Goal: Transaction & Acquisition: Obtain resource

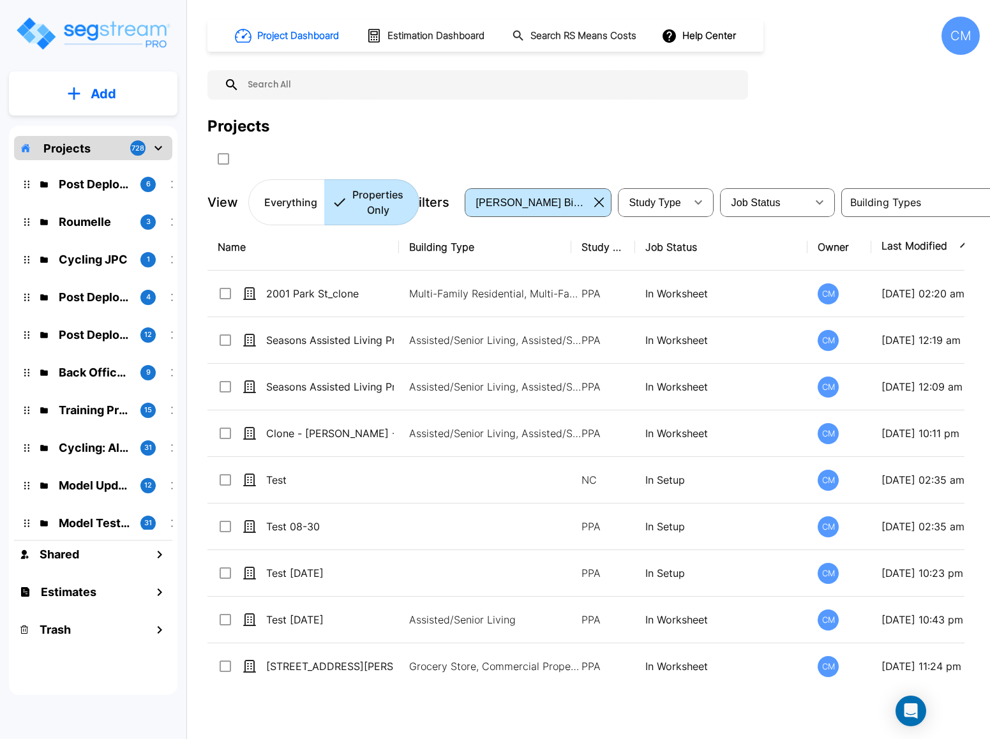
click at [699, 26] on div "CM" at bounding box center [961, 36] width 38 height 38
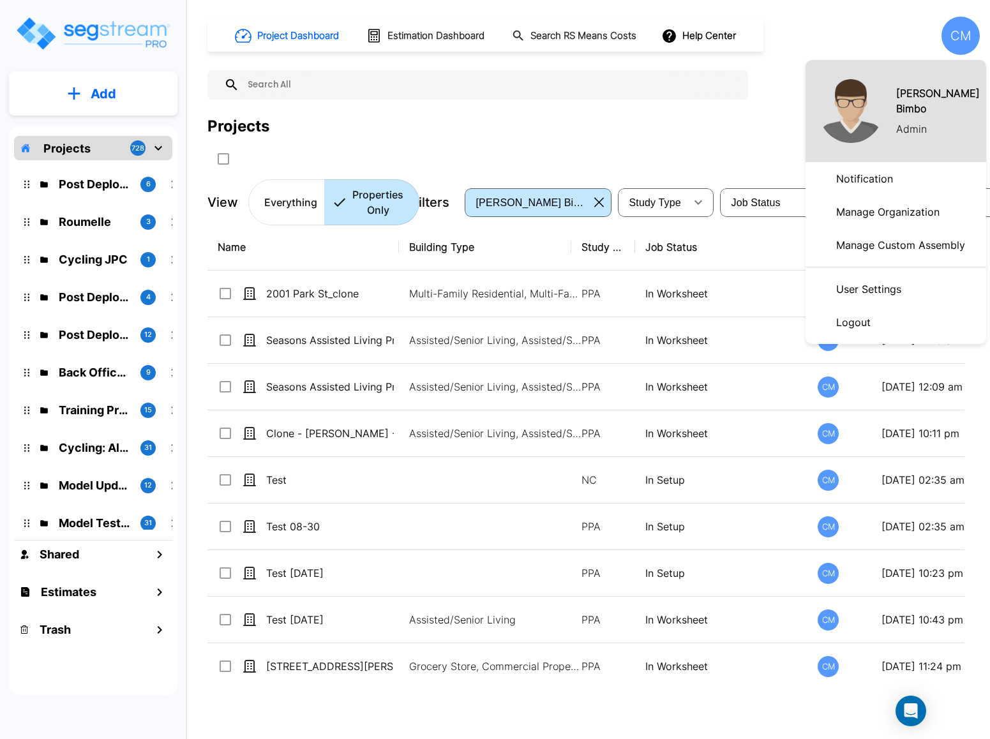
click at [699, 213] on p "Manage Organization" at bounding box center [888, 212] width 114 height 26
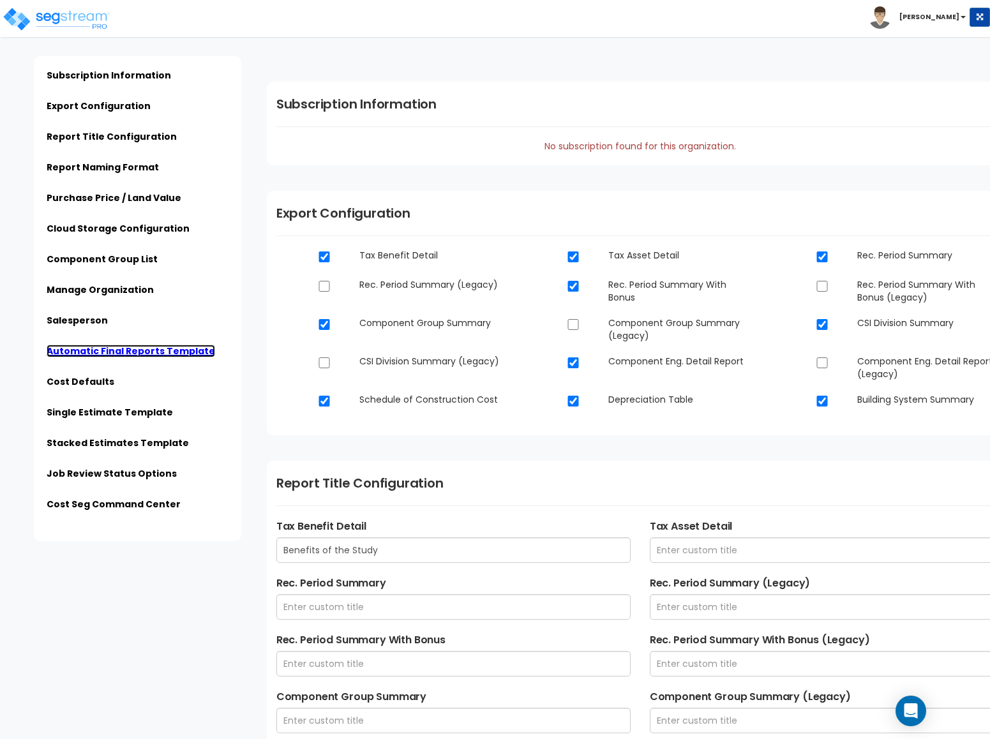
click at [100, 345] on link "Automatic Final Reports Template" at bounding box center [131, 351] width 169 height 13
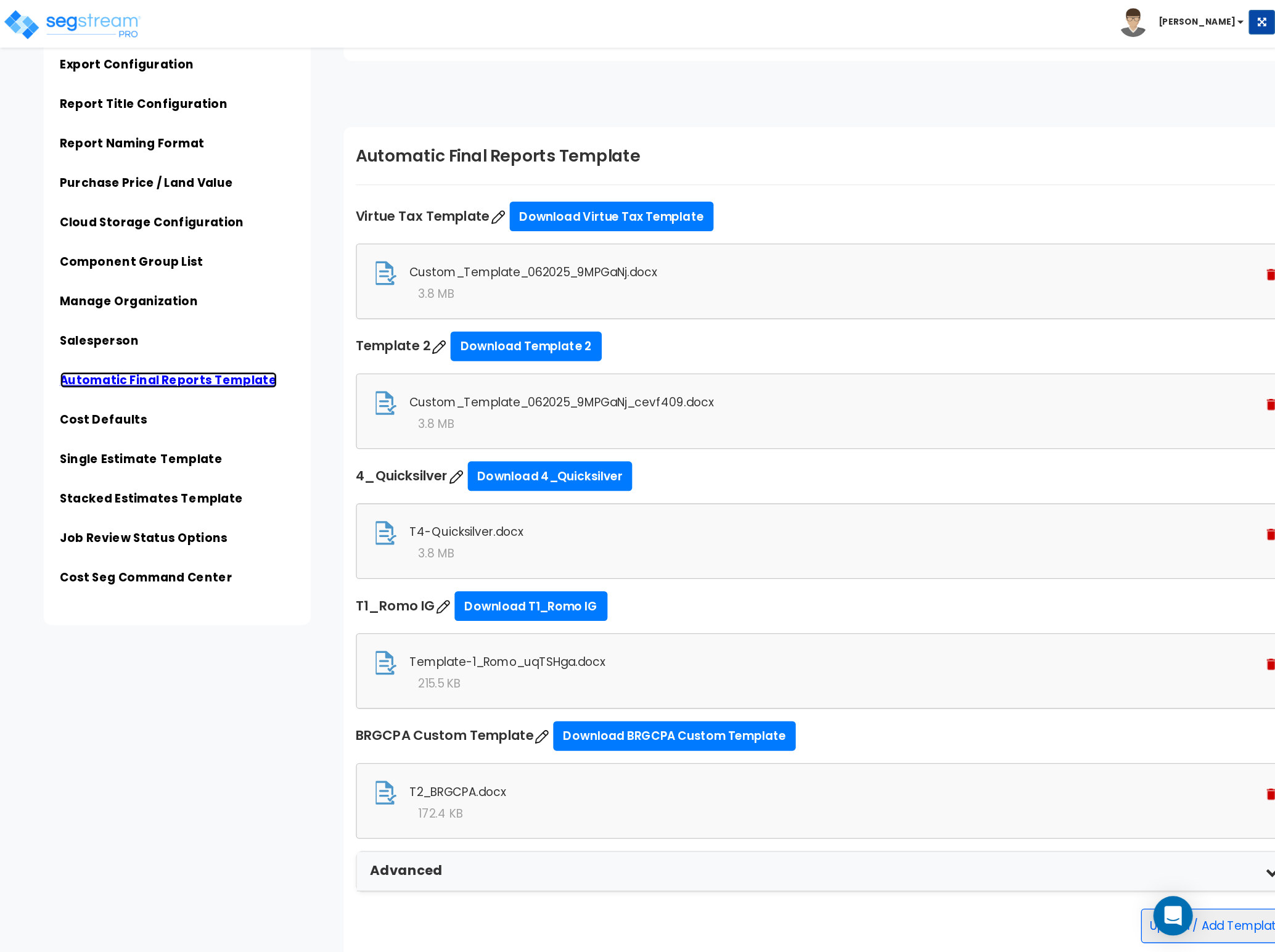
scroll to position [3136, 0]
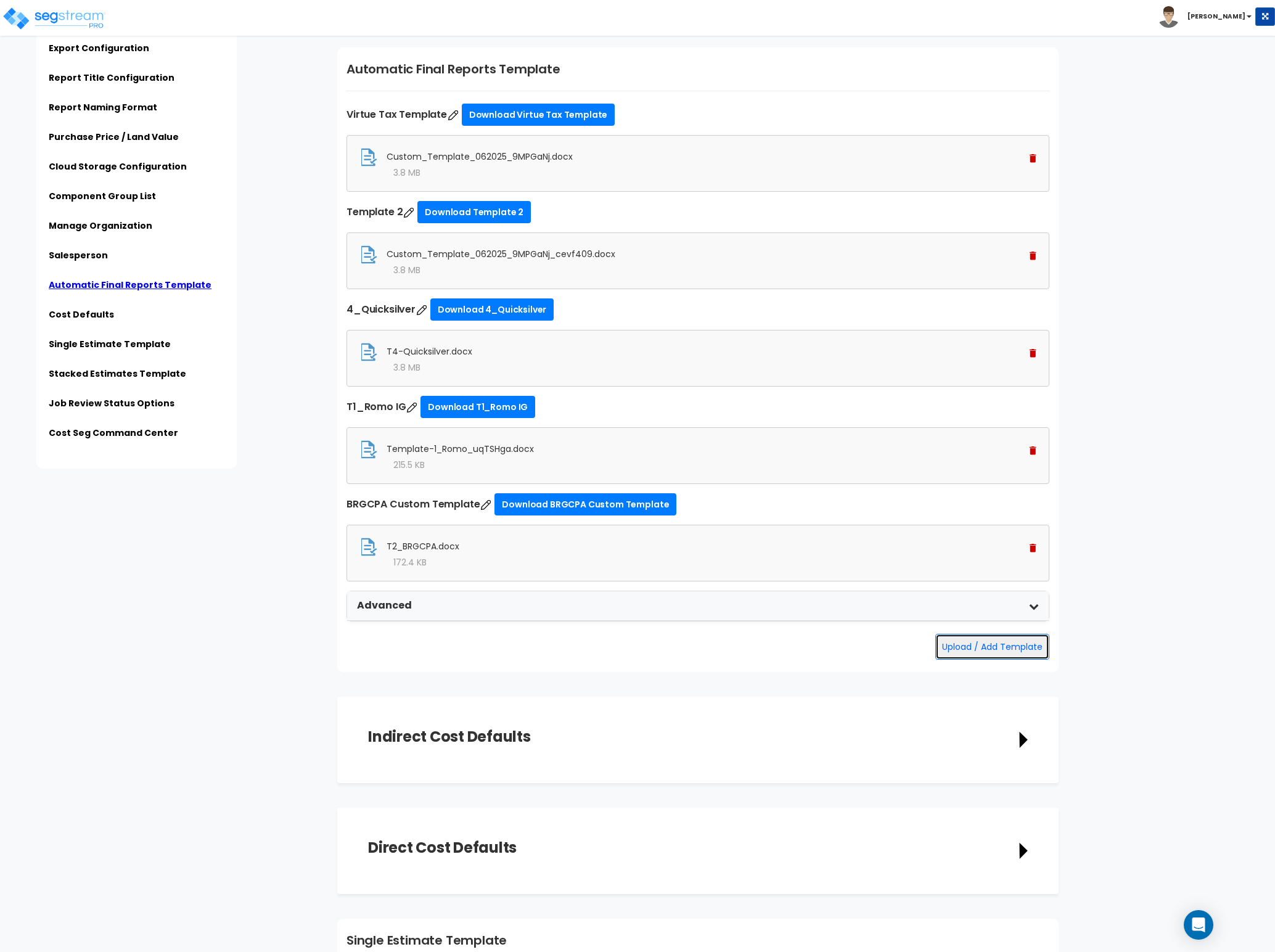
click at [956, 659] on button "Upload / Add Template" at bounding box center [993, 646] width 114 height 26
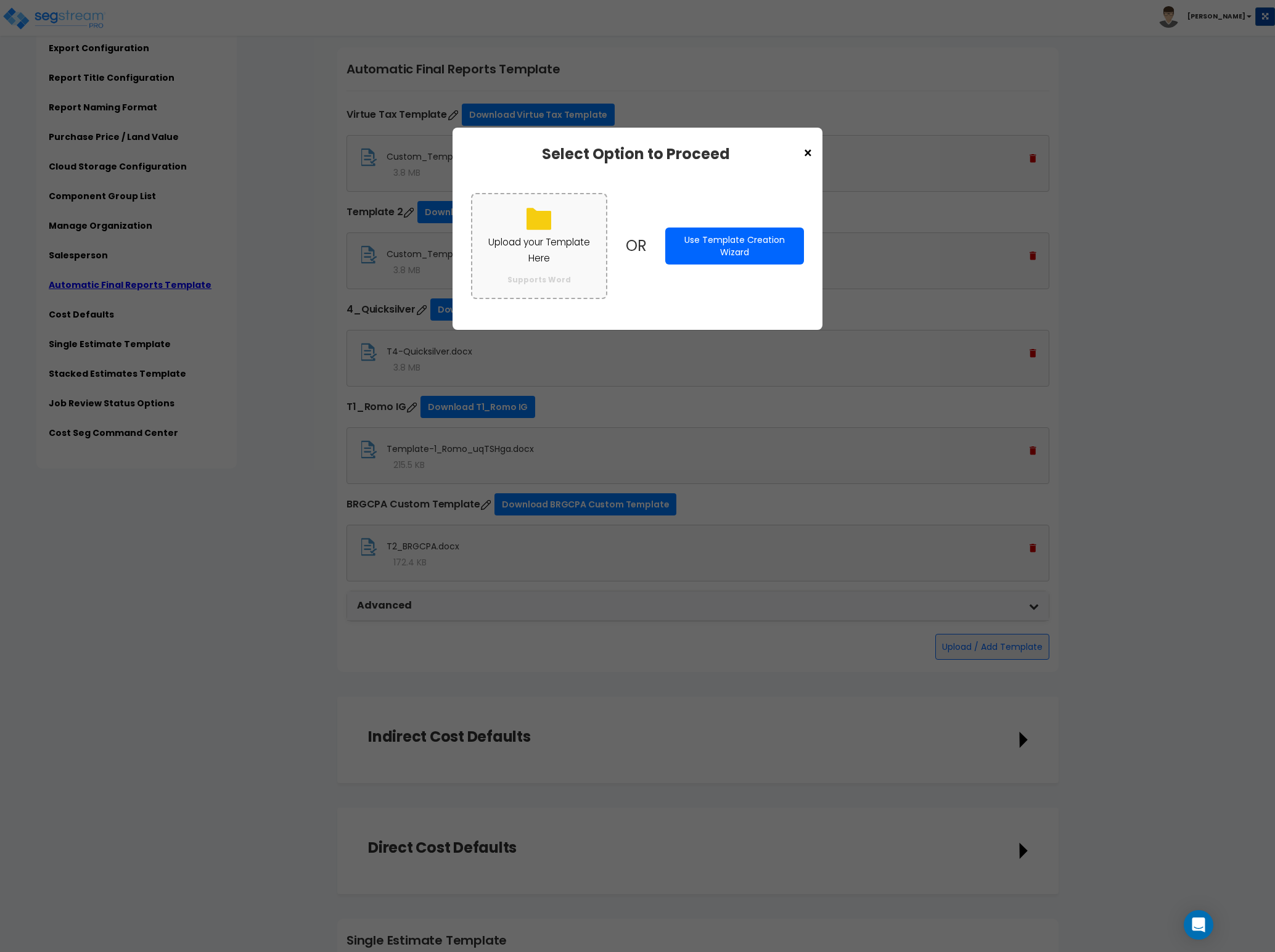
click at [528, 249] on p "Upload your Template Here" at bounding box center [539, 250] width 109 height 32
click at [0, 0] on input "Upload your Template Here Supports Word" at bounding box center [0, 0] width 0 height 0
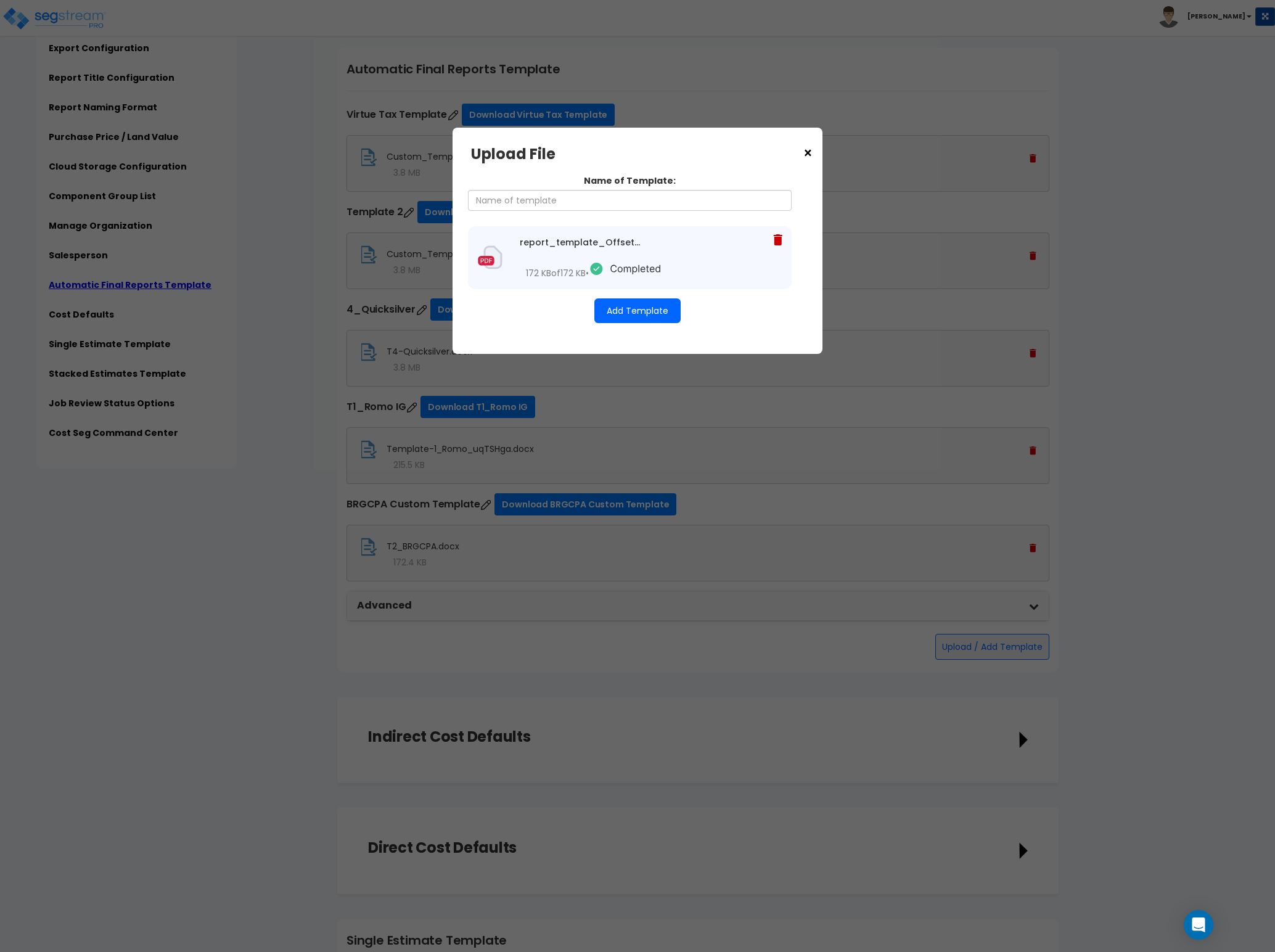
click at [629, 307] on button "Add Template" at bounding box center [637, 311] width 86 height 25
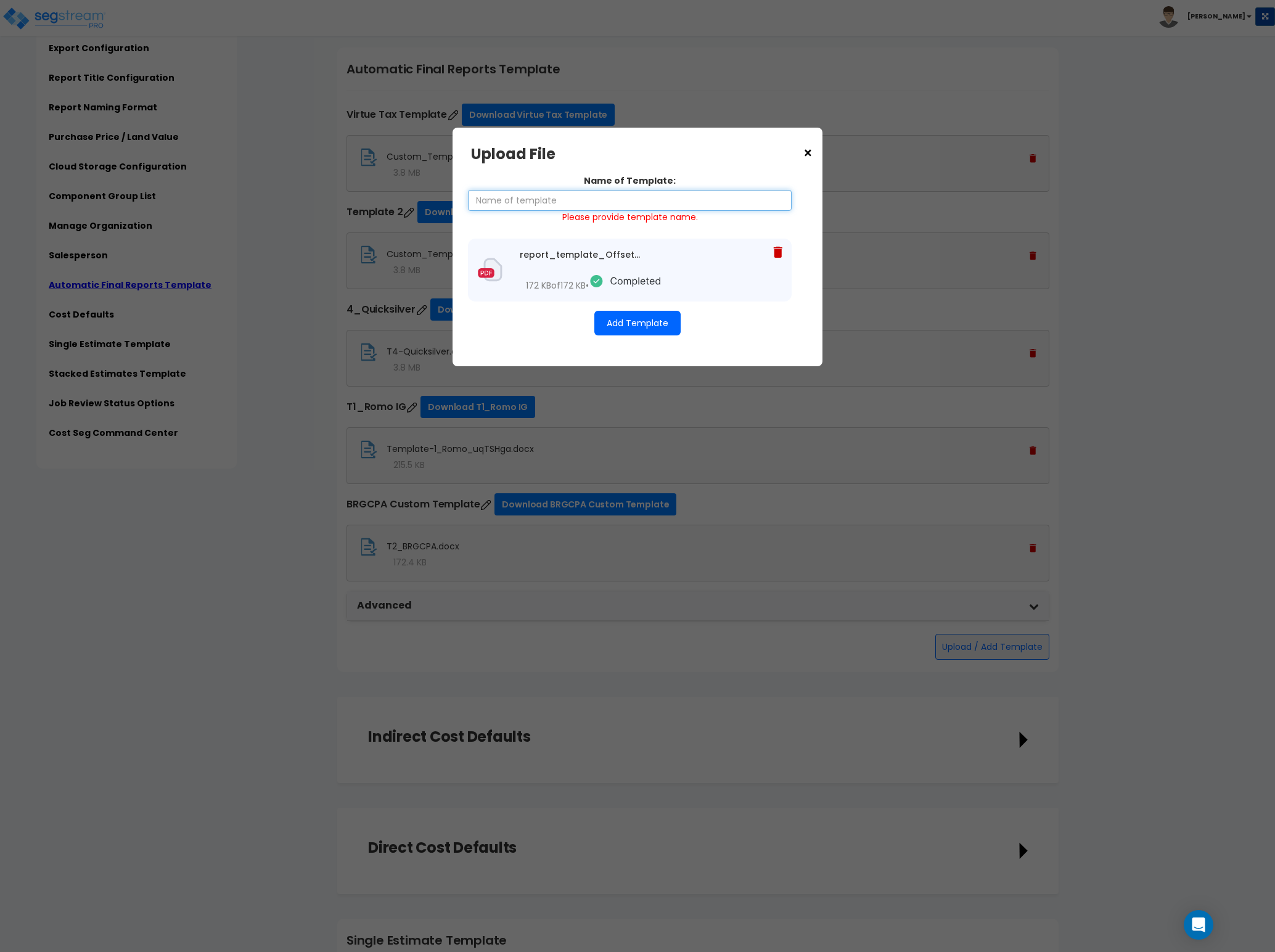
click at [603, 200] on input "Name of Template:" at bounding box center [630, 201] width 324 height 21
type input "Test"
click at [633, 340] on div "Name of Template: Test Please provide template name. report_template_Offset_Gai…" at bounding box center [638, 255] width 333 height 185
click at [636, 328] on button "Add Template" at bounding box center [637, 323] width 86 height 25
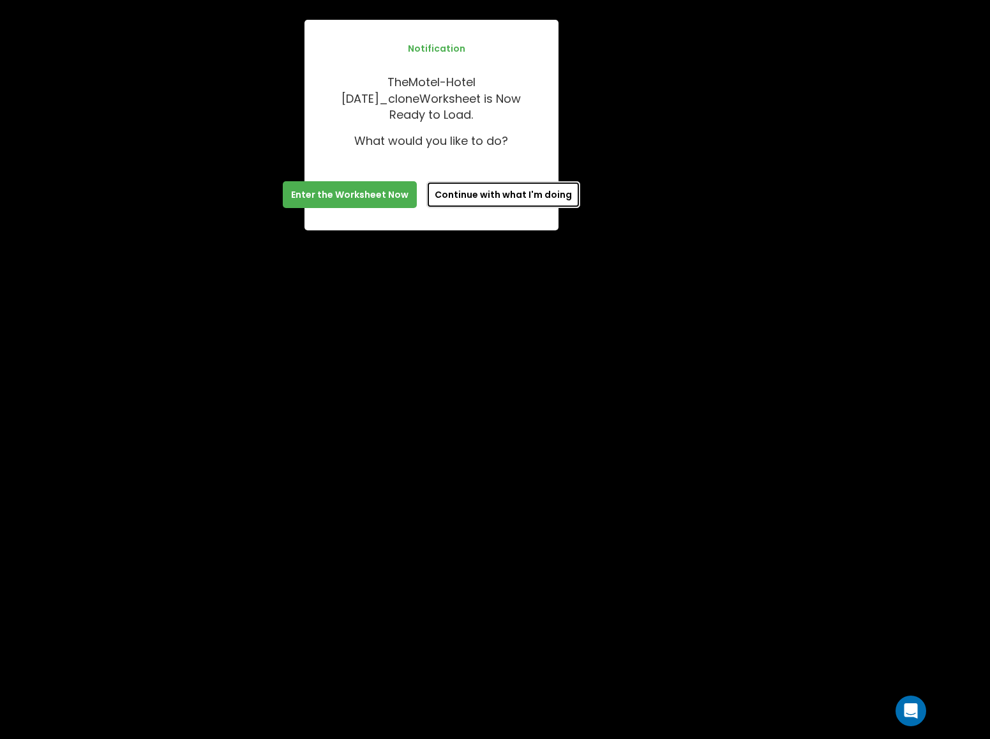
click at [465, 184] on button "Continue with what I'm doing" at bounding box center [503, 194] width 154 height 27
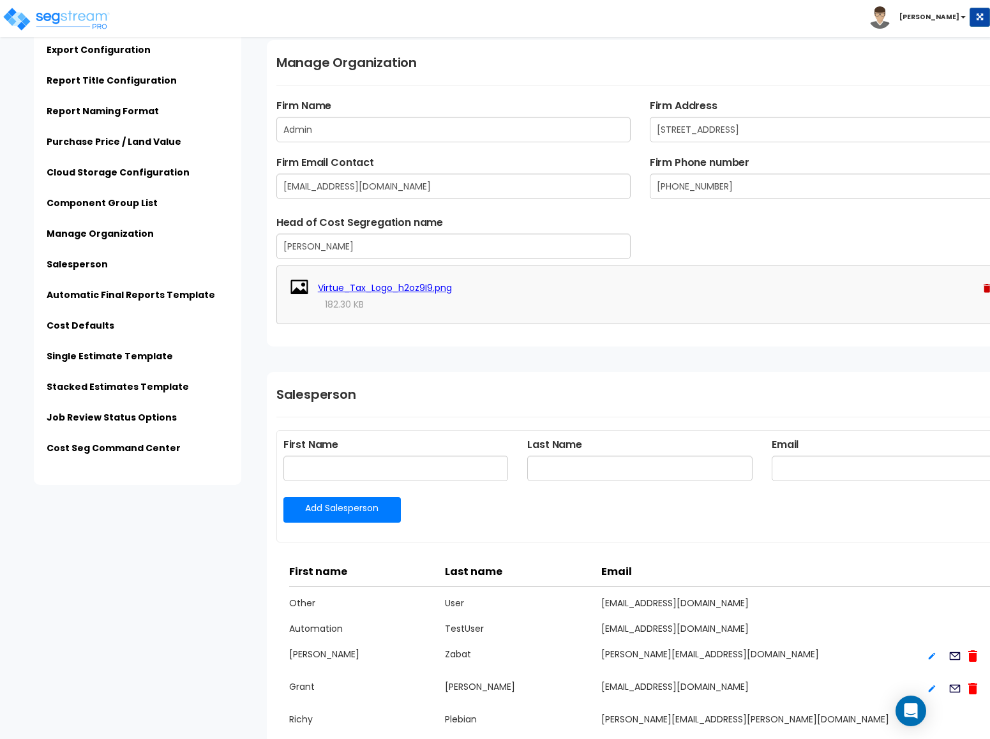
scroll to position [2011, 0]
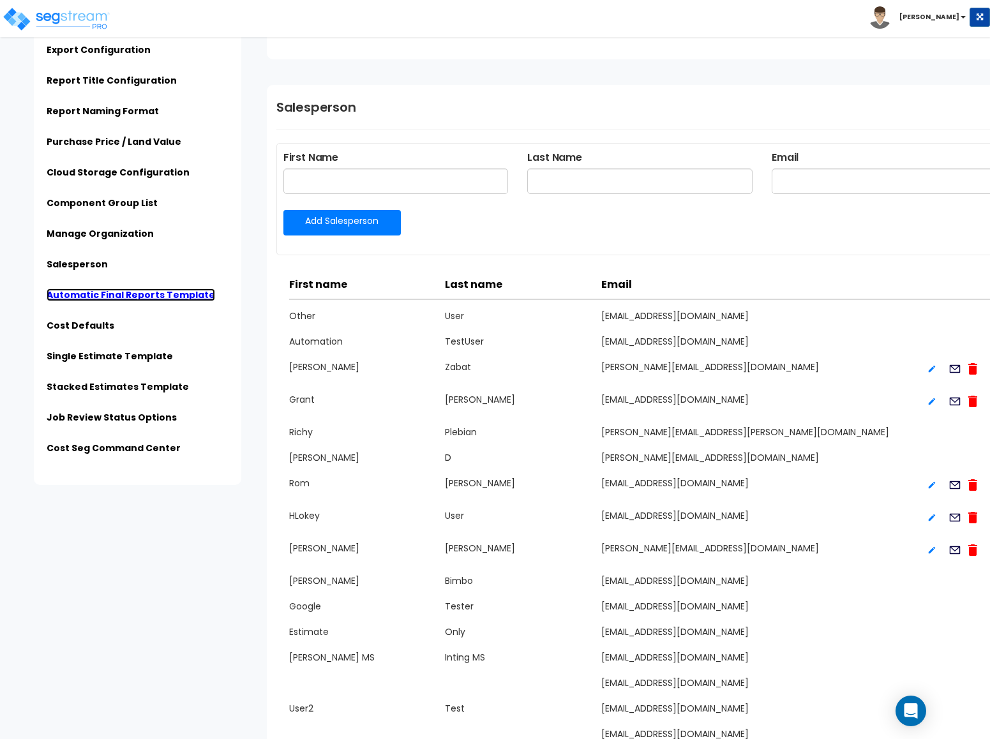
click at [75, 295] on link "Automatic Final Reports Template" at bounding box center [131, 295] width 169 height 13
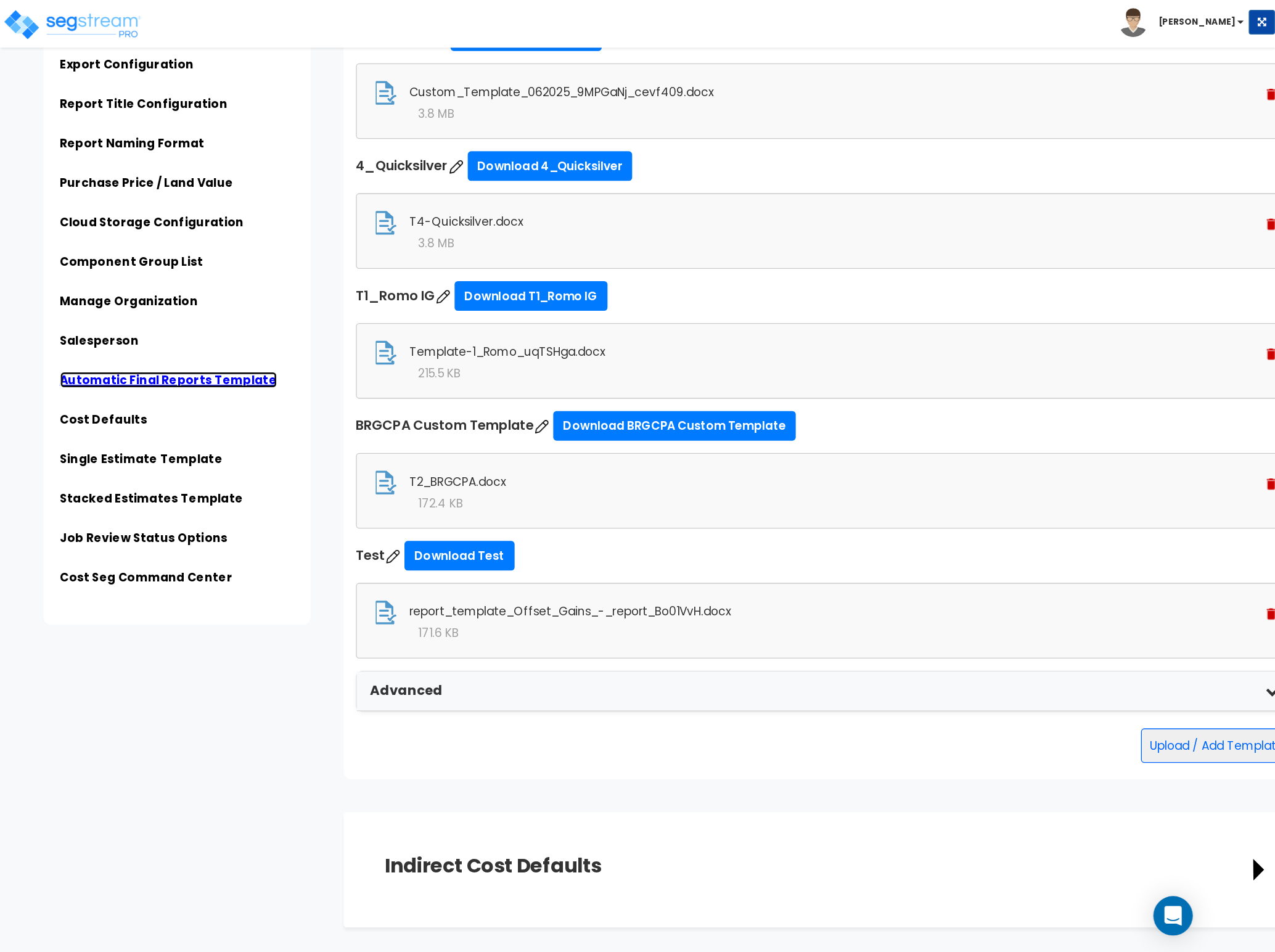
scroll to position [3414, 0]
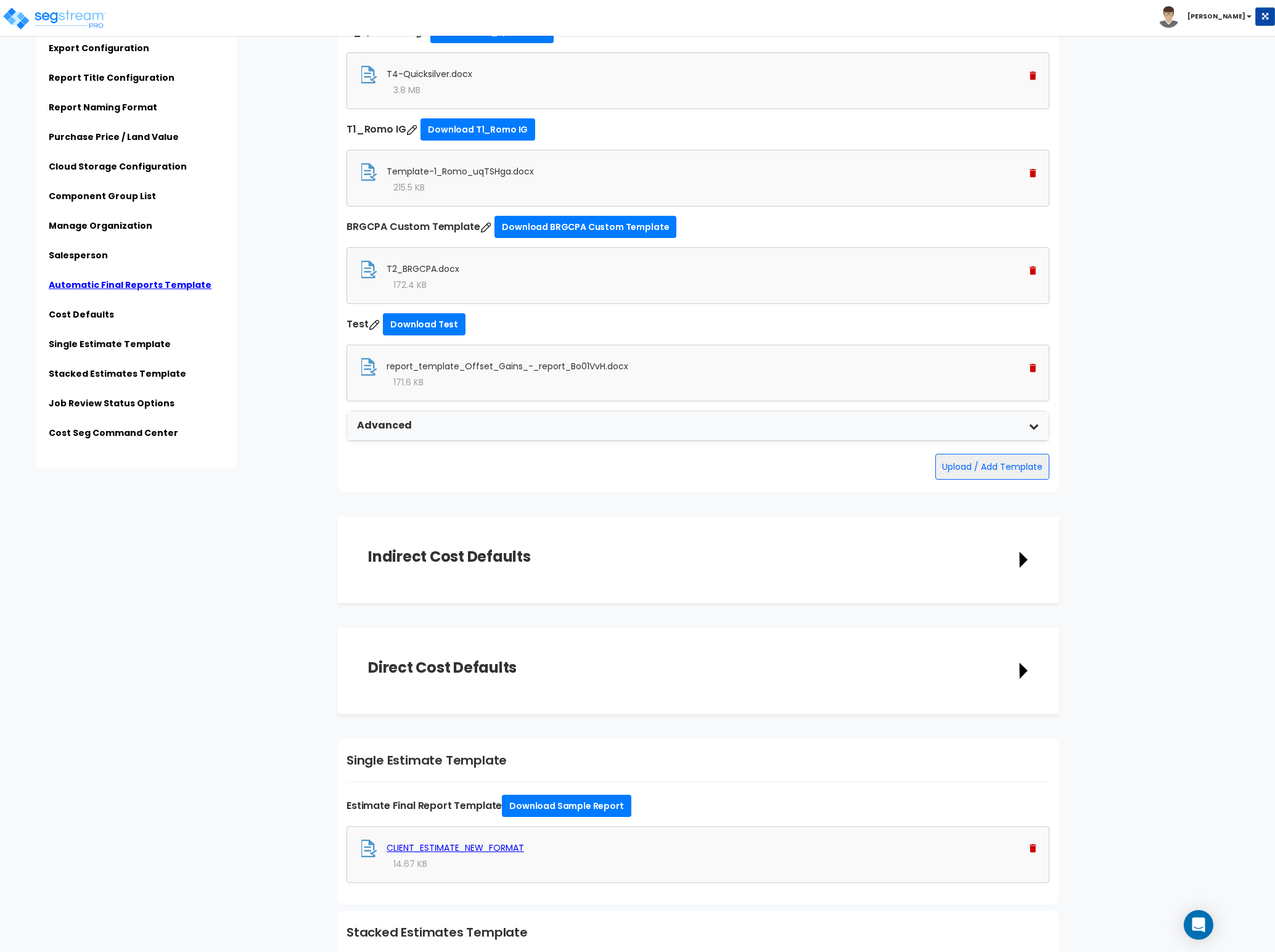
click at [1033, 373] on img at bounding box center [1033, 368] width 7 height 9
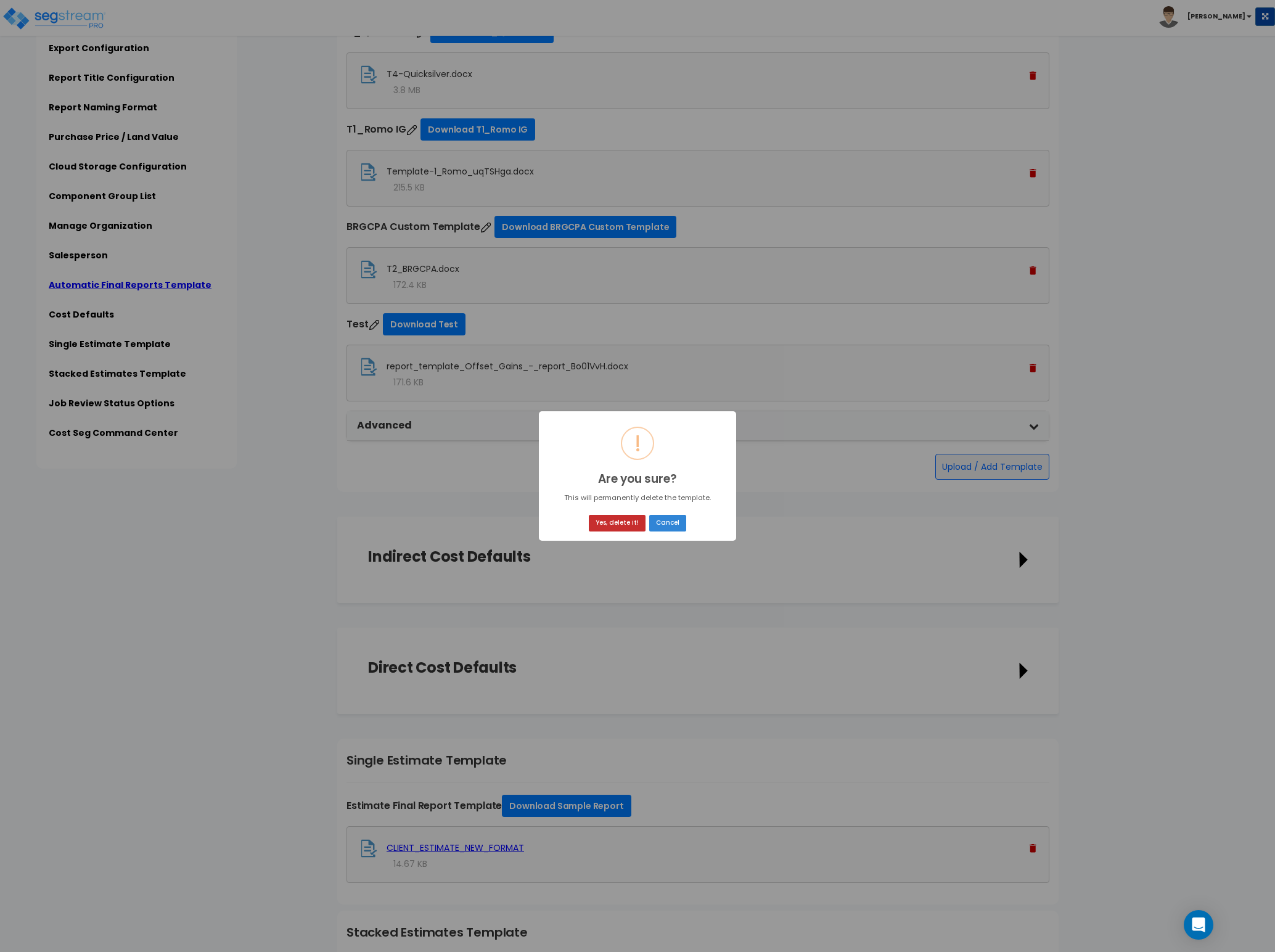
click at [627, 524] on button "Yes, delete it!" at bounding box center [617, 522] width 57 height 16
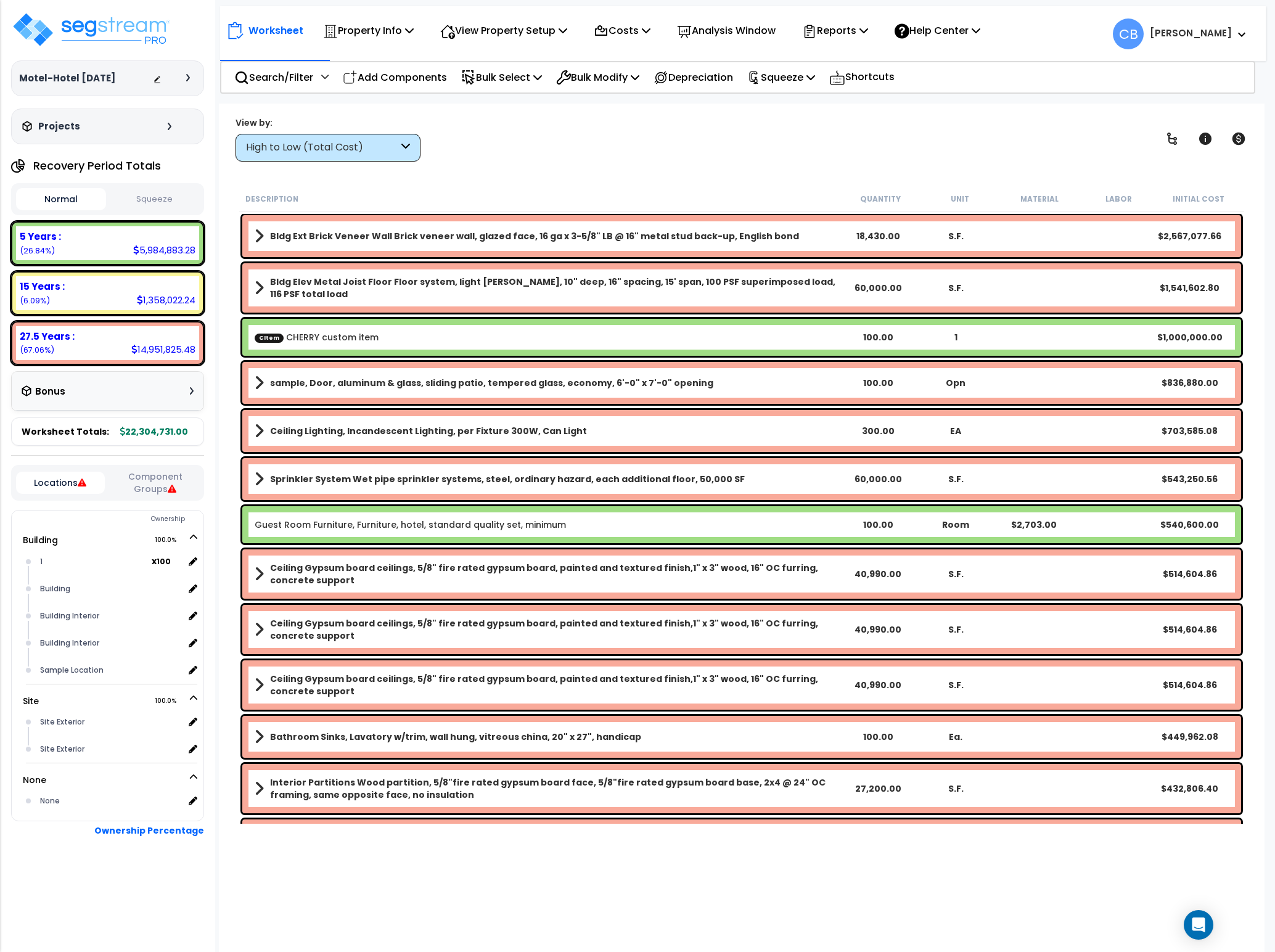
click at [187, 79] on icon at bounding box center [188, 78] width 4 height 8
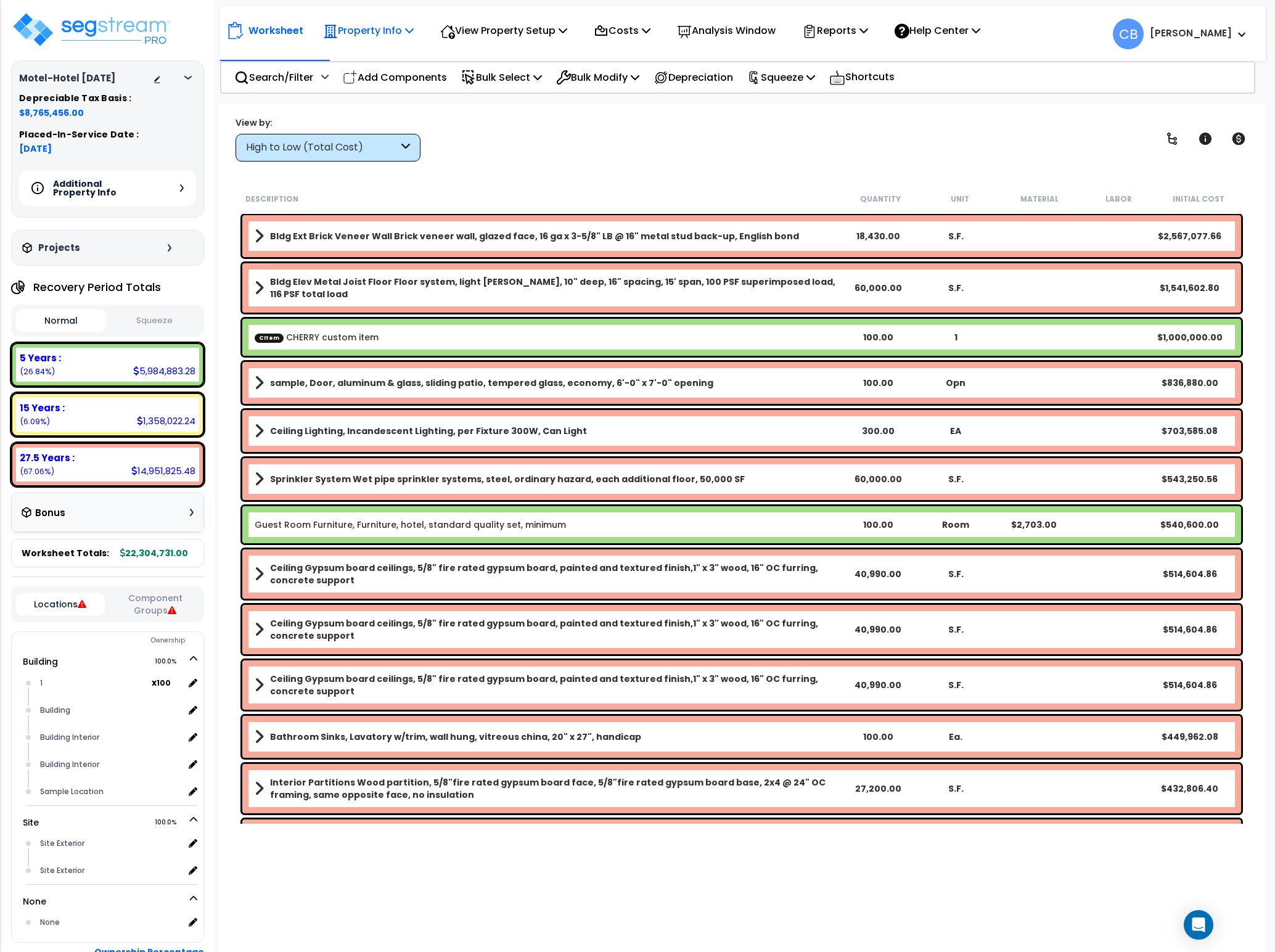
drag, startPoint x: 382, startPoint y: 27, endPoint x: 331, endPoint y: 26, distance: 51.0
click at [331, 26] on icon at bounding box center [330, 31] width 14 height 14
click at [719, 132] on div "View by: High to Low (Total Cost) High to Low (Total Cost)" at bounding box center [741, 138] width 1021 height 45
click at [851, 35] on p "Reports" at bounding box center [836, 30] width 66 height 16
click at [850, 67] on link "Get Report" at bounding box center [857, 59] width 122 height 25
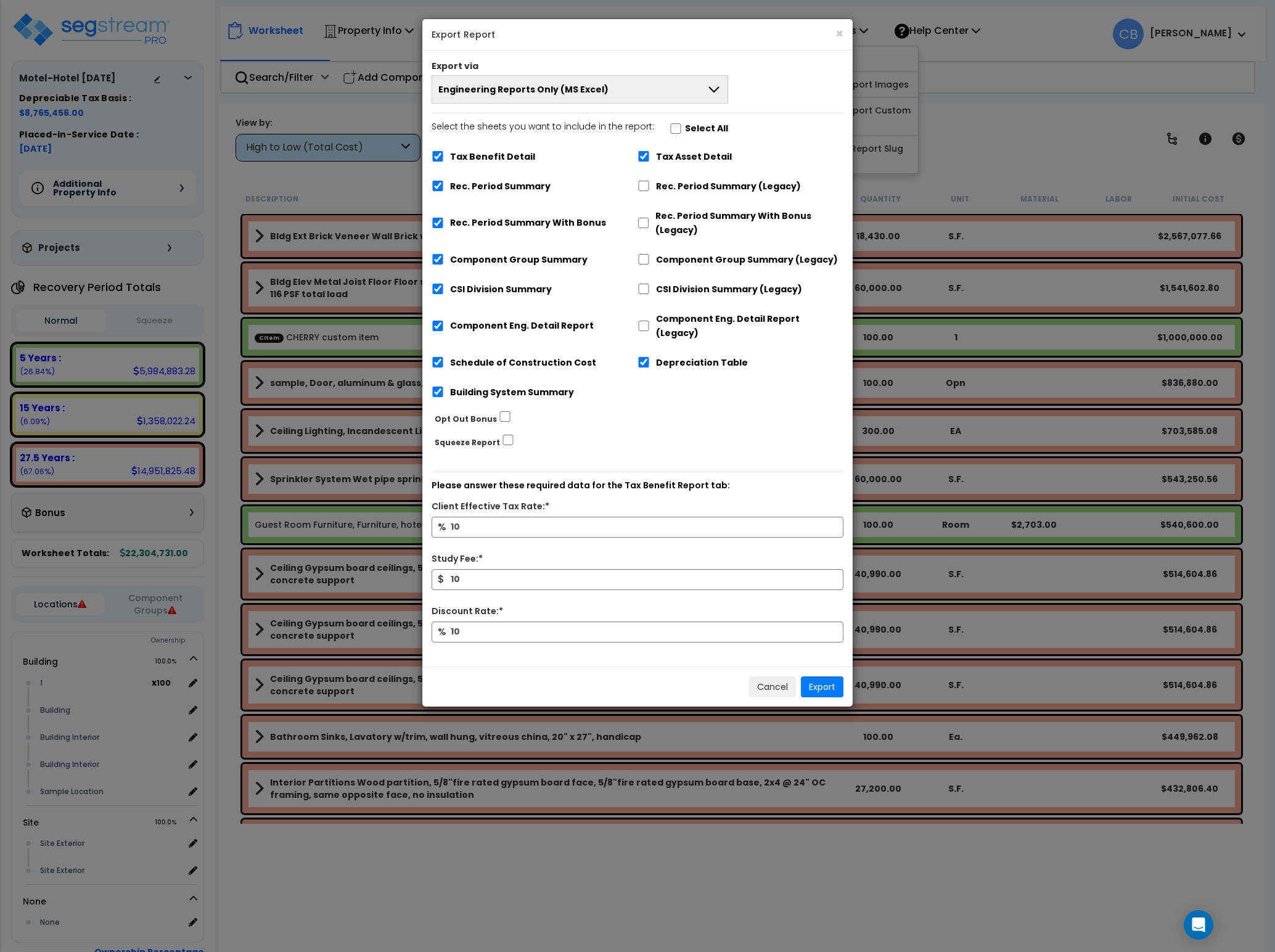
click at [508, 94] on span "Engineering Reports Only (MS Excel)" at bounding box center [524, 89] width 170 height 13
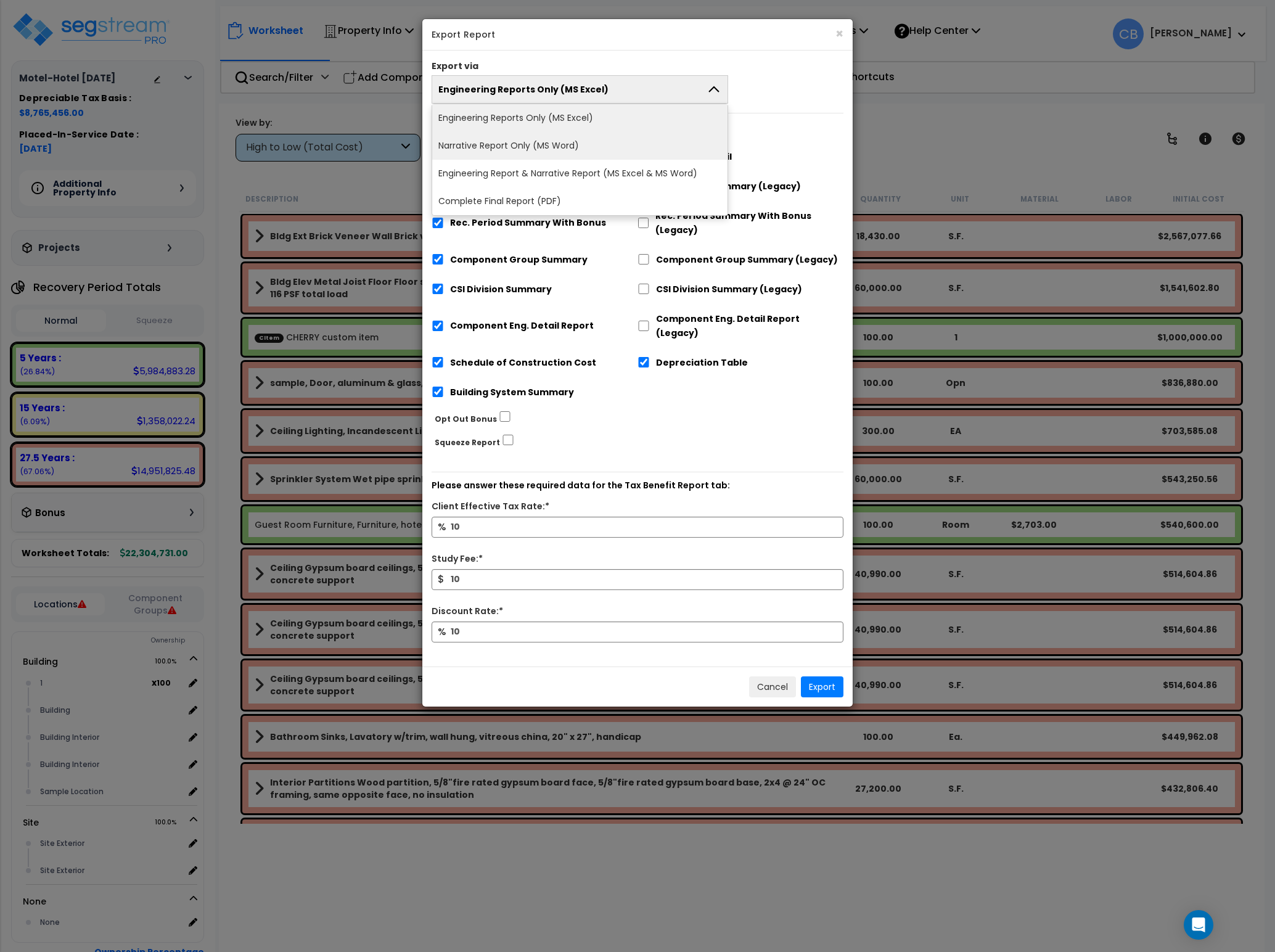
click at [489, 156] on li "Narrative Report Only (MS Word)" at bounding box center [581, 146] width 296 height 28
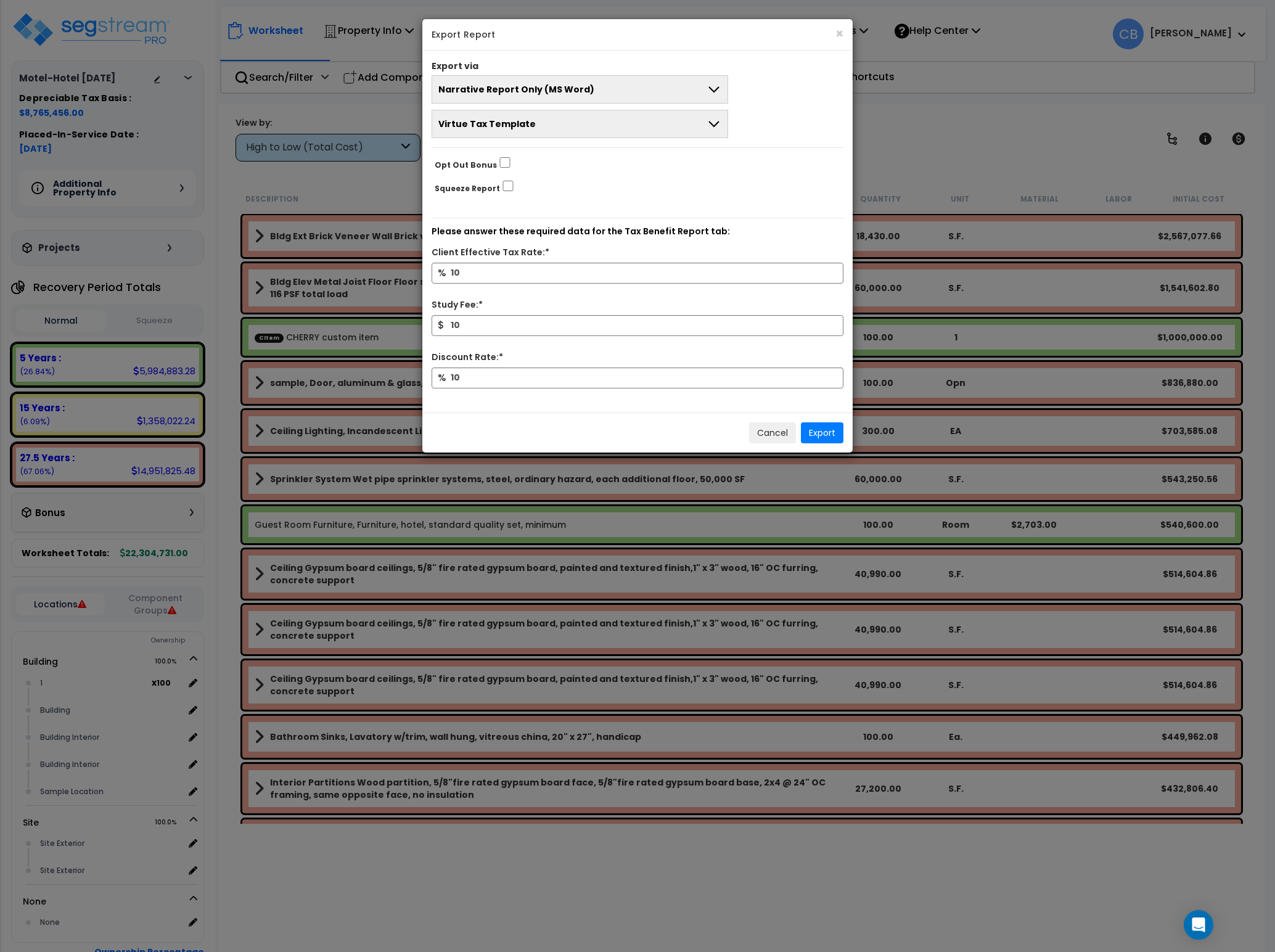
click at [523, 94] on span "Narrative Report Only (MS Word)" at bounding box center [517, 89] width 156 height 13
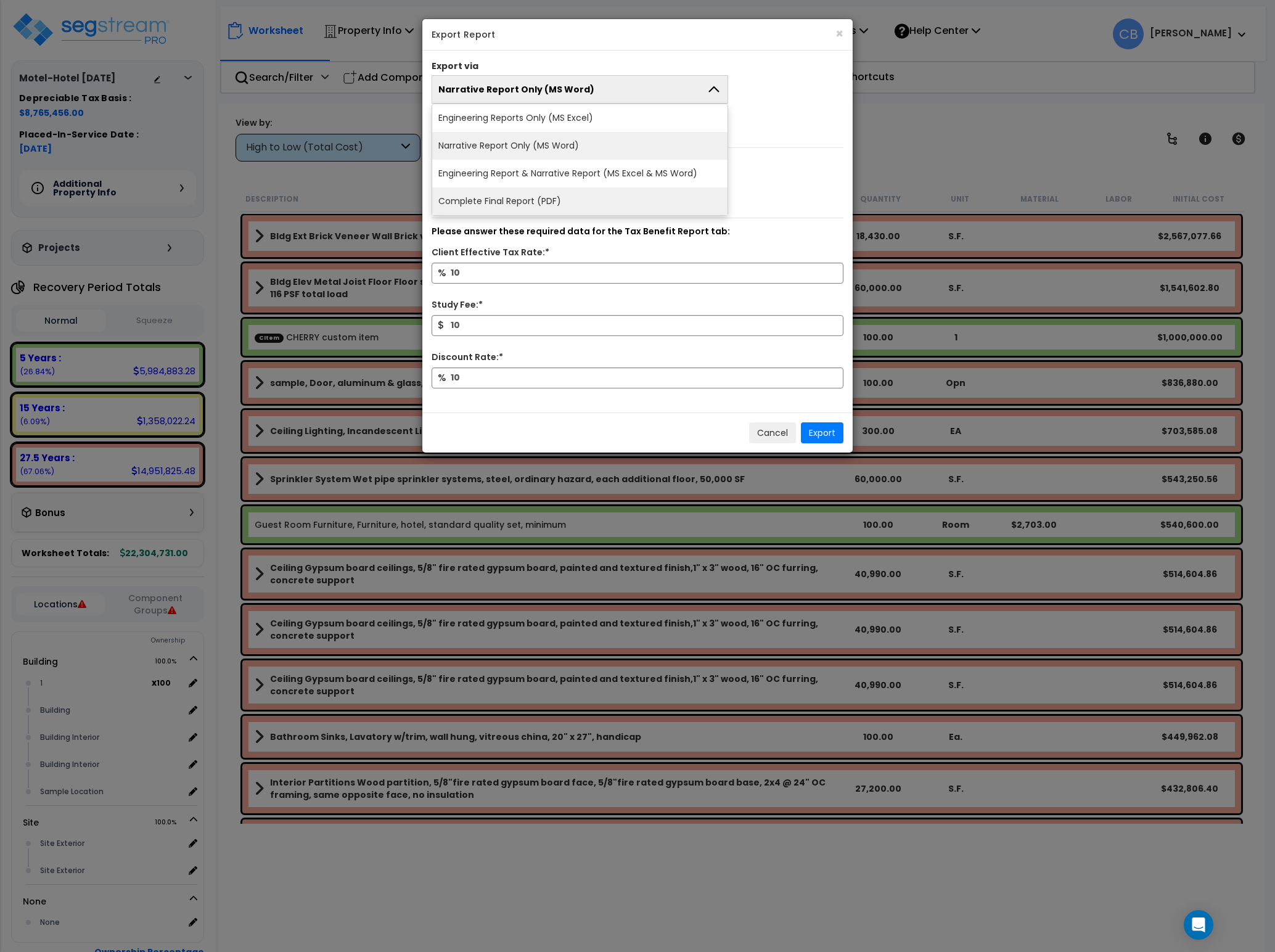
click at [523, 208] on li "Complete Final Report (PDF)" at bounding box center [581, 201] width 296 height 28
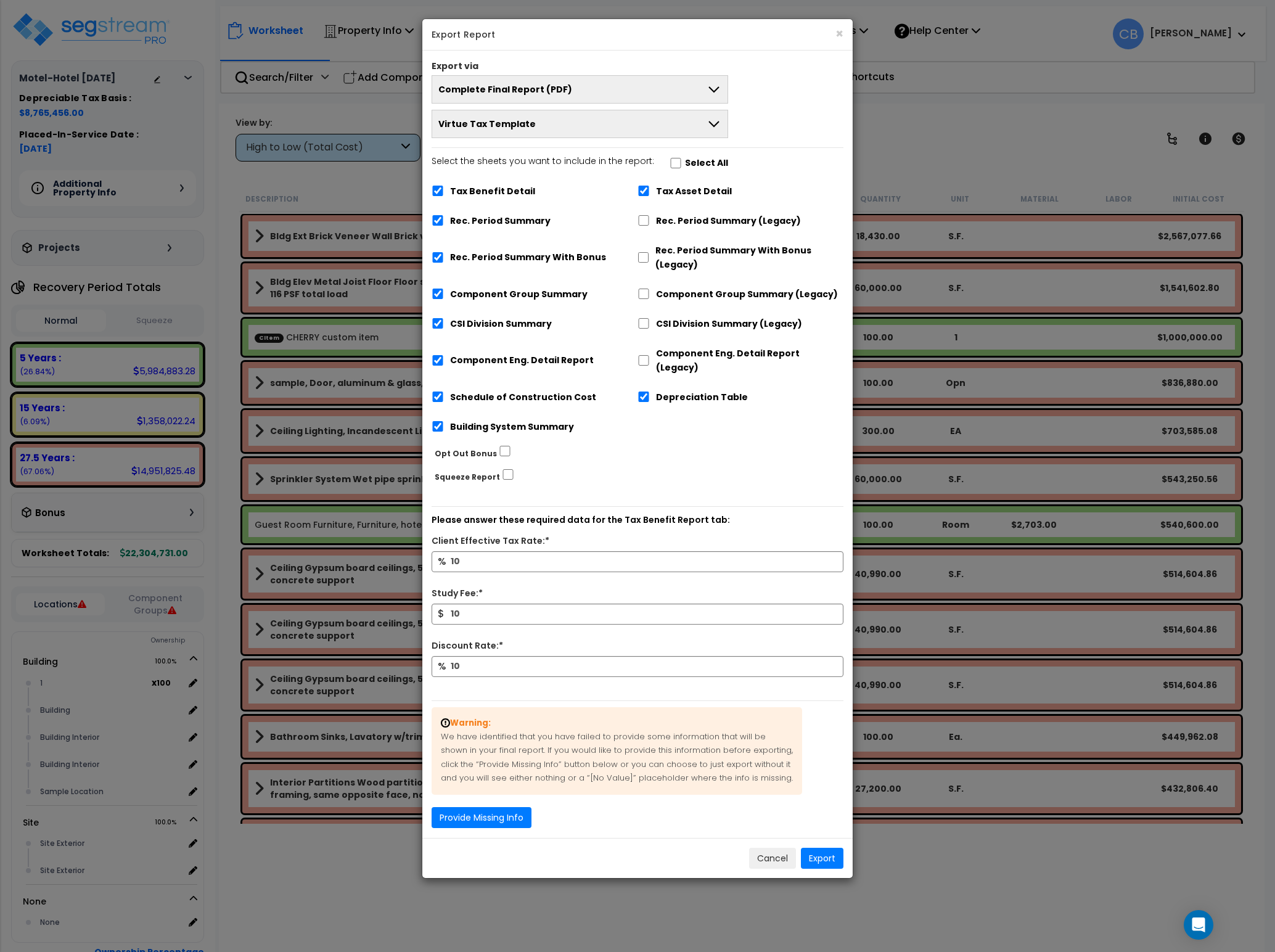
click at [516, 122] on span "Virtue Tax Template" at bounding box center [487, 124] width 98 height 13
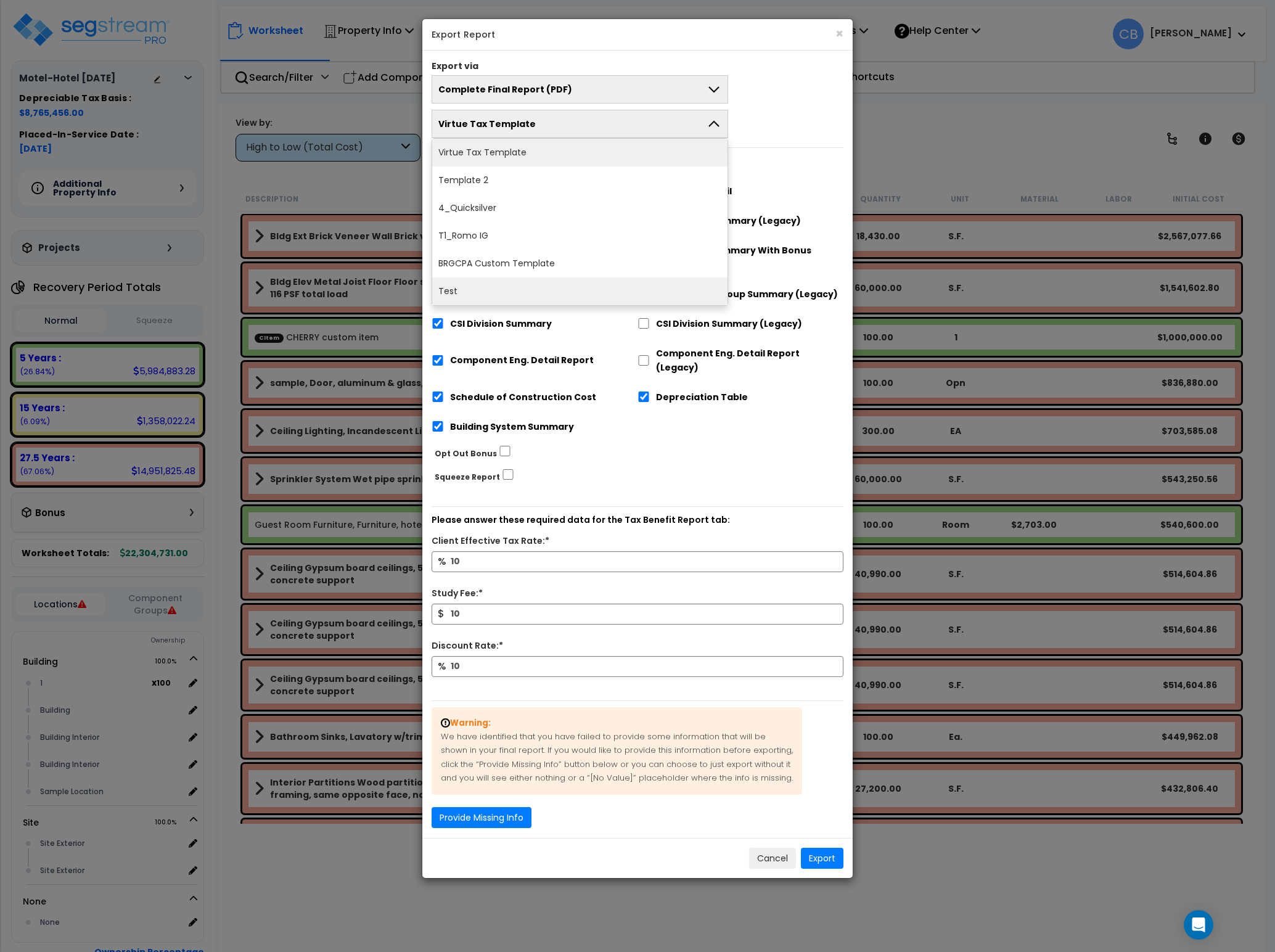
click at [499, 294] on li "Test" at bounding box center [581, 291] width 296 height 28
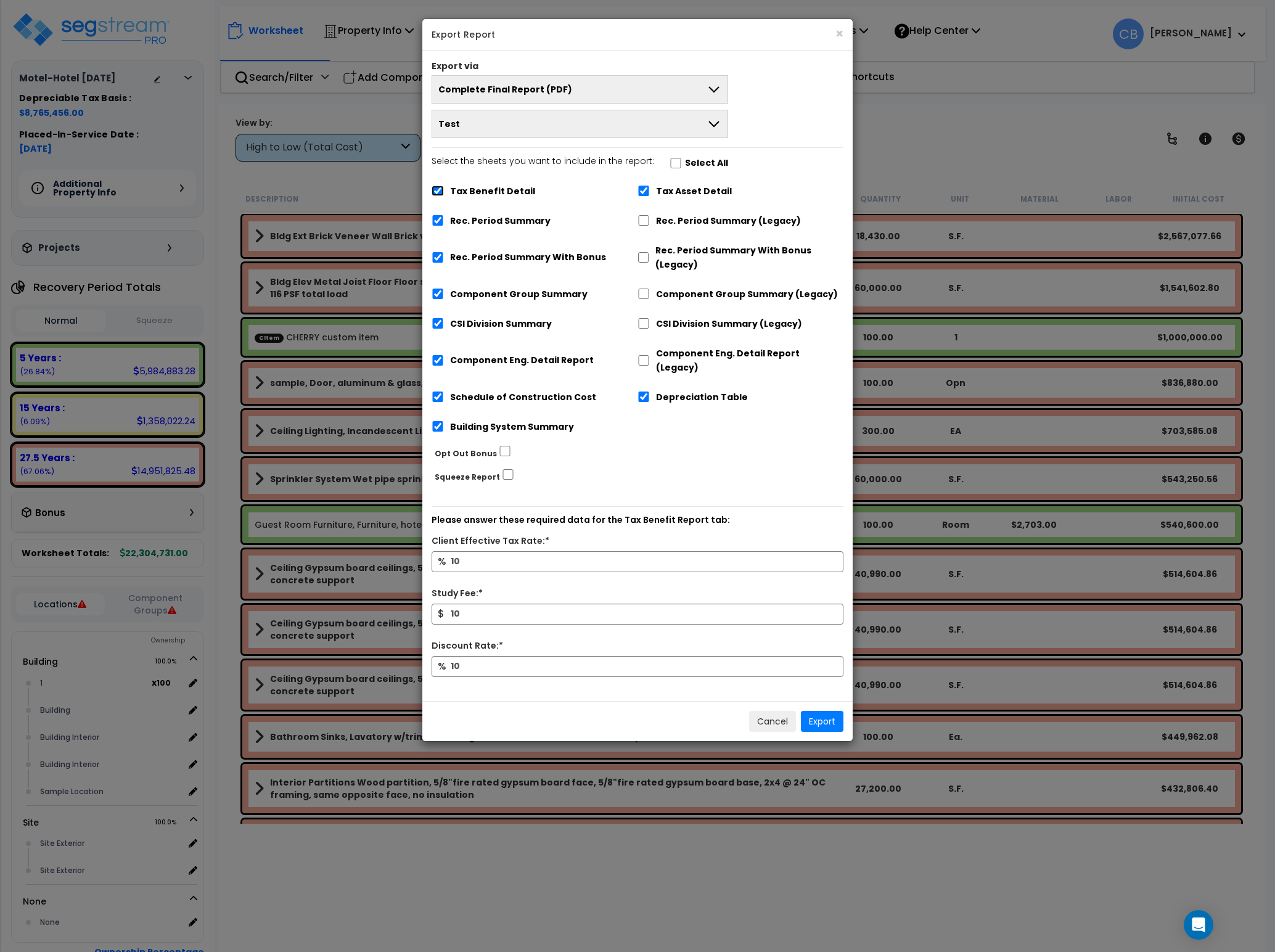
click at [438, 195] on input "Tax Benefit Detail" at bounding box center [438, 190] width 13 height 11
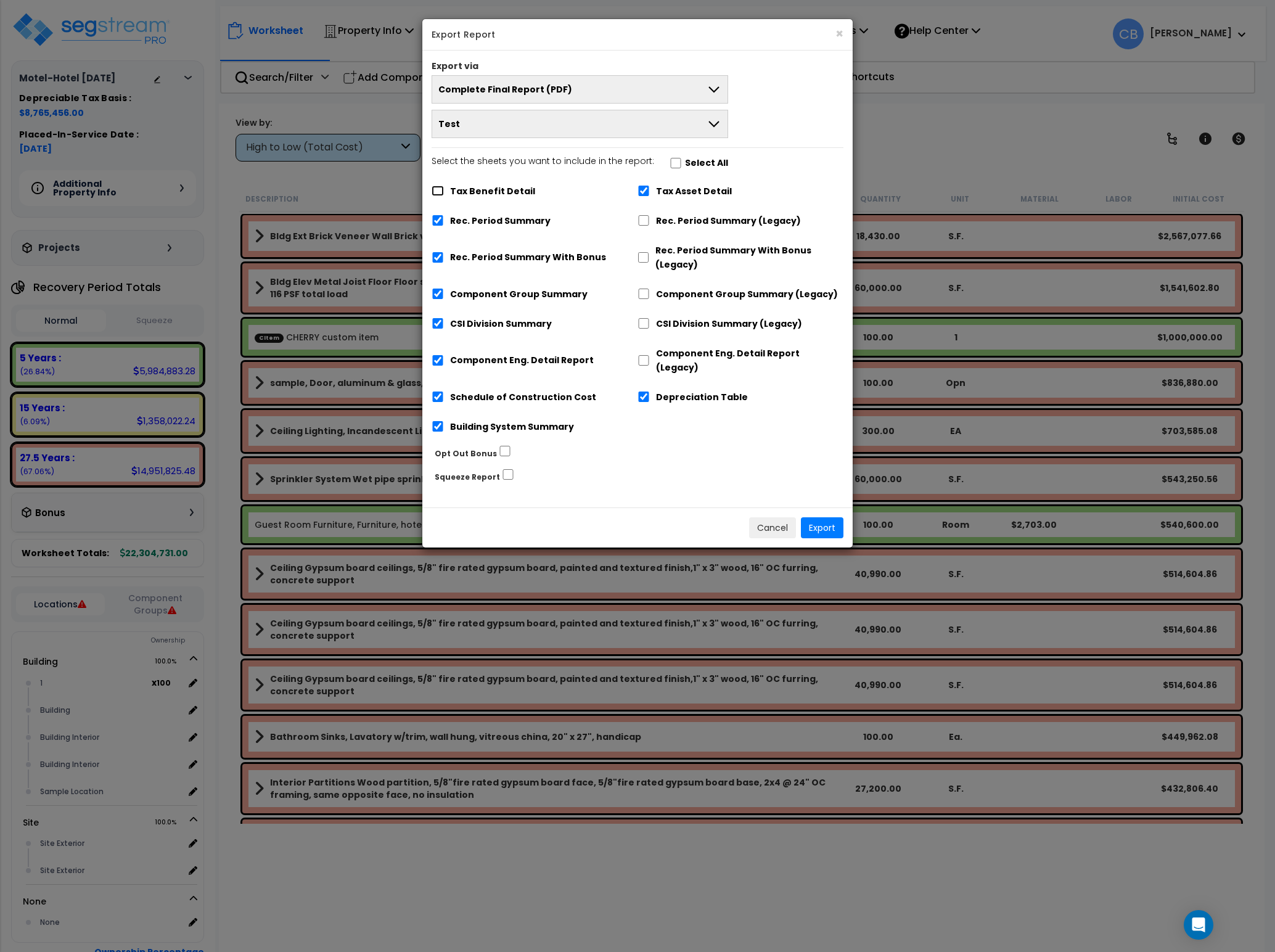
click at [438, 195] on input "Tax Benefit Detail" at bounding box center [438, 190] width 13 height 11
checkbox input "true"
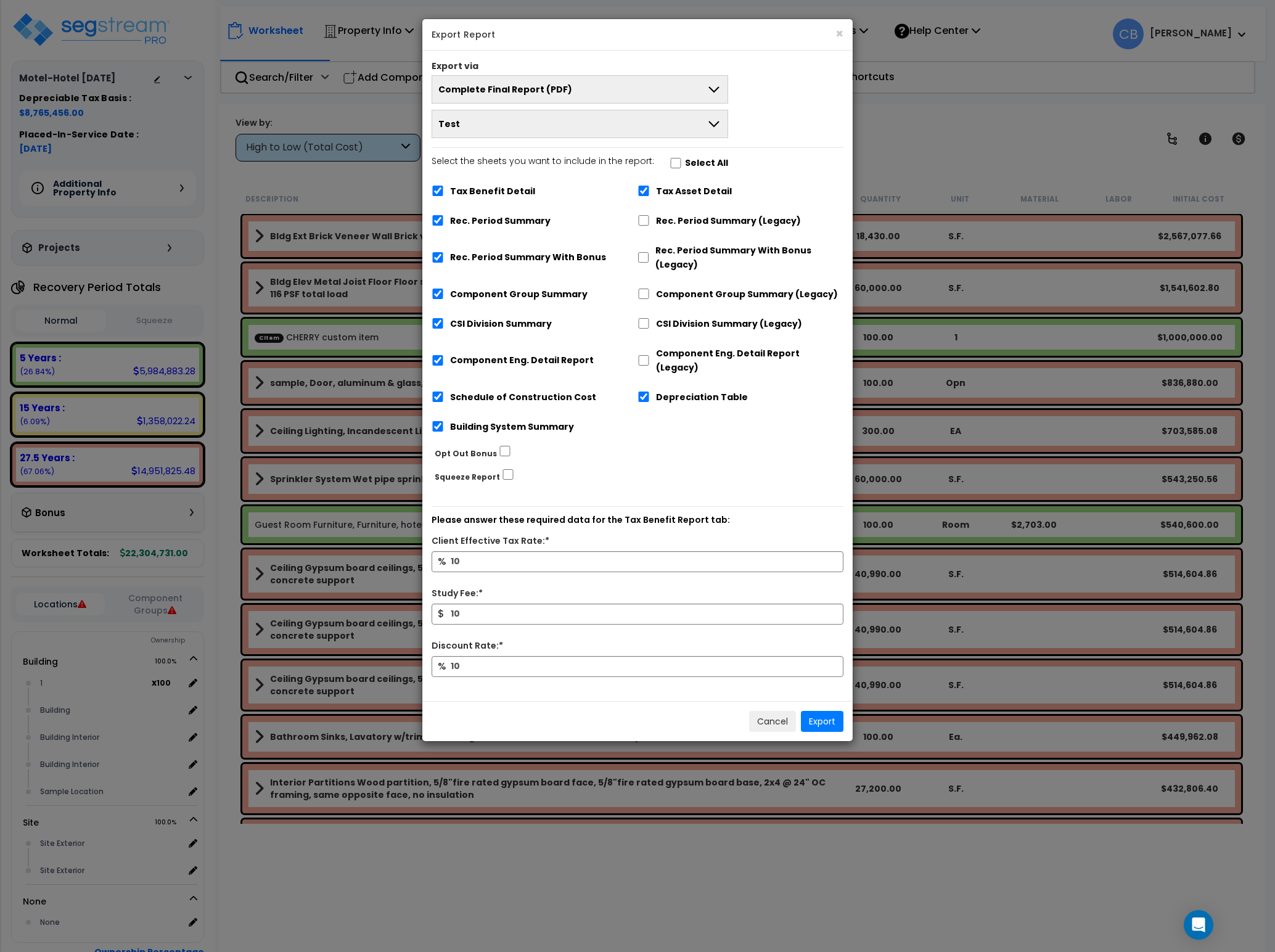
click at [1086, 143] on div "× Export Report Export via Complete Final Report (PDF) Engineering Reports Only…" at bounding box center [638, 476] width 1275 height 952
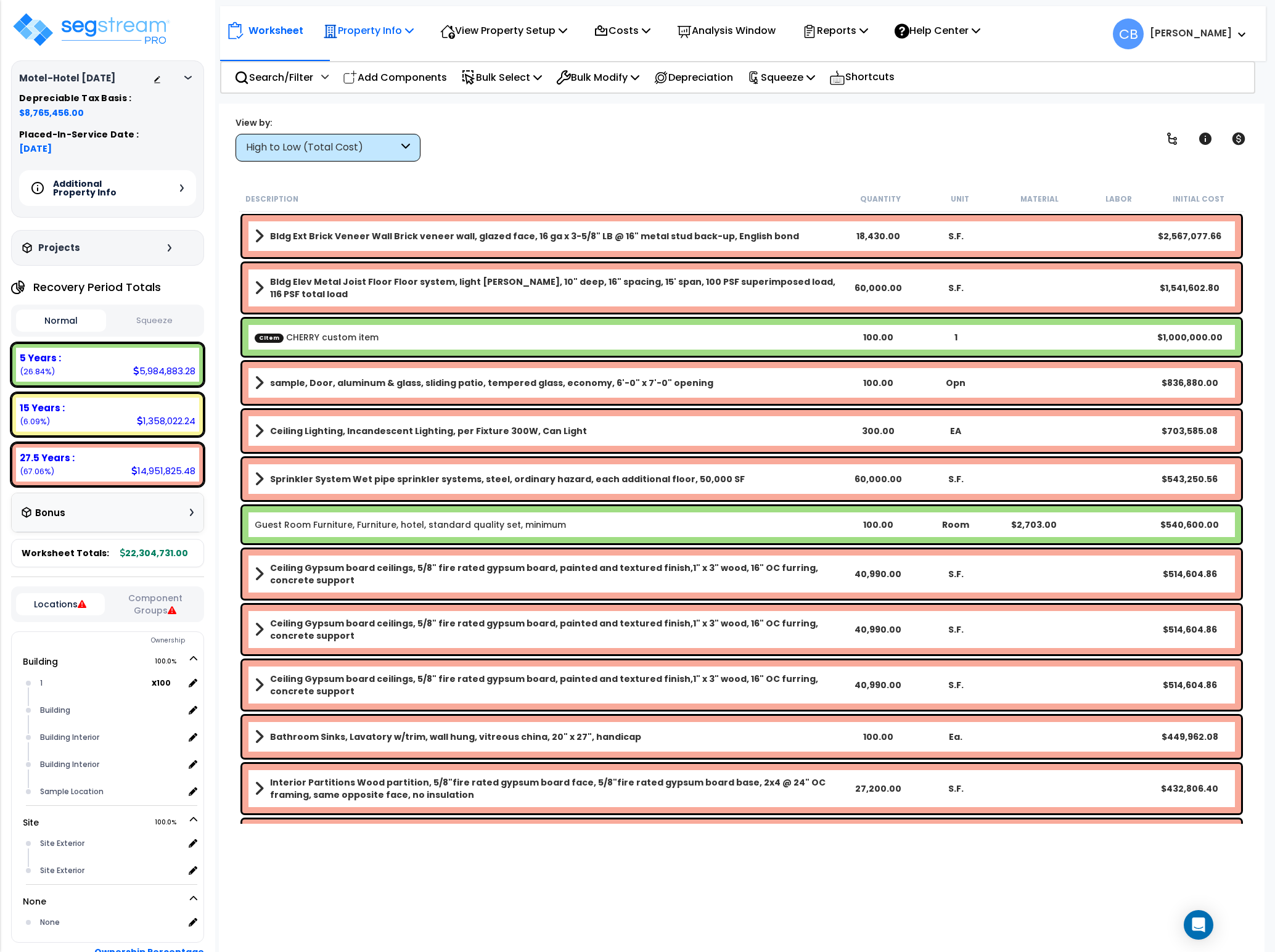
click at [343, 33] on p "Property Info" at bounding box center [369, 30] width 91 height 16
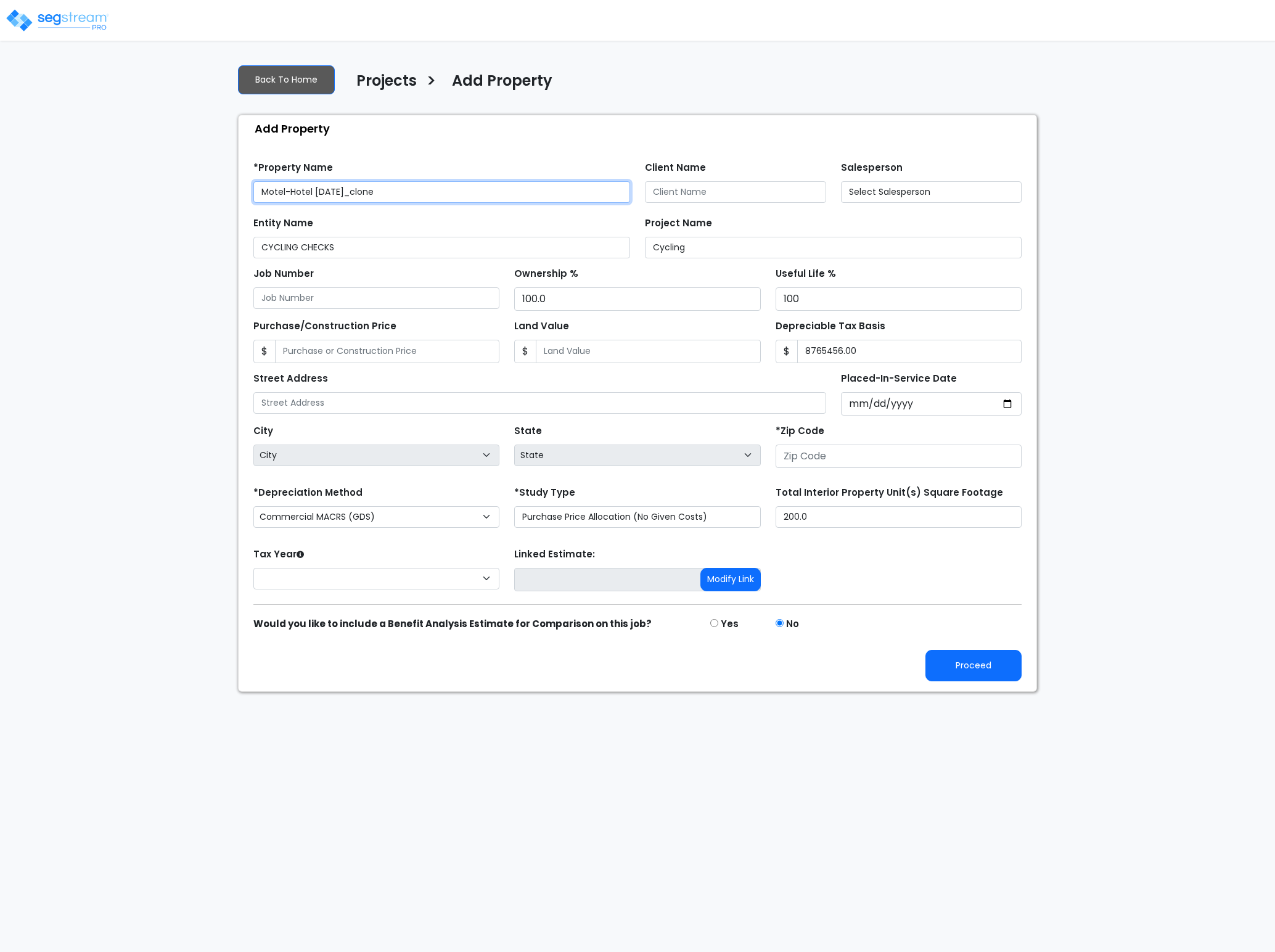
type input "None"
type input "90250"
select select "CRM(_5"
select select "2024"
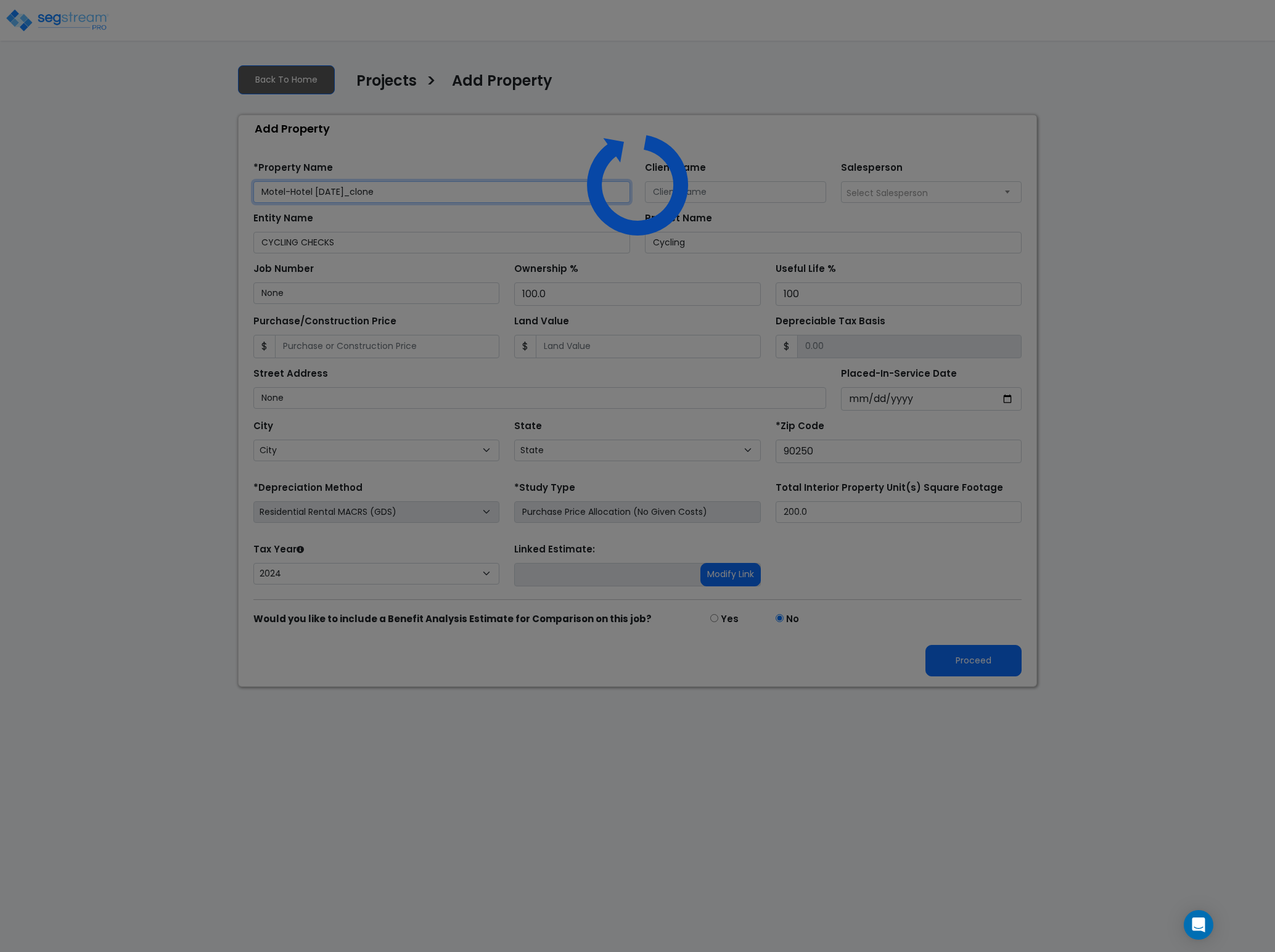
select select "CA"
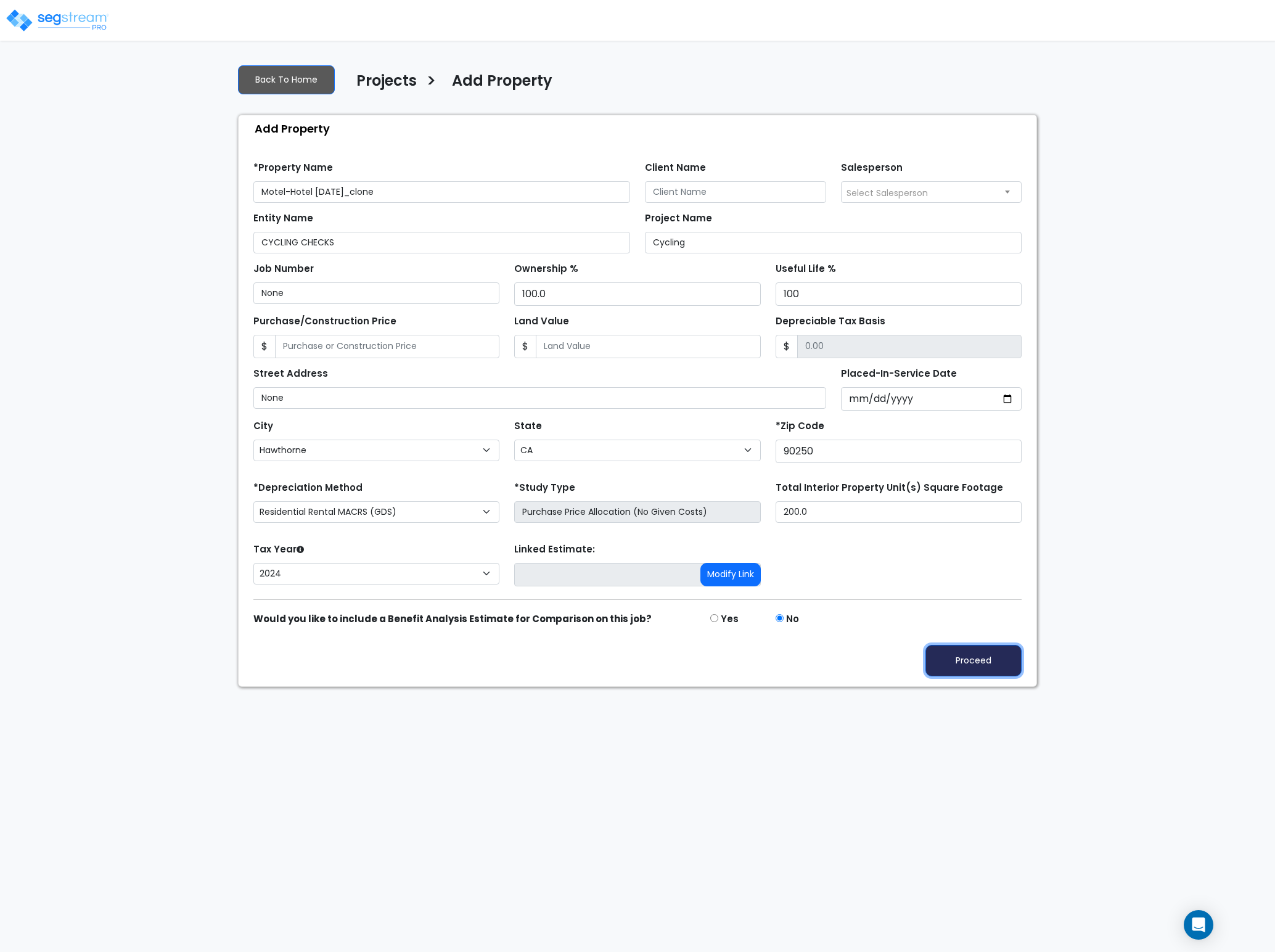
click at [981, 674] on button "Proceed" at bounding box center [974, 660] width 97 height 32
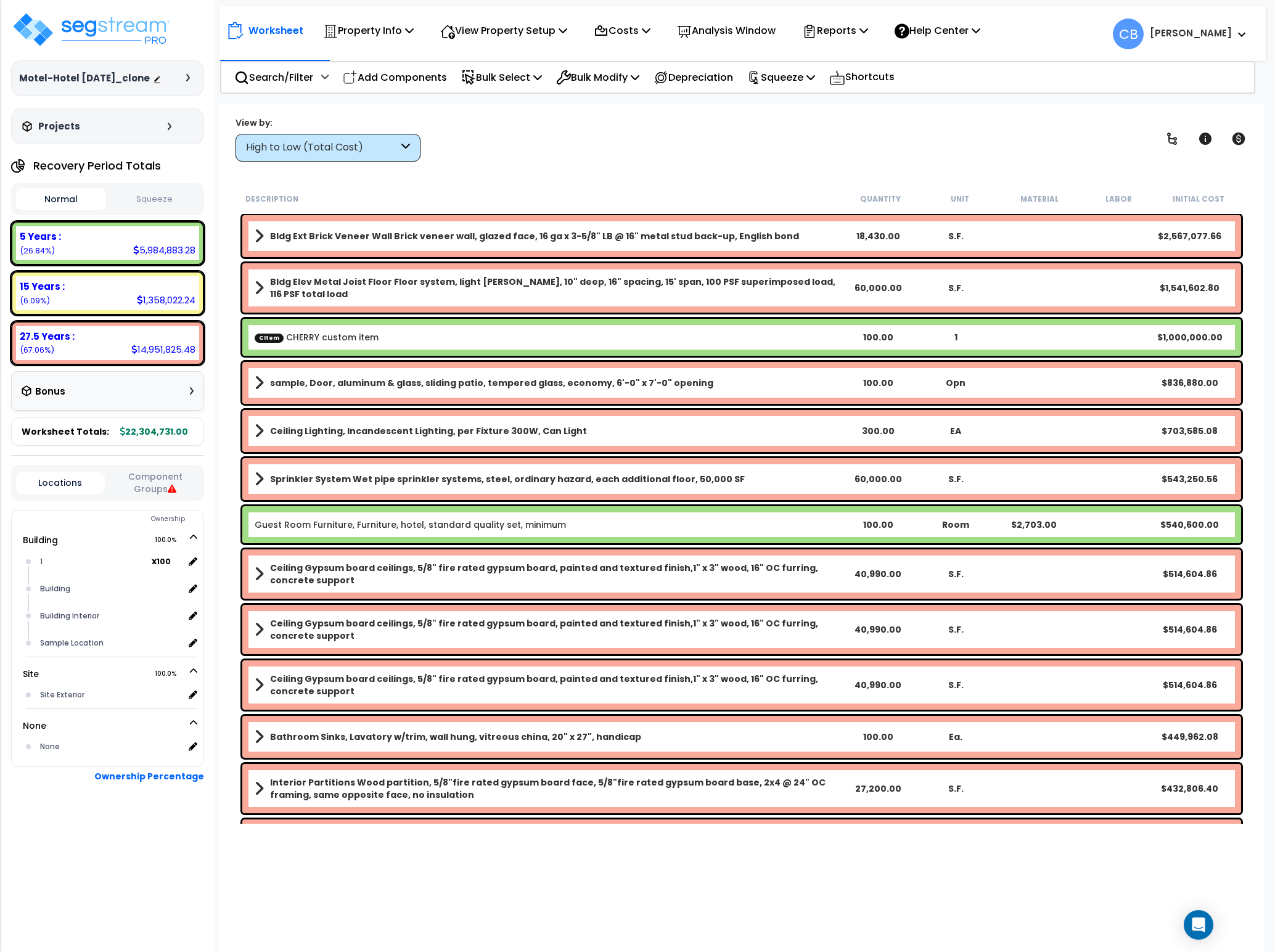
click at [655, 137] on div "View by: High to Low (Total Cost) High to Low (Total Cost)" at bounding box center [741, 138] width 1021 height 45
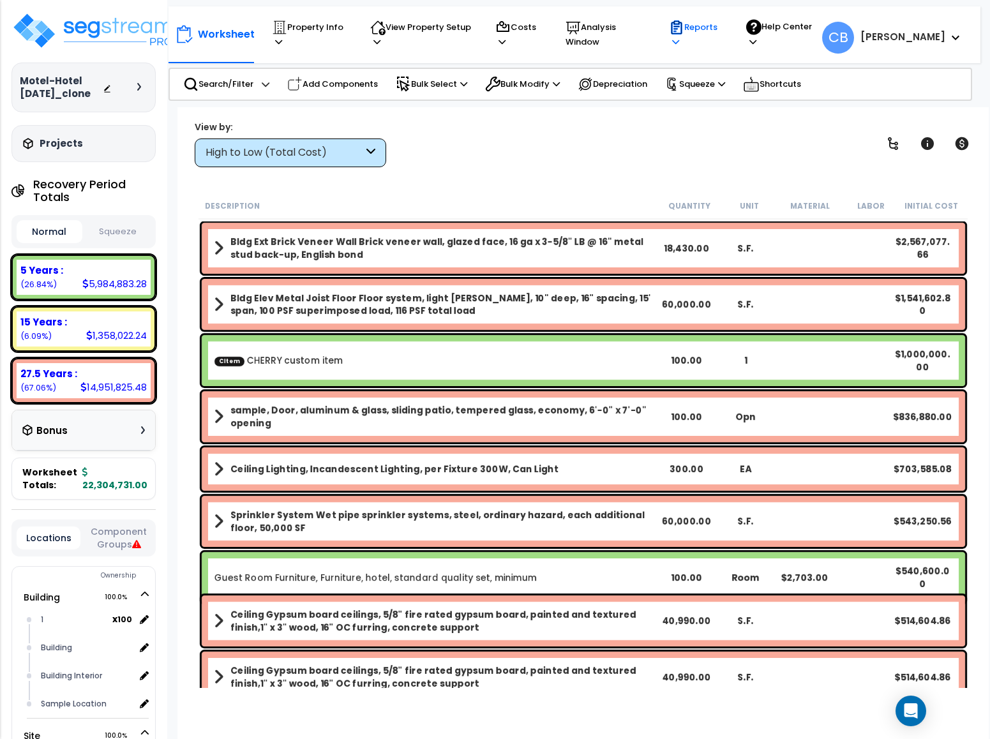
click at [682, 33] on icon at bounding box center [677, 26] width 11 height 13
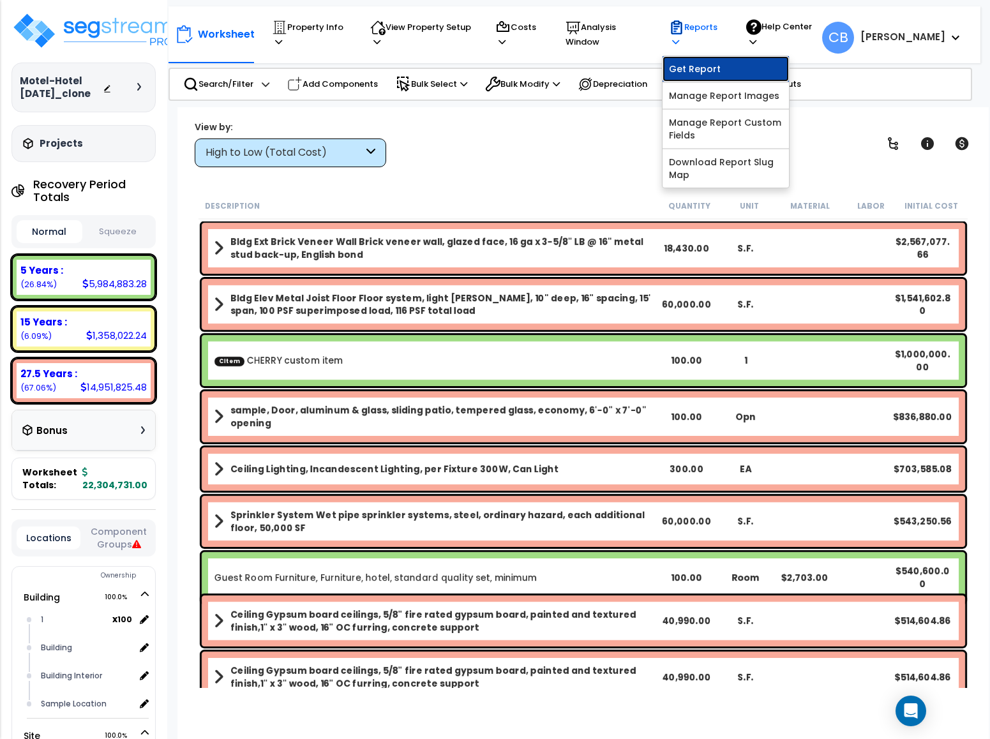
click at [702, 70] on link "Get Report" at bounding box center [726, 69] width 126 height 26
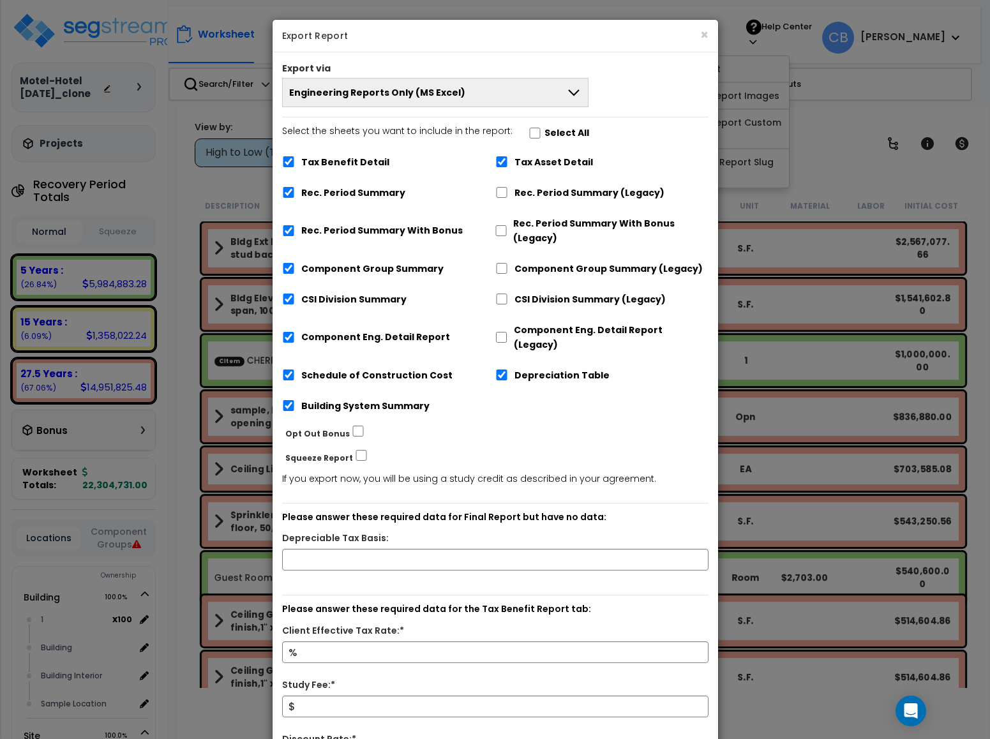
click at [427, 98] on span "Engineering Reports Only (MS Excel)" at bounding box center [377, 92] width 176 height 13
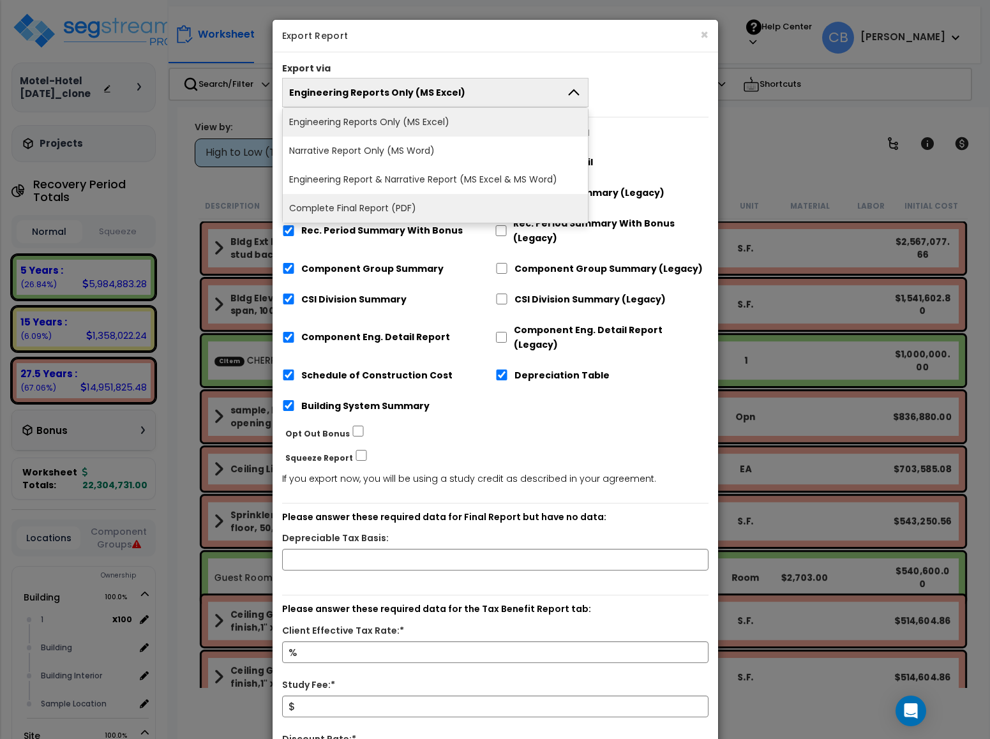
click at [372, 201] on li "Complete Final Report (PDF)" at bounding box center [436, 208] width 306 height 29
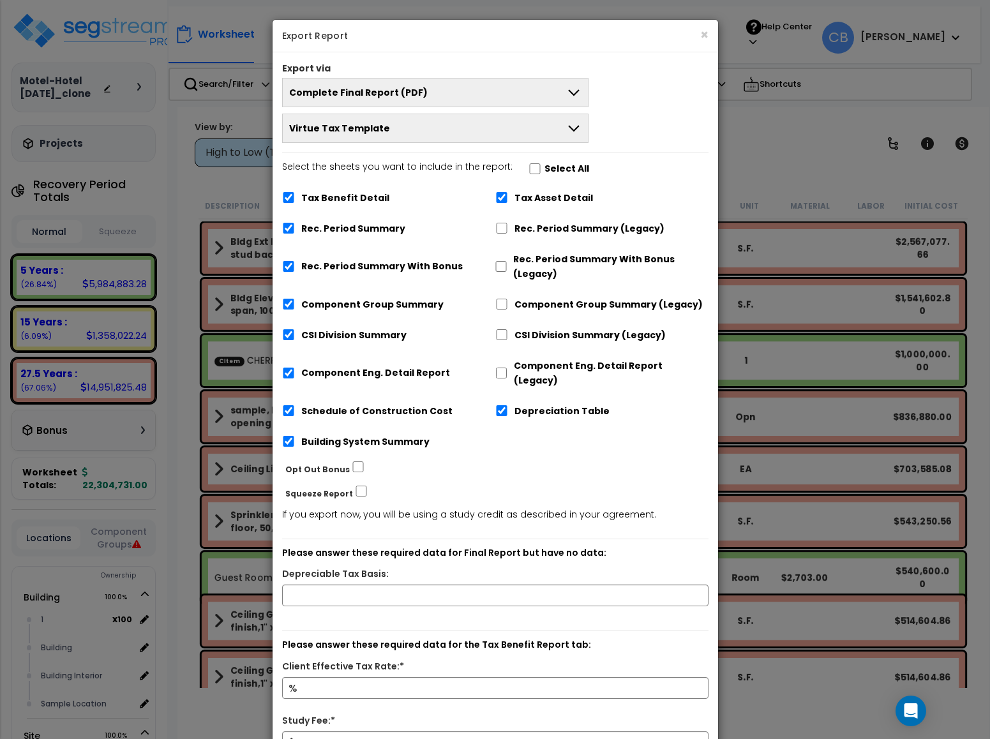
click at [349, 128] on span "Virtue Tax Template" at bounding box center [339, 128] width 101 height 13
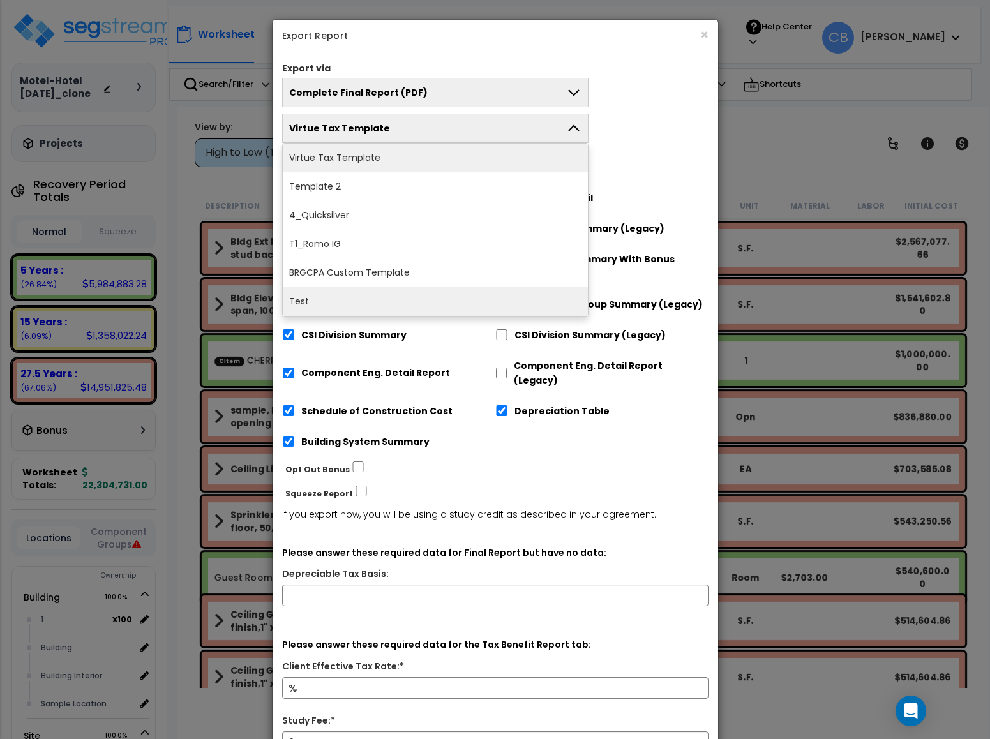
click at [345, 298] on li "Test" at bounding box center [436, 301] width 306 height 29
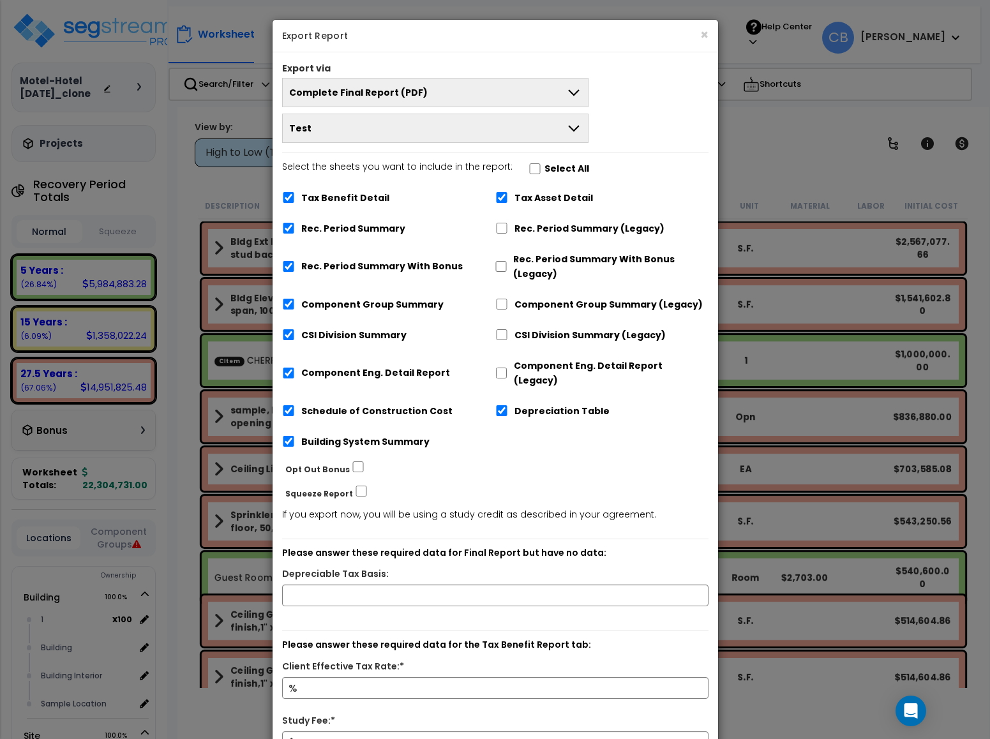
scroll to position [96, 0]
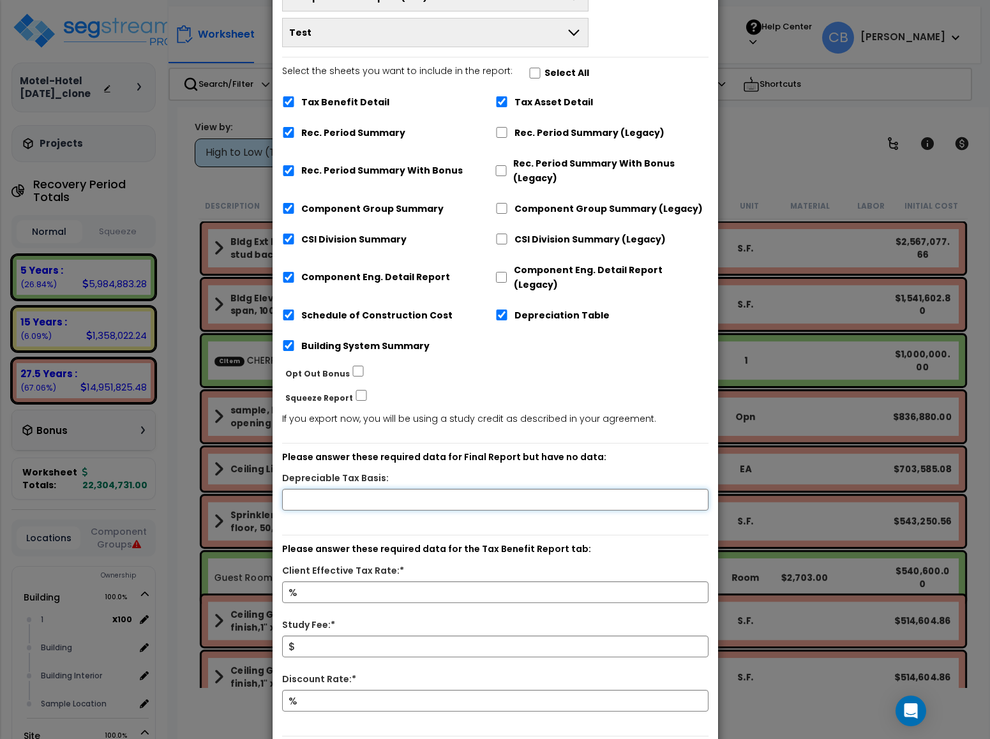
click at [405, 489] on input "text" at bounding box center [495, 500] width 426 height 22
type input "1"
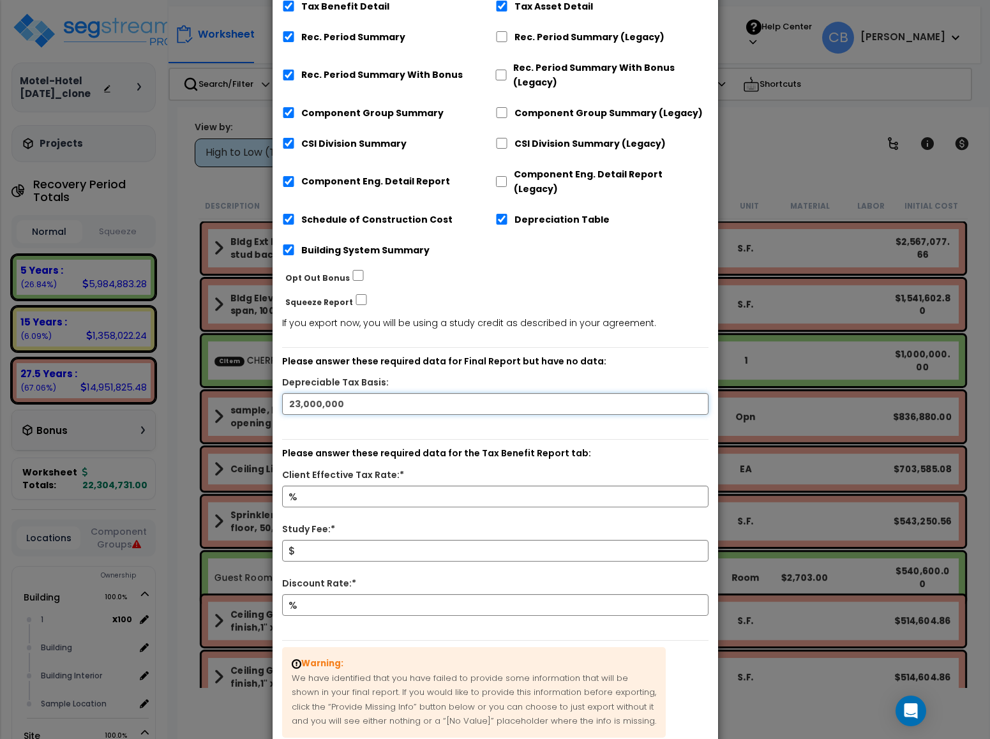
type input "23,000,000"
click at [407, 486] on input "Client Effective Tax Rate:*" at bounding box center [495, 497] width 426 height 22
type input "10"
click at [397, 527] on div "Study Fee:*" at bounding box center [496, 531] width 446 height 18
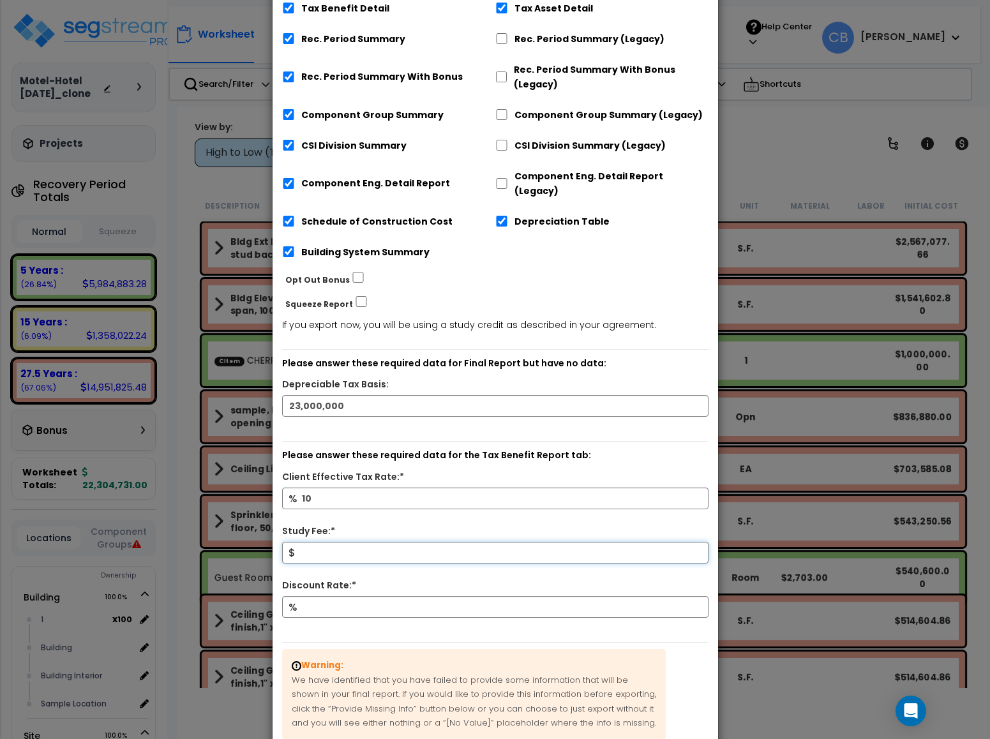
click at [396, 542] on input "Study Fee:*" at bounding box center [495, 553] width 426 height 22
type input "10"
click at [389, 596] on input "Discount Rate:*" at bounding box center [495, 607] width 426 height 22
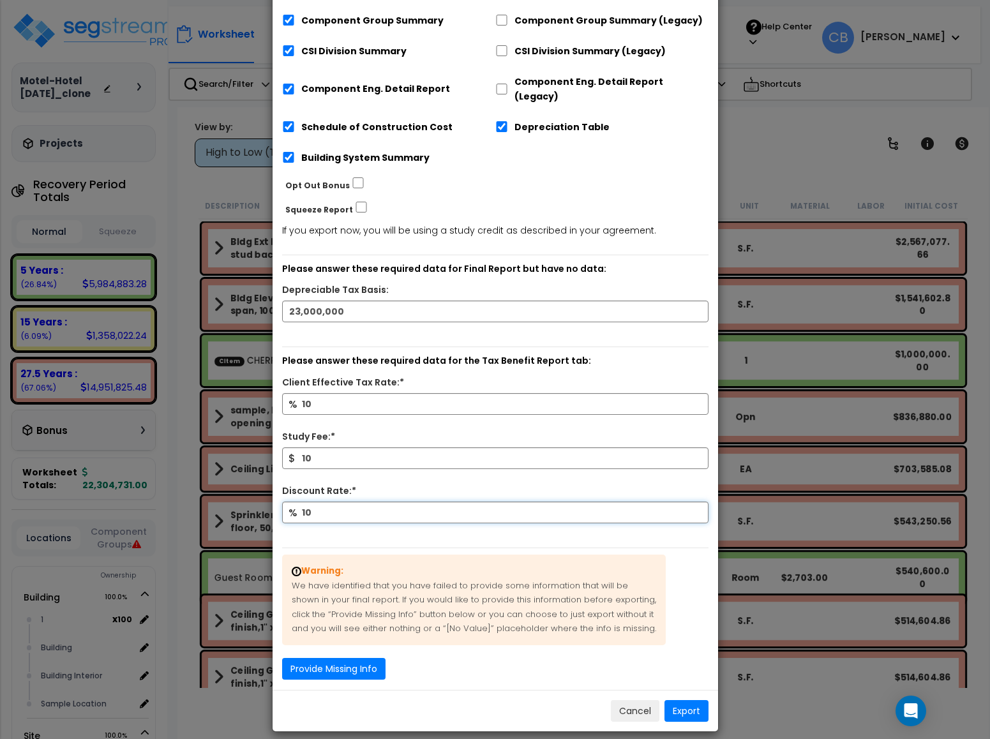
type input "10"
drag, startPoint x: 328, startPoint y: 659, endPoint x: 331, endPoint y: 648, distance: 11.5
click at [328, 659] on button "Provide Missing Info" at bounding box center [333, 669] width 103 height 22
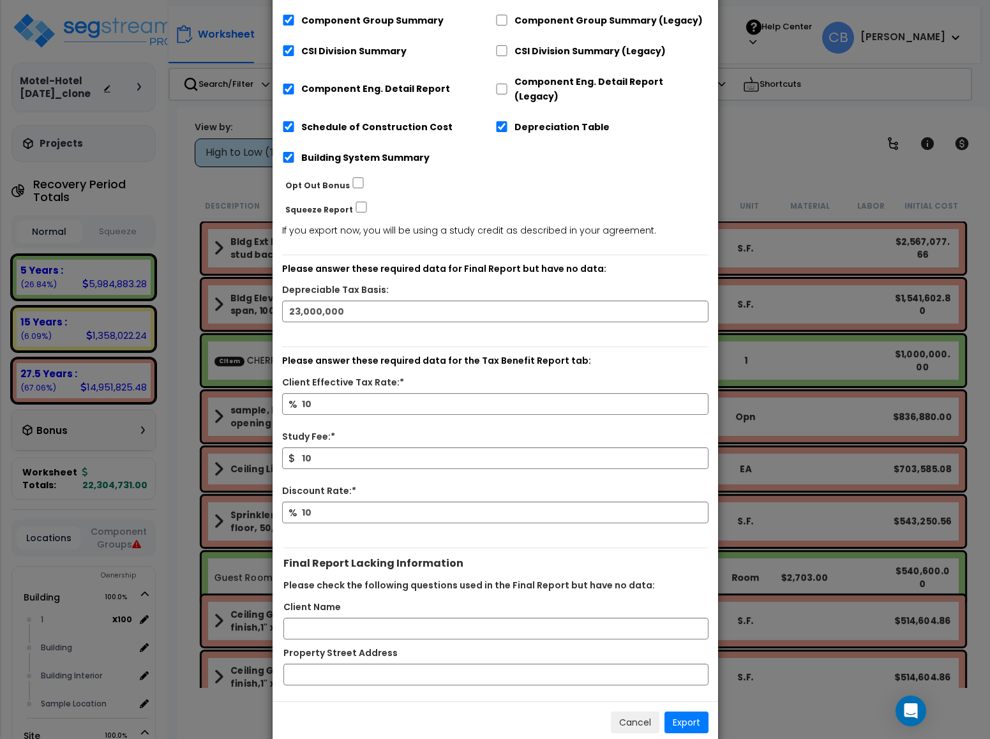
scroll to position [297, 0]
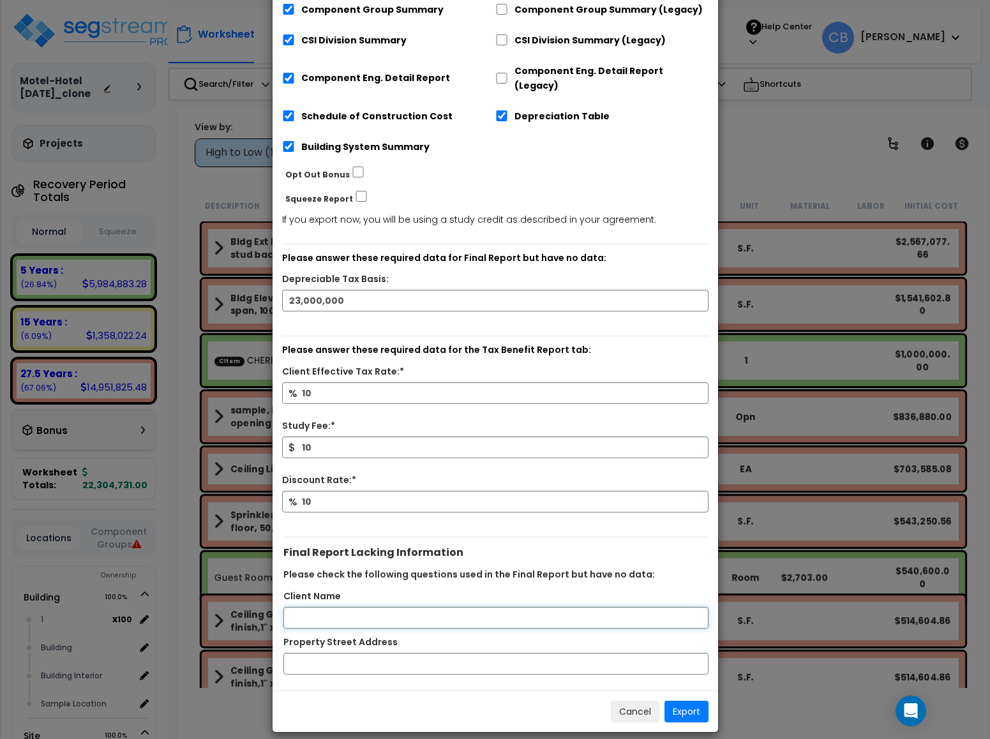
click at [360, 617] on input "Client Name" at bounding box center [495, 618] width 425 height 22
type input "10000"
click at [391, 653] on input "Property Street Address" at bounding box center [495, 664] width 425 height 22
type input "mghmgmhg"
click at [690, 704] on button "Export" at bounding box center [687, 712] width 44 height 22
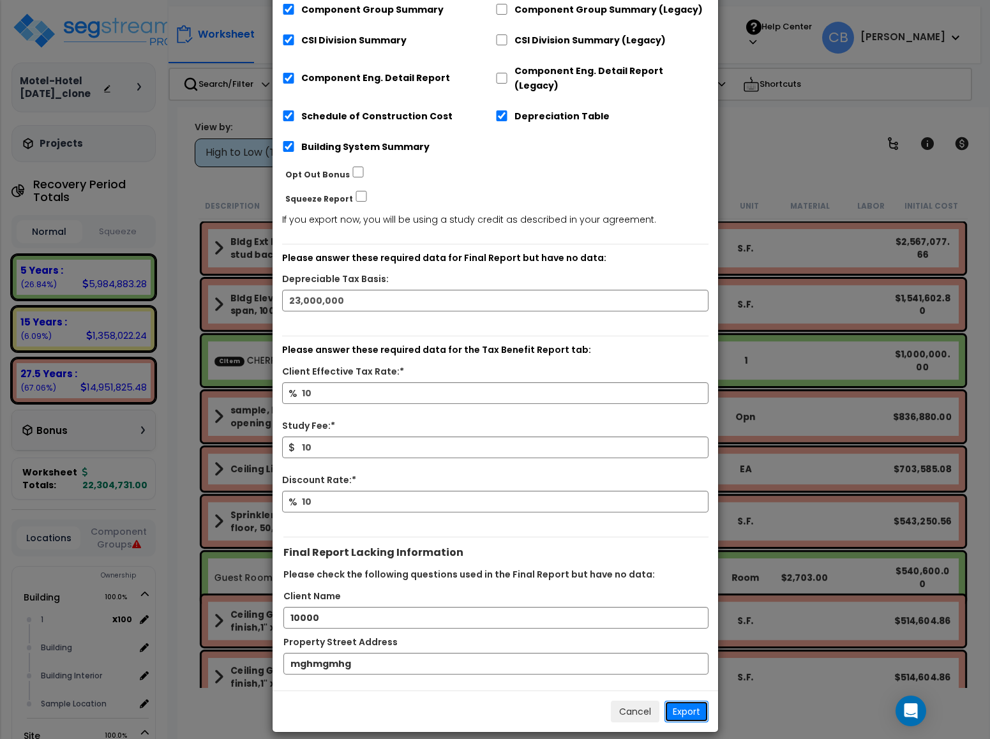
scroll to position [4, 0]
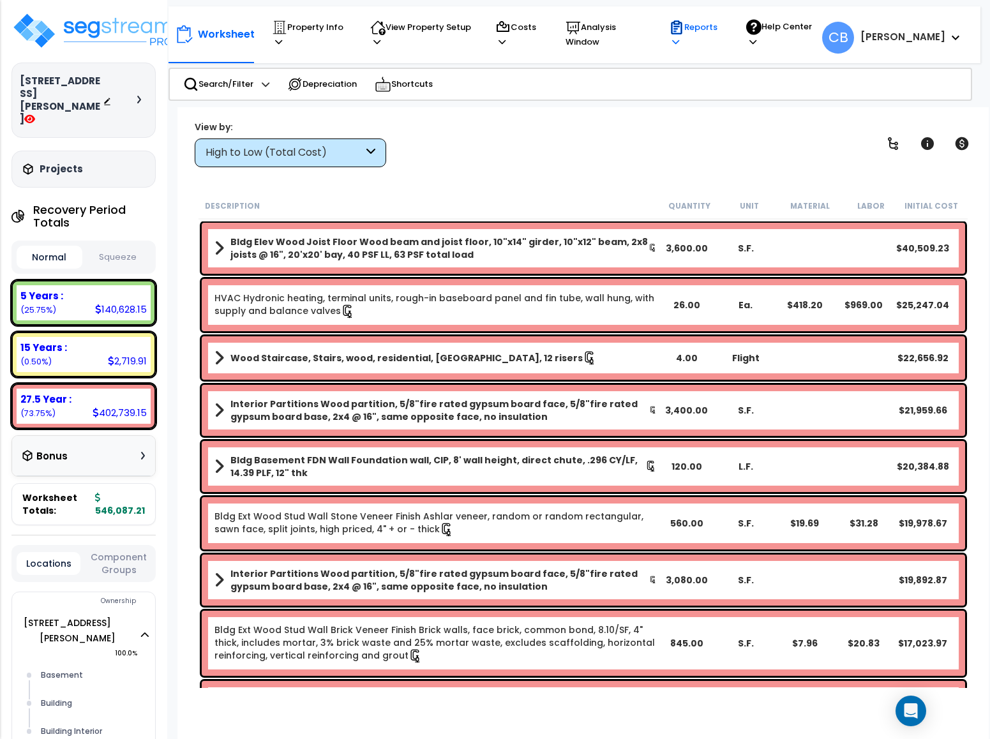
click at [704, 35] on p "Reports" at bounding box center [695, 34] width 53 height 29
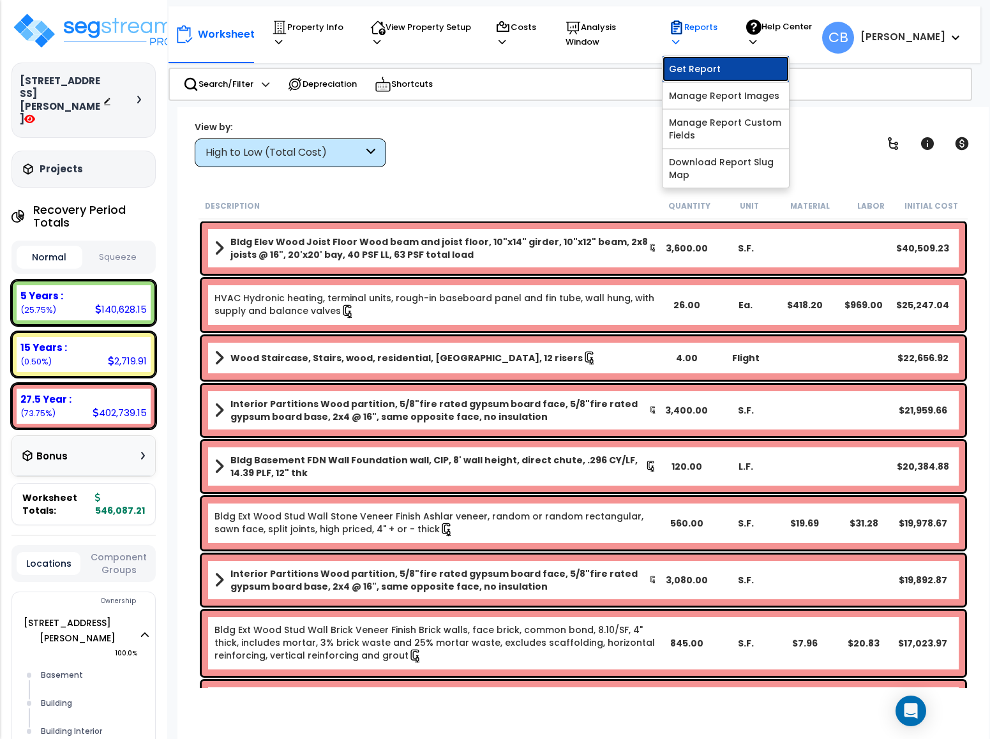
click at [701, 64] on link "Get Report" at bounding box center [726, 69] width 126 height 26
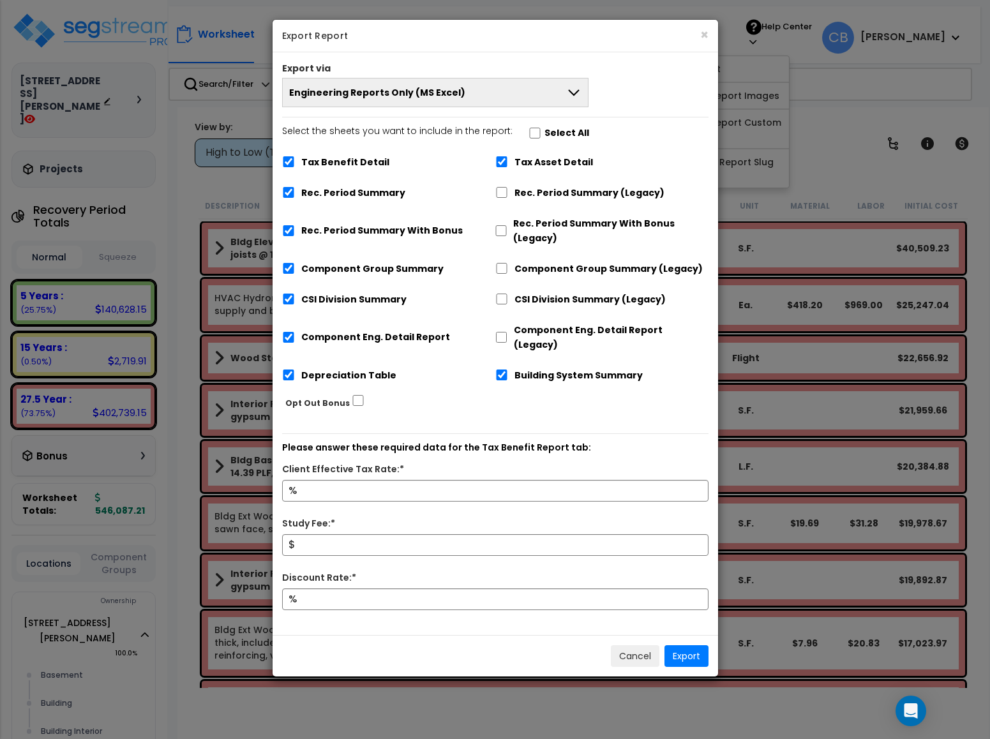
click at [431, 93] on span "Engineering Reports Only (MS Excel)" at bounding box center [377, 92] width 176 height 13
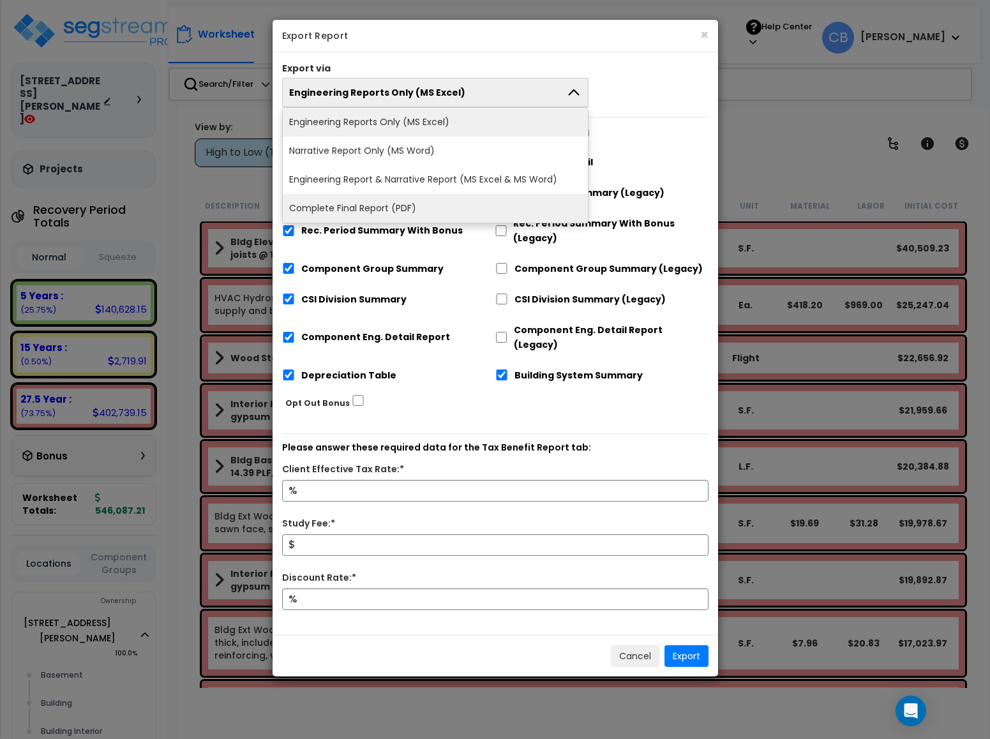
click at [351, 215] on li "Complete Final Report (PDF)" at bounding box center [436, 208] width 306 height 29
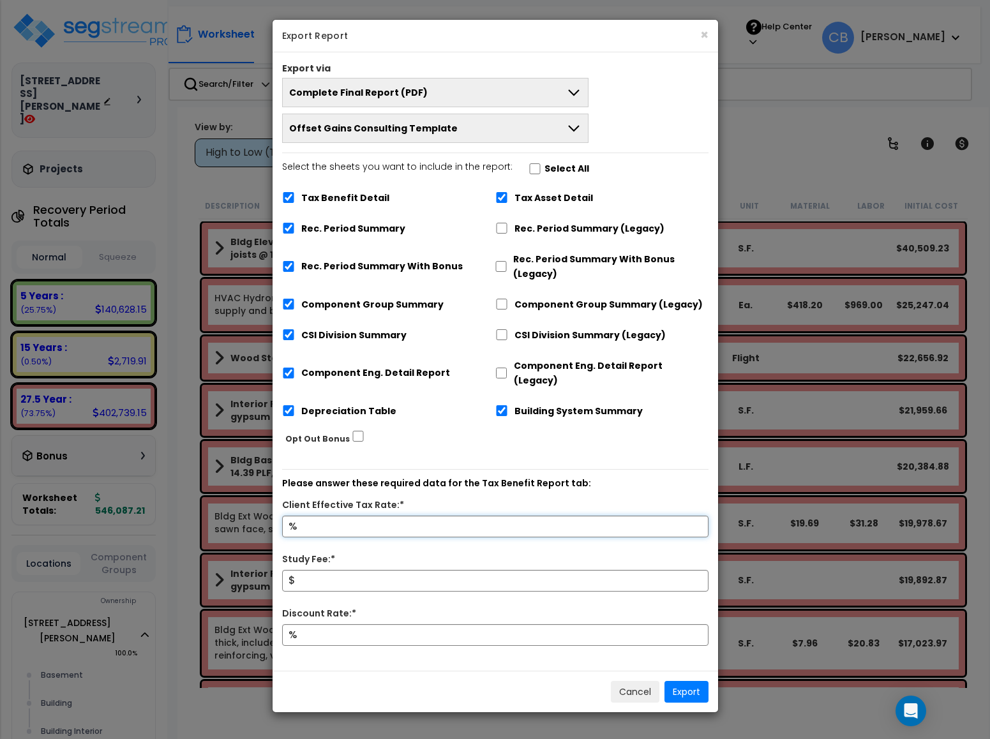
click at [368, 518] on input "Client Effective Tax Rate:*" at bounding box center [495, 527] width 426 height 22
click at [276, 199] on div "Select the sheets you want to include in the report: Select All Tax Benefit Det…" at bounding box center [496, 294] width 446 height 269
click at [280, 199] on div "Select the sheets you want to include in the report: Select All Tax Benefit Det…" at bounding box center [496, 294] width 446 height 269
click at [284, 195] on input "Tax Benefit Detail" at bounding box center [288, 197] width 13 height 11
checkbox input "false"
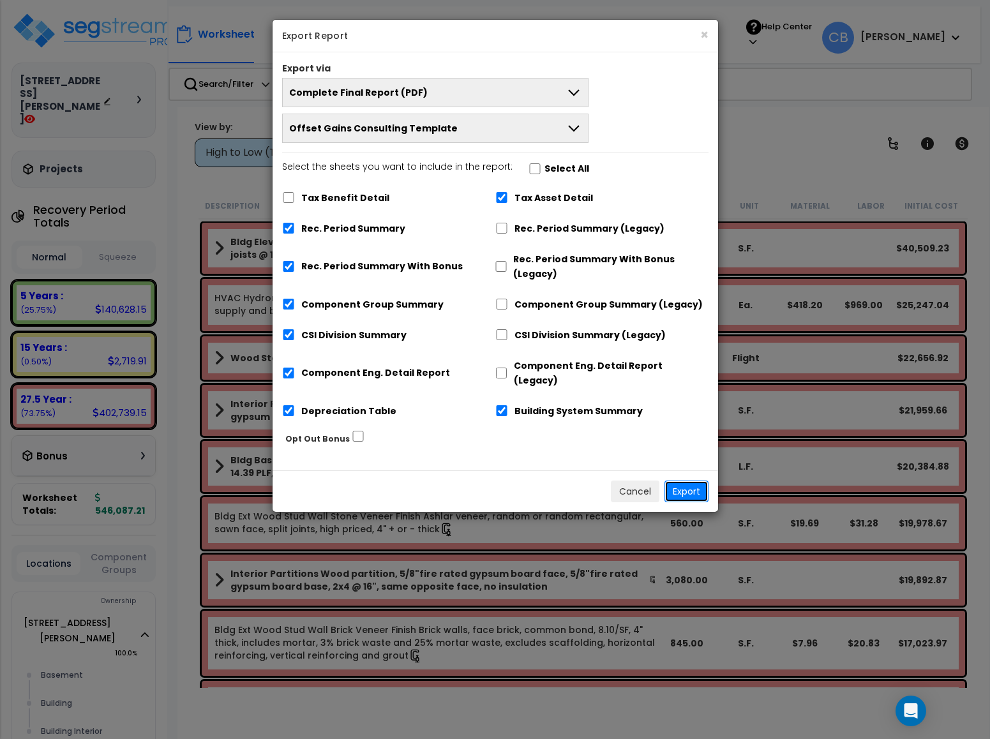
click at [680, 481] on button "Export" at bounding box center [687, 492] width 44 height 22
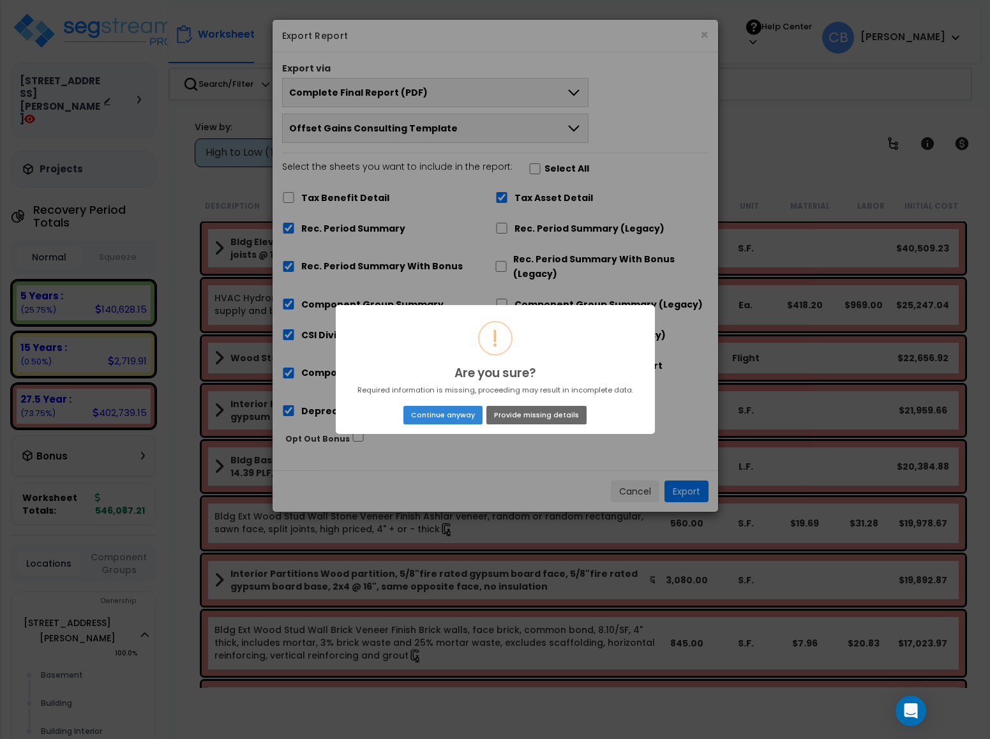
click at [531, 419] on button "Provide missing details" at bounding box center [536, 415] width 100 height 18
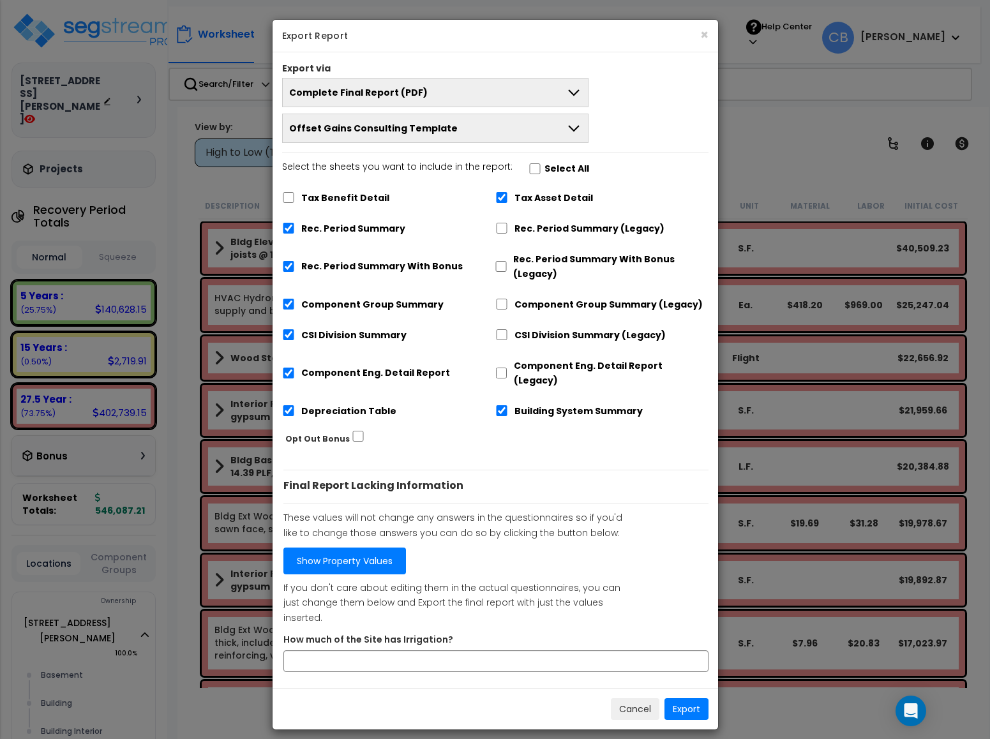
click at [305, 552] on link "Show Property Values" at bounding box center [344, 561] width 123 height 27
click at [615, 651] on input "How much of the Site has Irrigation?" at bounding box center [495, 662] width 425 height 22
click at [671, 698] on button "Export" at bounding box center [687, 709] width 44 height 22
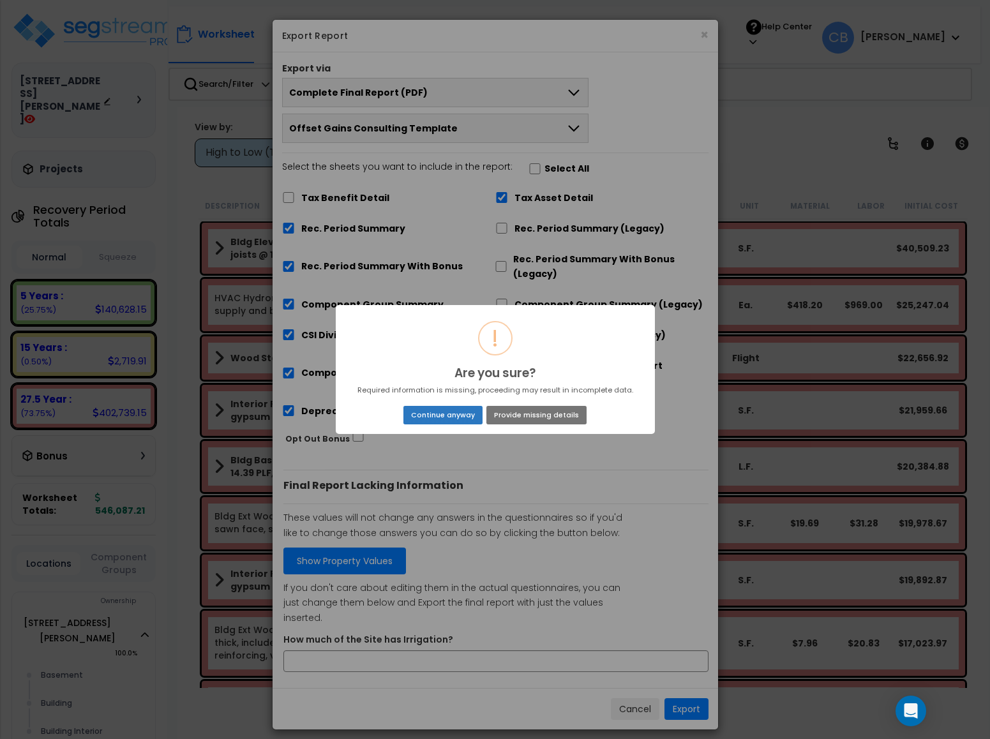
drag, startPoint x: 423, startPoint y: 412, endPoint x: 427, endPoint y: 422, distance: 10.3
click at [422, 412] on button "Continue anyway" at bounding box center [442, 415] width 79 height 18
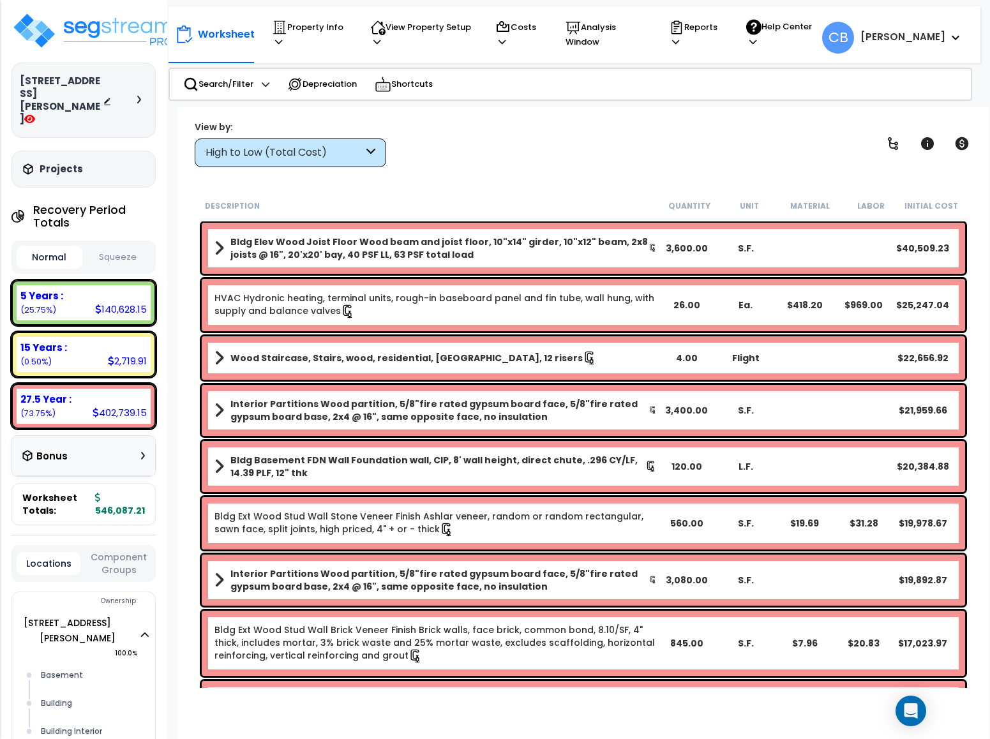
click at [569, 162] on div "View by: High to Low (Total Cost) High to Low (Total Cost)" at bounding box center [583, 143] width 787 height 47
click at [679, 38] on icon at bounding box center [675, 42] width 7 height 8
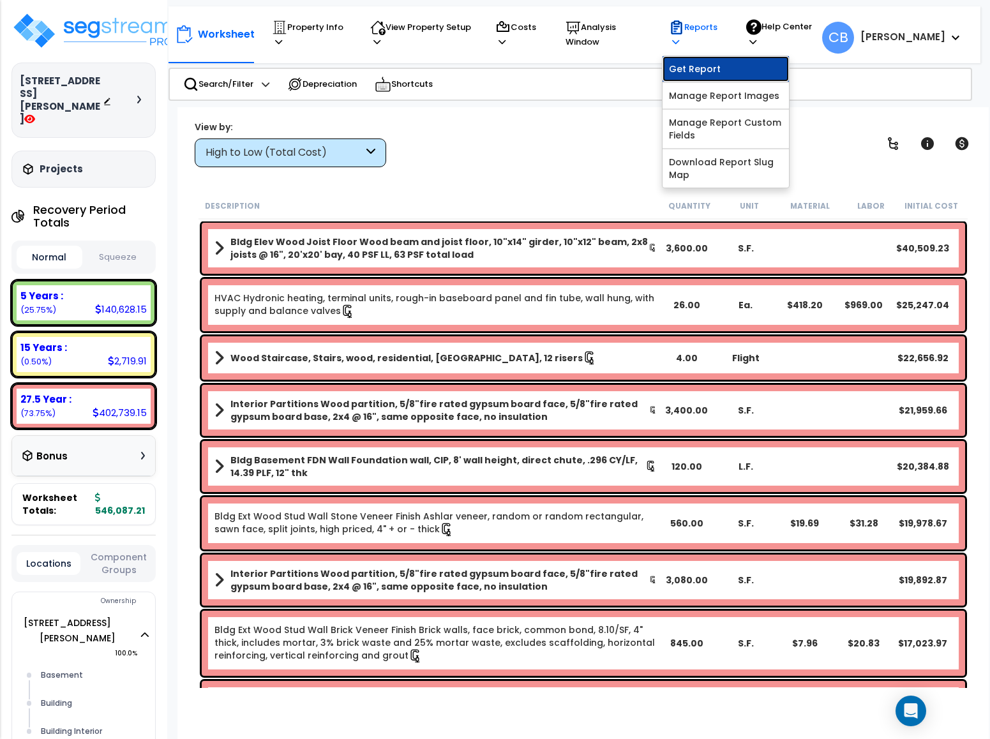
click at [701, 71] on link "Get Report" at bounding box center [726, 69] width 126 height 26
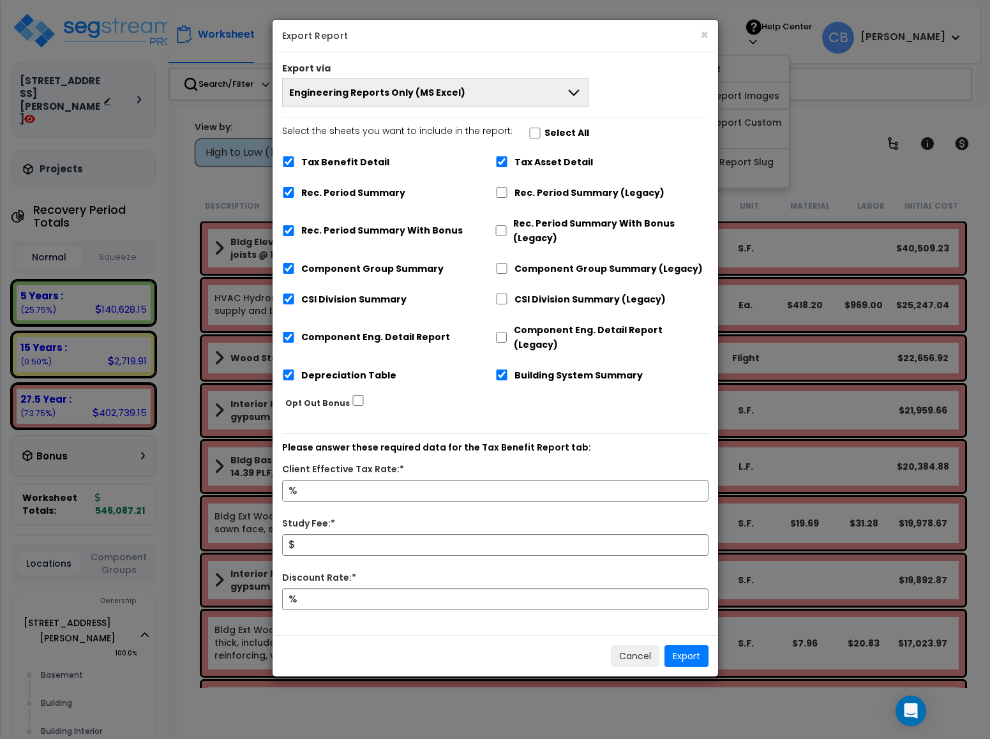
drag, startPoint x: 335, startPoint y: 86, endPoint x: 331, endPoint y: 114, distance: 27.7
click at [335, 90] on span "Engineering Reports Only (MS Excel)" at bounding box center [377, 92] width 176 height 13
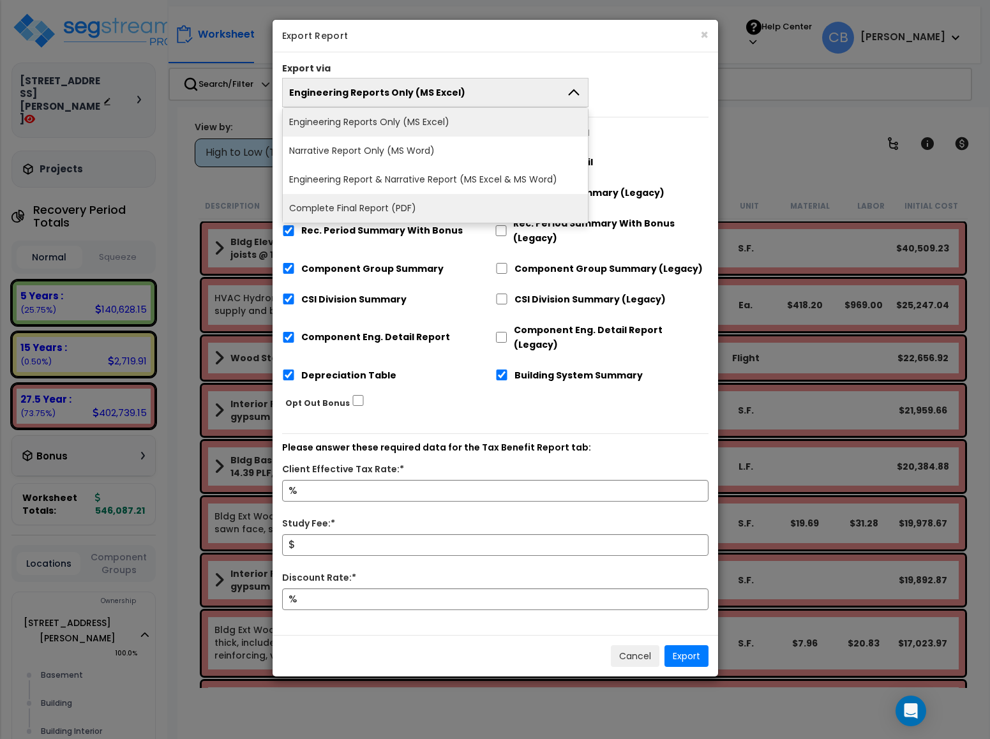
click at [320, 204] on li "Complete Final Report (PDF)" at bounding box center [436, 208] width 306 height 29
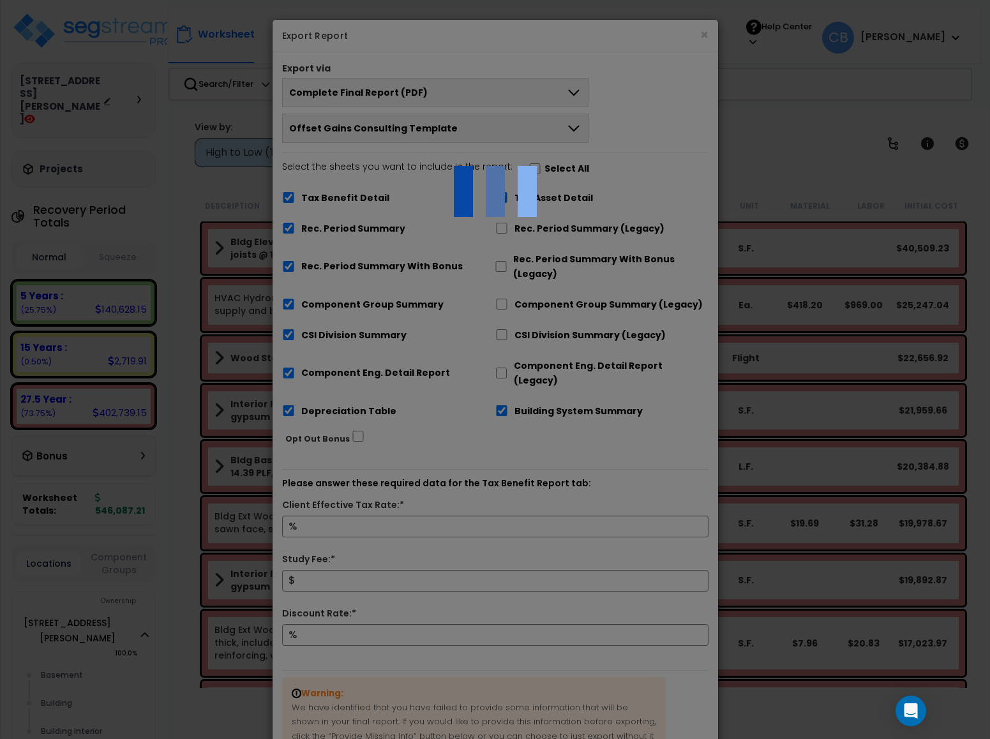
click at [293, 197] on div at bounding box center [495, 369] width 990 height 739
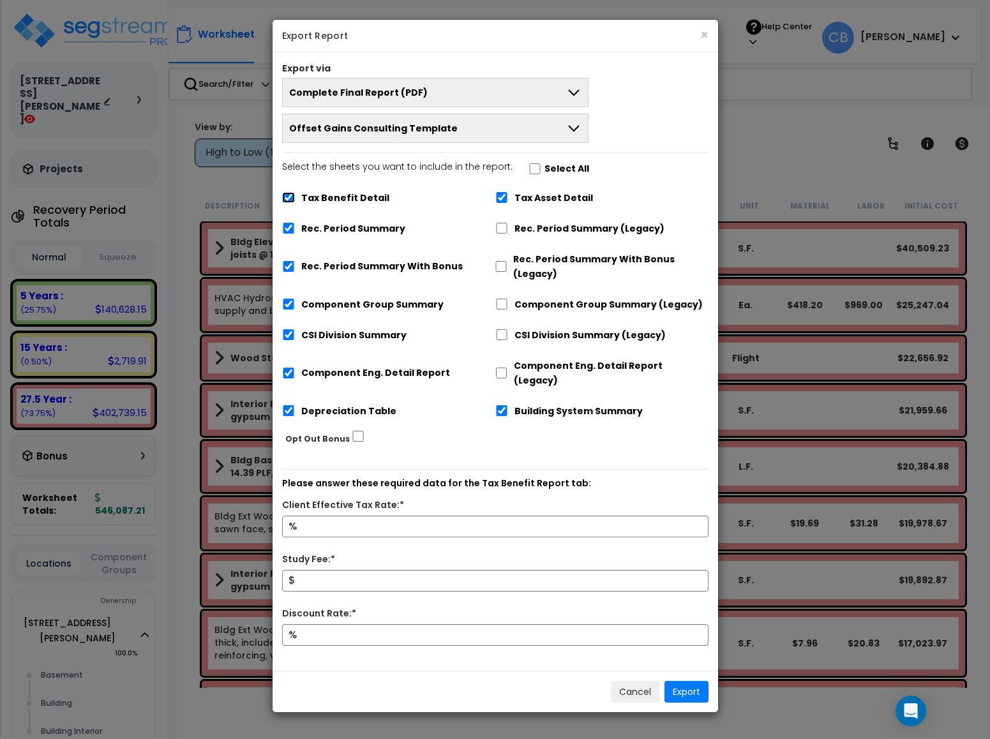
click at [293, 197] on input "Tax Benefit Detail" at bounding box center [288, 197] width 13 height 11
checkbox input "false"
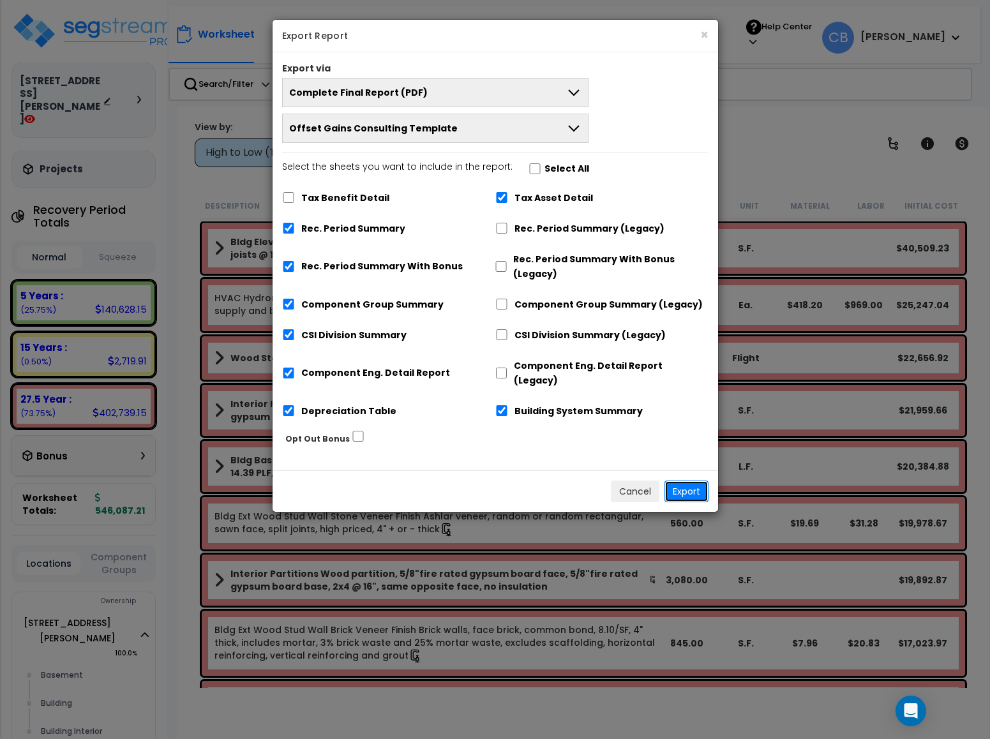
click at [677, 481] on button "Export" at bounding box center [687, 492] width 44 height 22
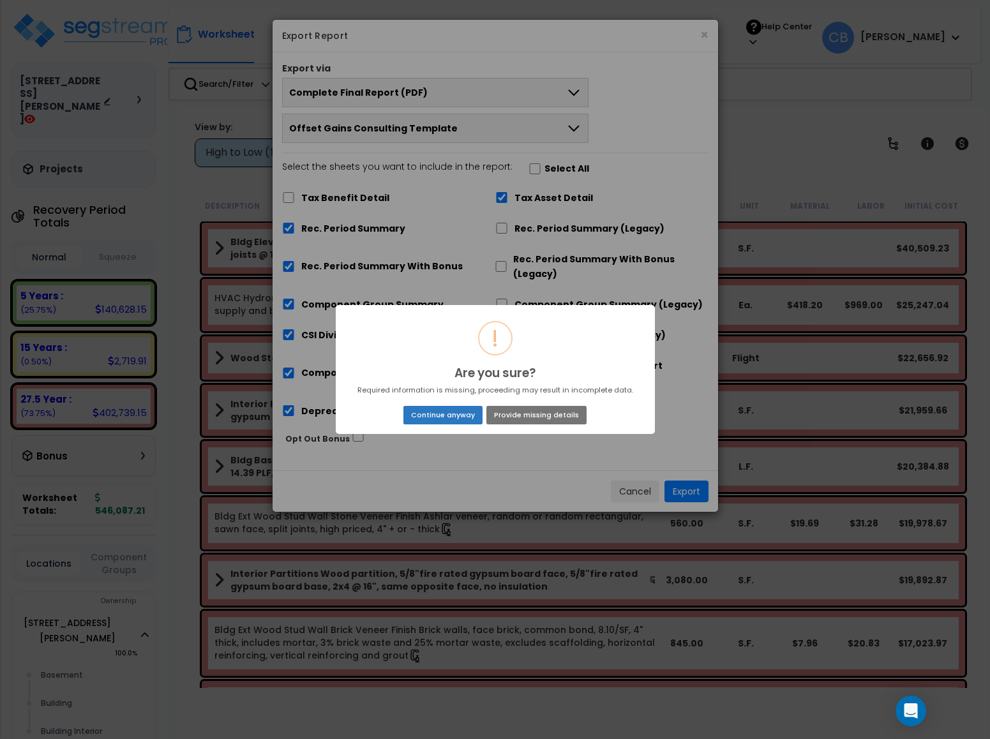
click at [447, 414] on button "Continue anyway" at bounding box center [442, 415] width 79 height 18
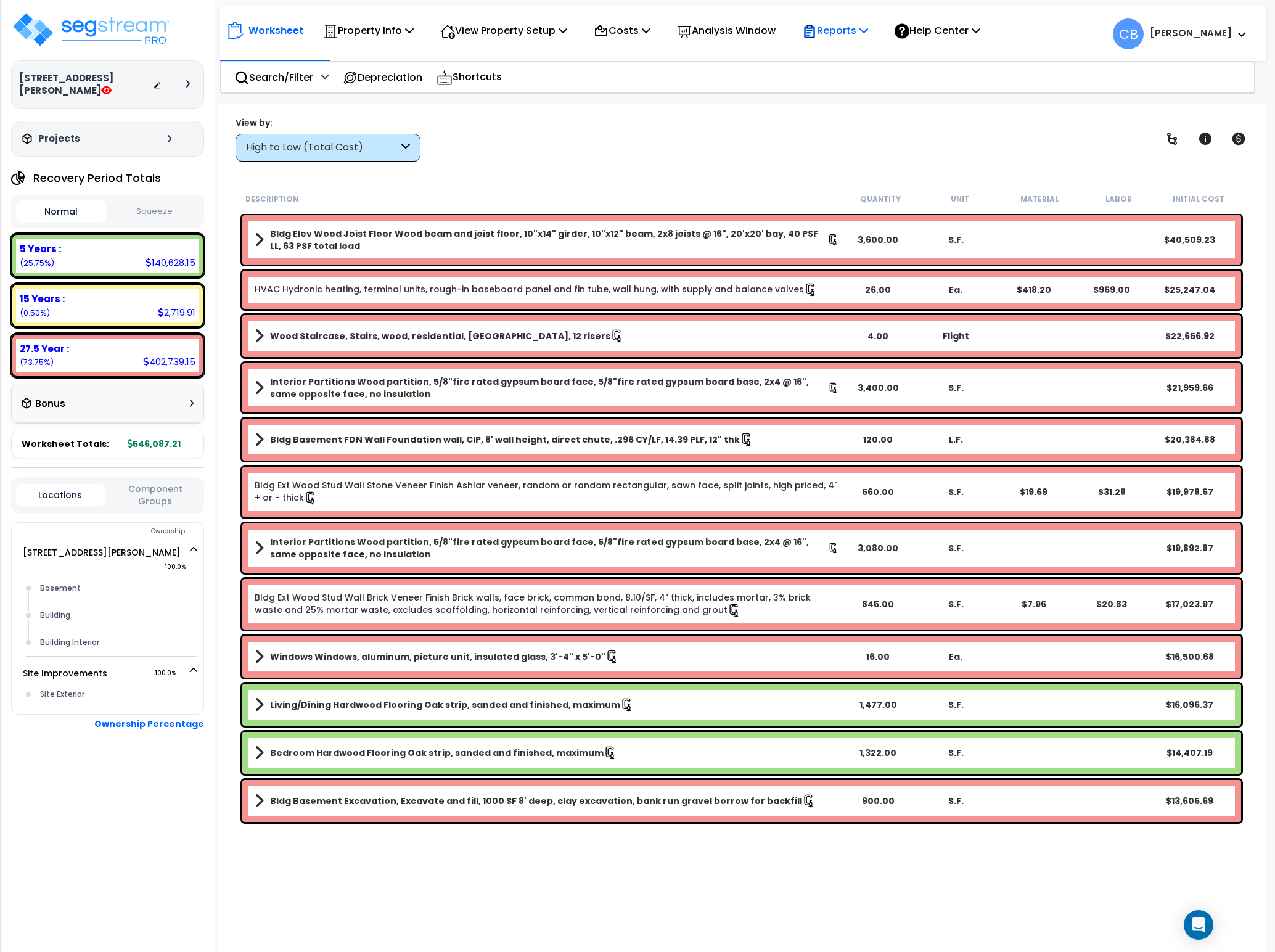
click at [863, 35] on p "Reports" at bounding box center [836, 30] width 66 height 16
click at [854, 67] on link "Get Report" at bounding box center [857, 59] width 122 height 25
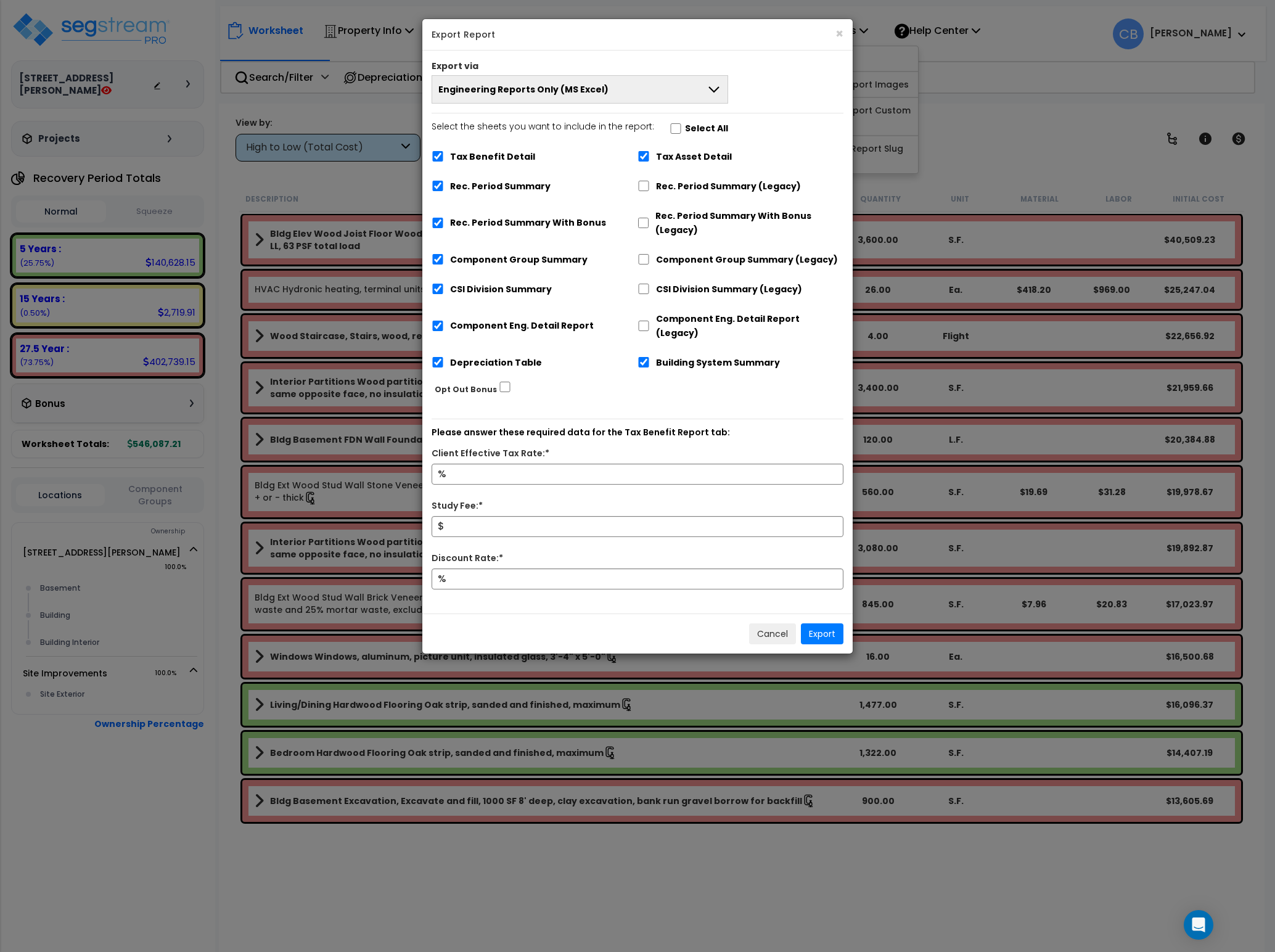
click at [591, 107] on div "Export via Engineering Reports Only (MS Excel) Engineering Reports Only (MS Exc…" at bounding box center [638, 331] width 431 height 563
click at [499, 94] on span "Engineering Reports Only (MS Excel)" at bounding box center [524, 89] width 170 height 13
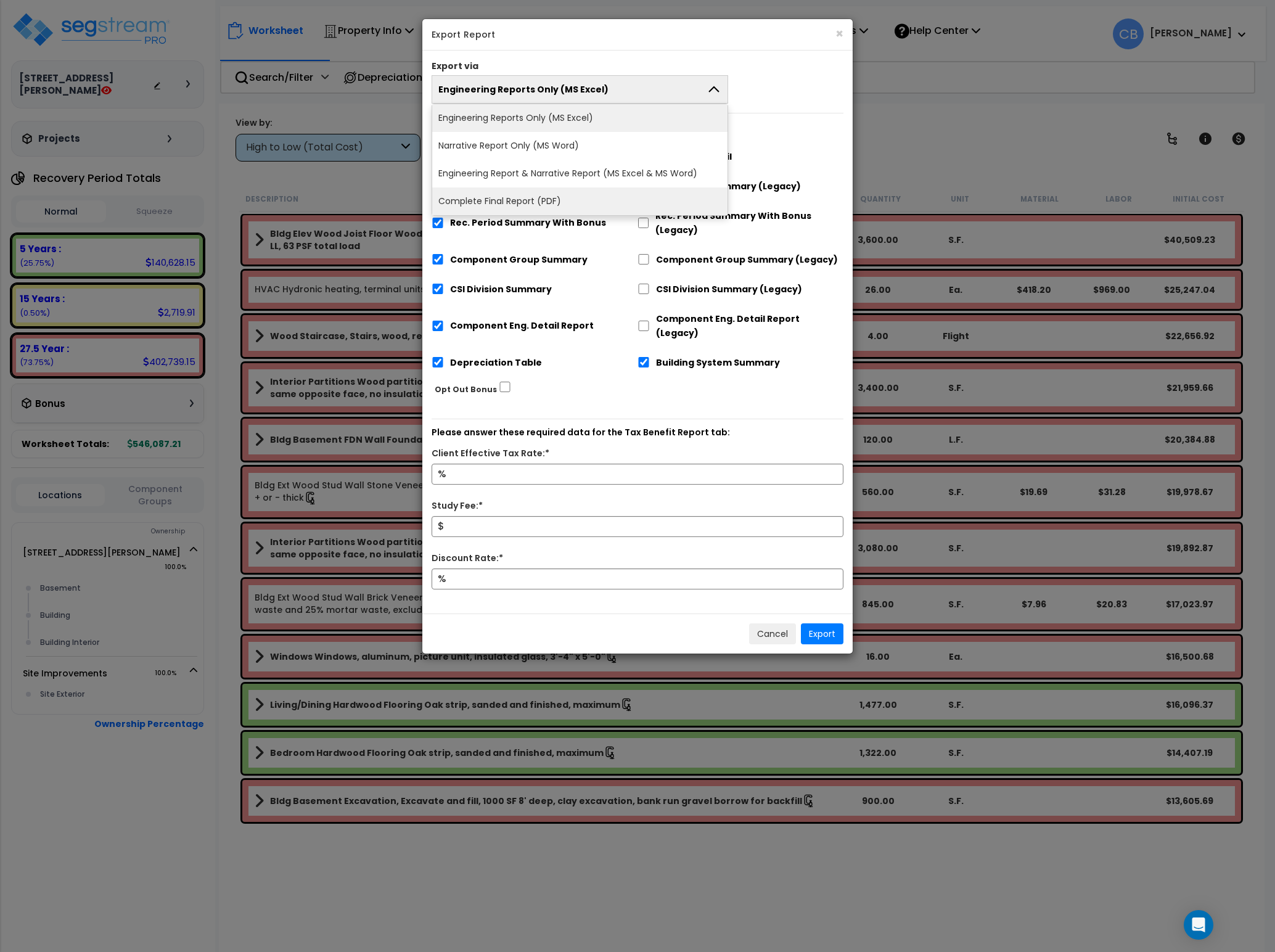
click at [498, 199] on li "Complete Final Report (PDF)" at bounding box center [581, 201] width 296 height 28
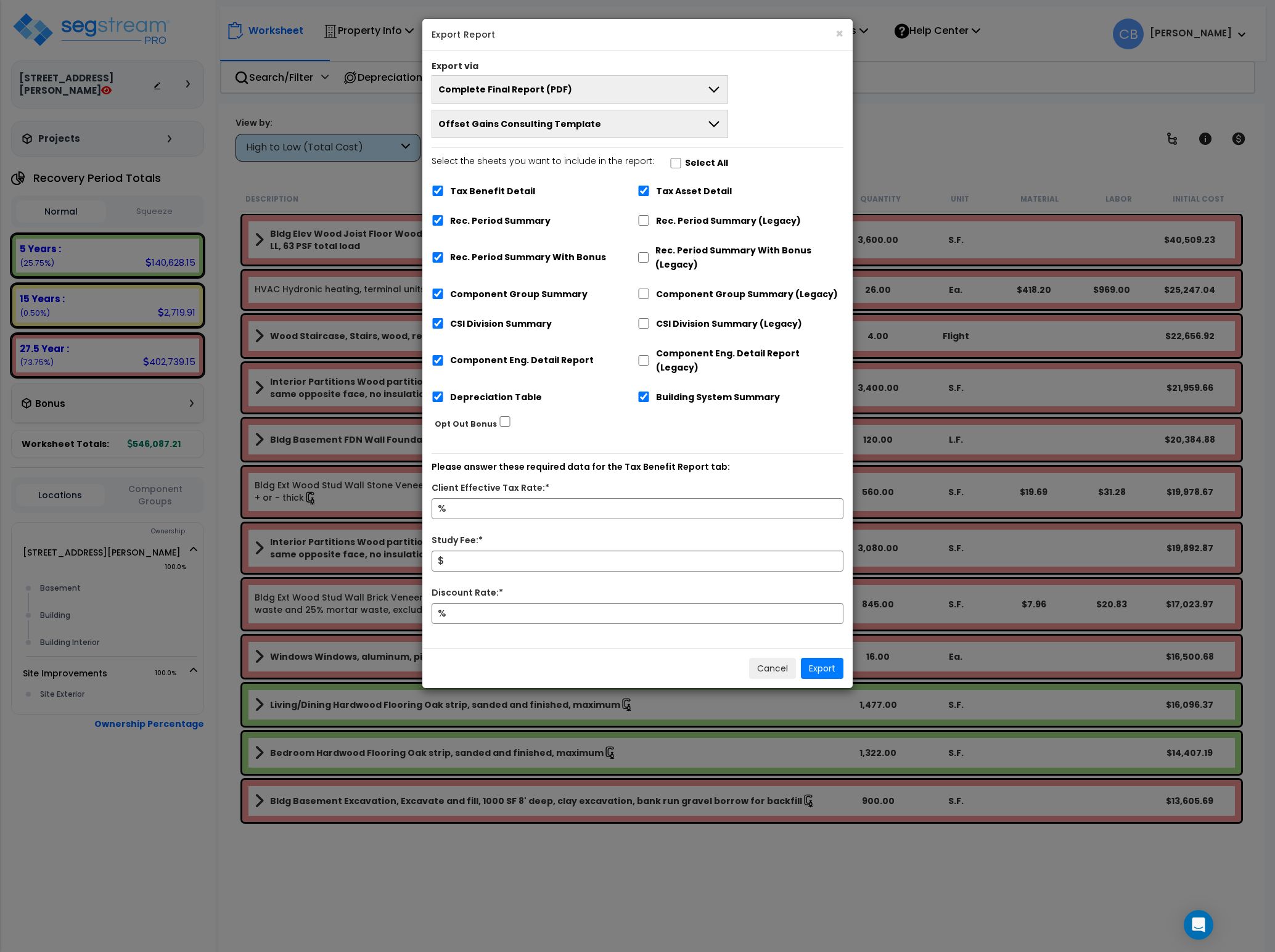
click at [529, 126] on span "Offset Gains Consulting Template" at bounding box center [520, 124] width 163 height 13
click at [677, 137] on button "Offset Gains Consulting Template" at bounding box center [580, 124] width 297 height 28
click at [956, 94] on div "× Export Report Export via Complete Final Report (PDF) Engineering Reports Only…" at bounding box center [638, 476] width 1275 height 952
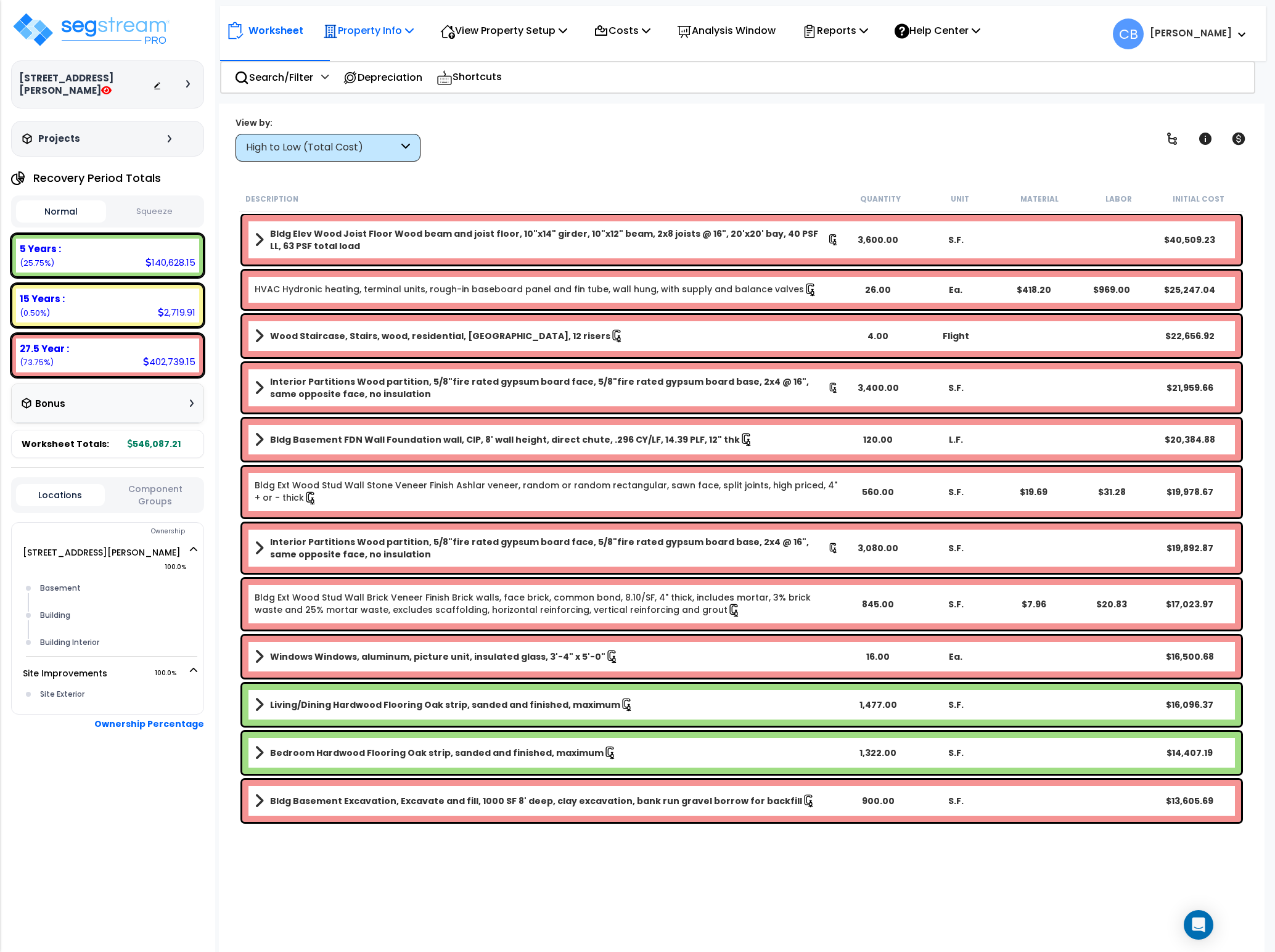
click at [401, 23] on p "Property Info" at bounding box center [369, 30] width 91 height 16
click at [388, 134] on link "Clone property" at bounding box center [378, 136] width 122 height 25
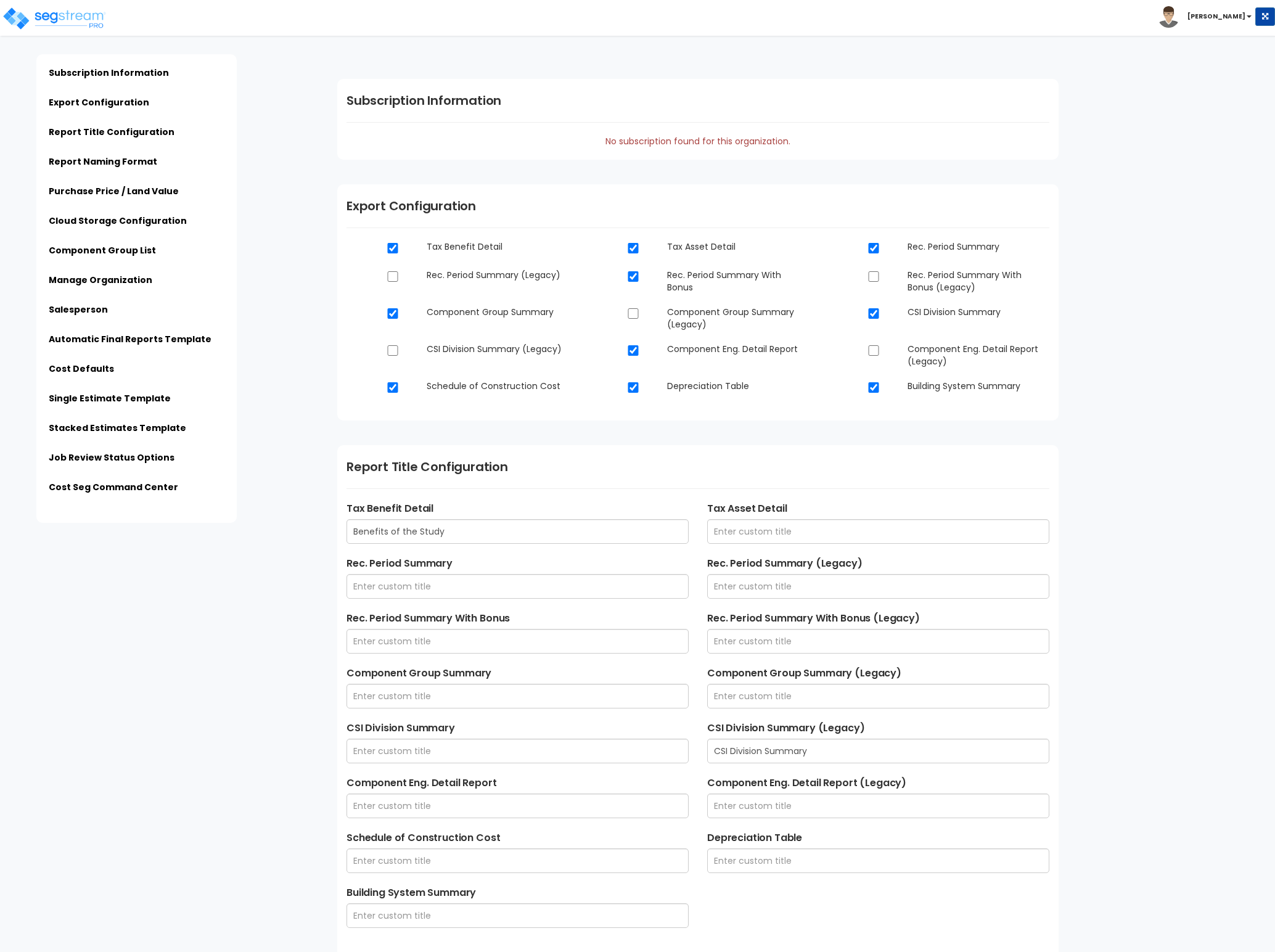
click at [160, 281] on li "Manage Organization" at bounding box center [136, 283] width 176 height 20
click at [74, 342] on link "Automatic Final Reports Template" at bounding box center [129, 339] width 163 height 13
click at [91, 330] on ul "Subscription Information Export Configuration Report Title Configuration Report…" at bounding box center [136, 284] width 176 height 434
click at [93, 331] on ul "Subscription Information Export Configuration Report Title Configuration Report…" at bounding box center [136, 284] width 176 height 434
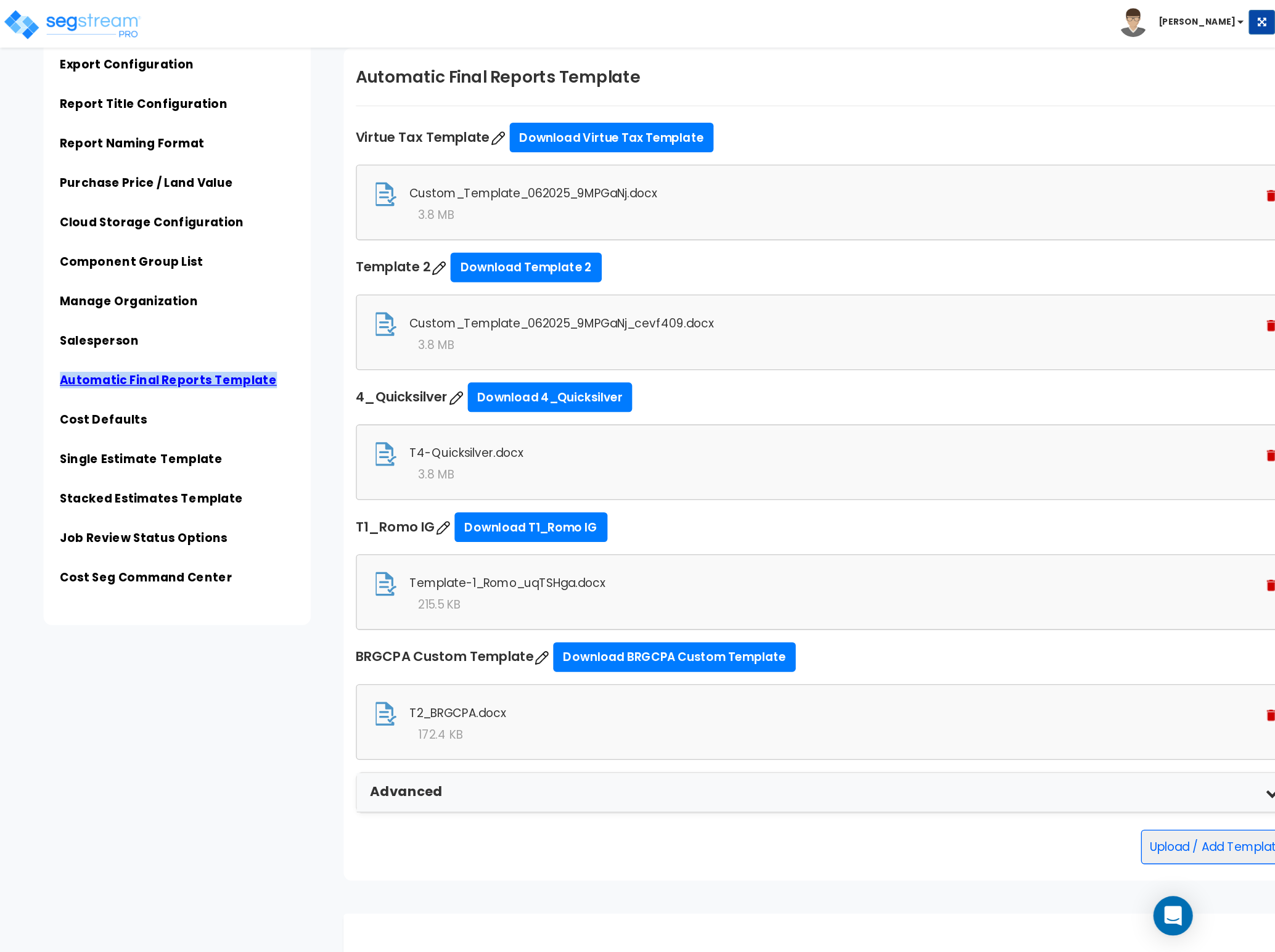
scroll to position [3149, 0]
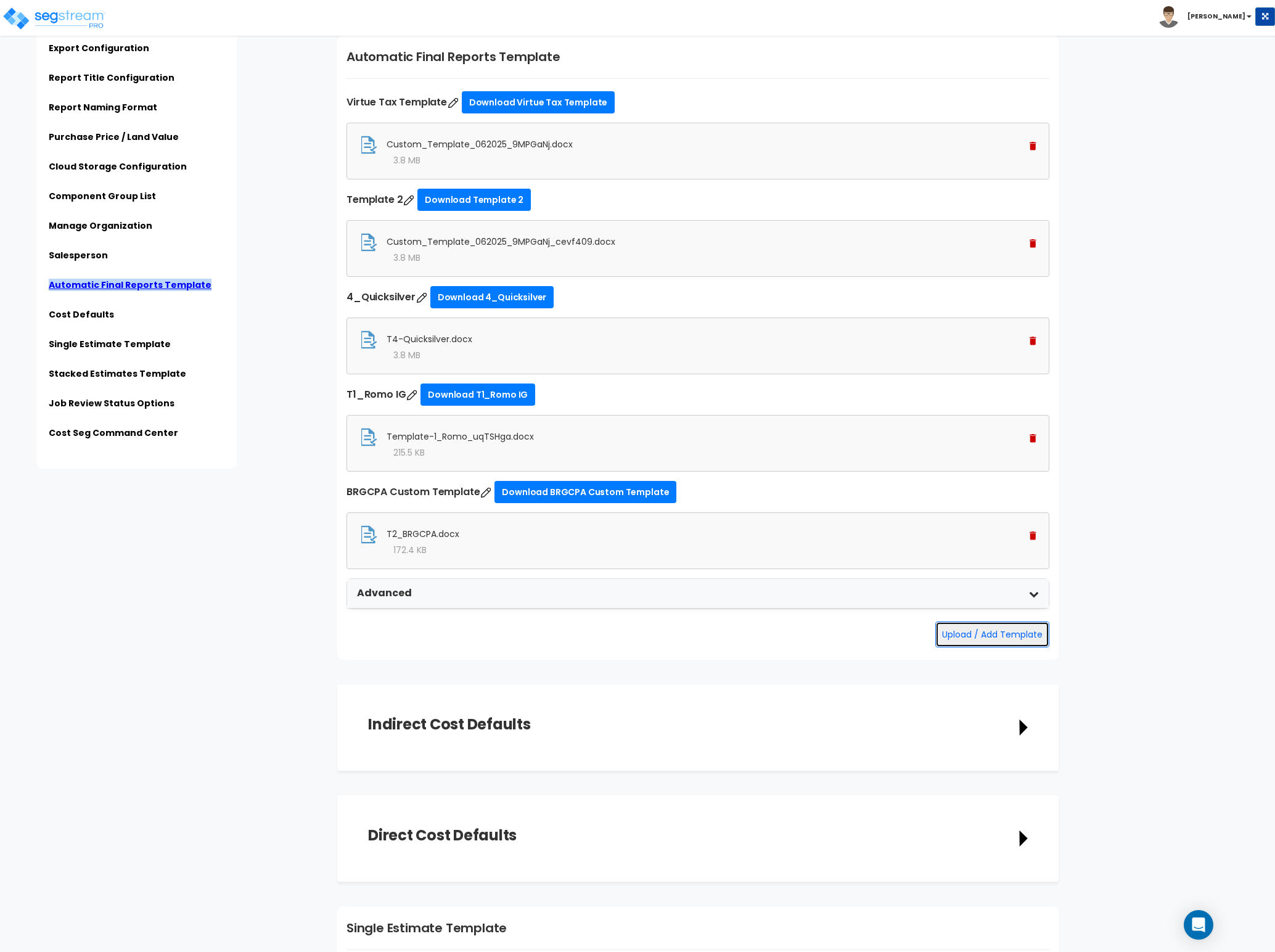
click at [948, 647] on button "Upload / Add Template" at bounding box center [993, 634] width 114 height 26
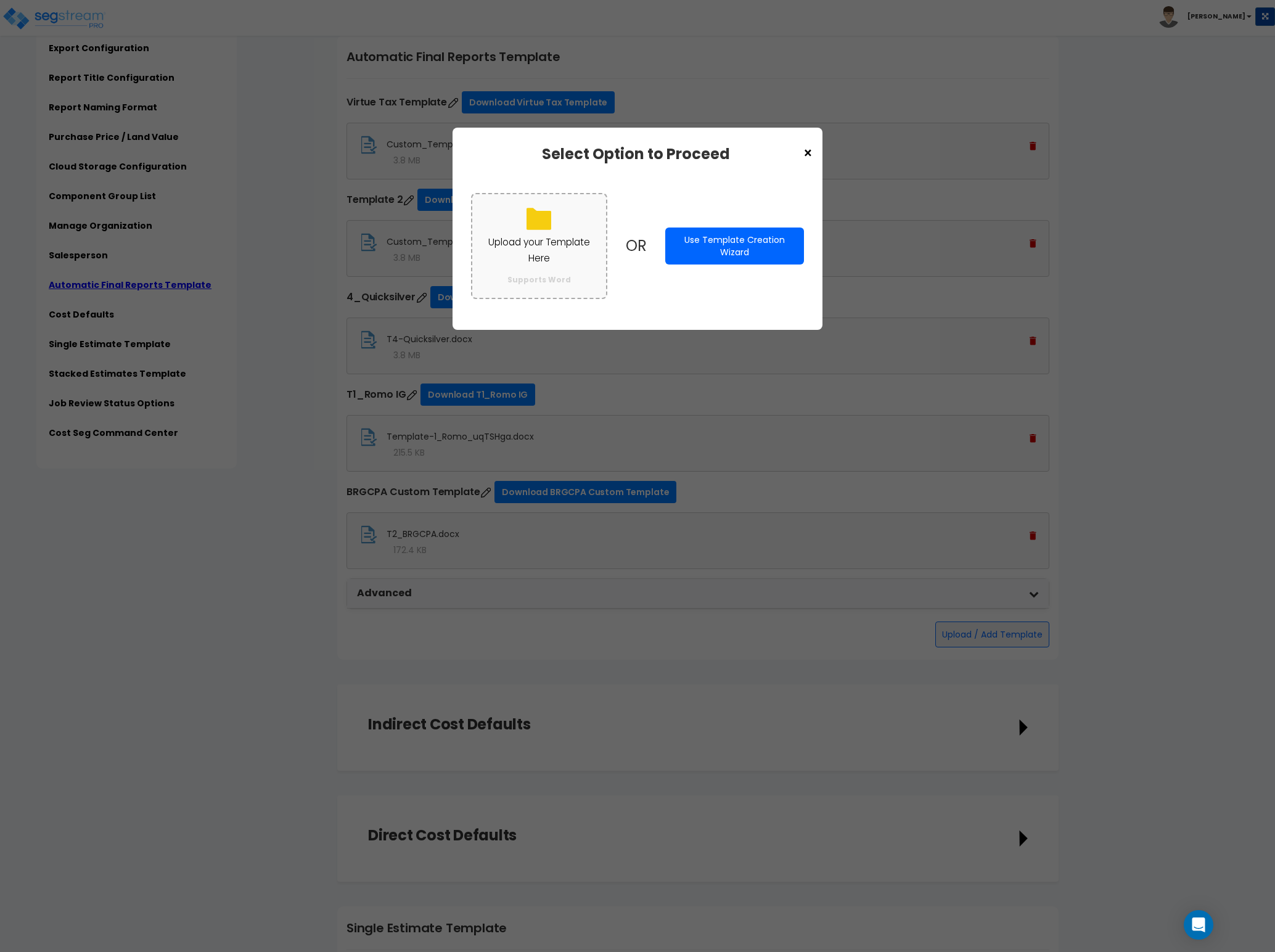
click at [544, 258] on p "Upload your Template Here" at bounding box center [539, 250] width 109 height 32
click at [0, 0] on input "Upload your Template Here Supports Word" at bounding box center [0, 0] width 0 height 0
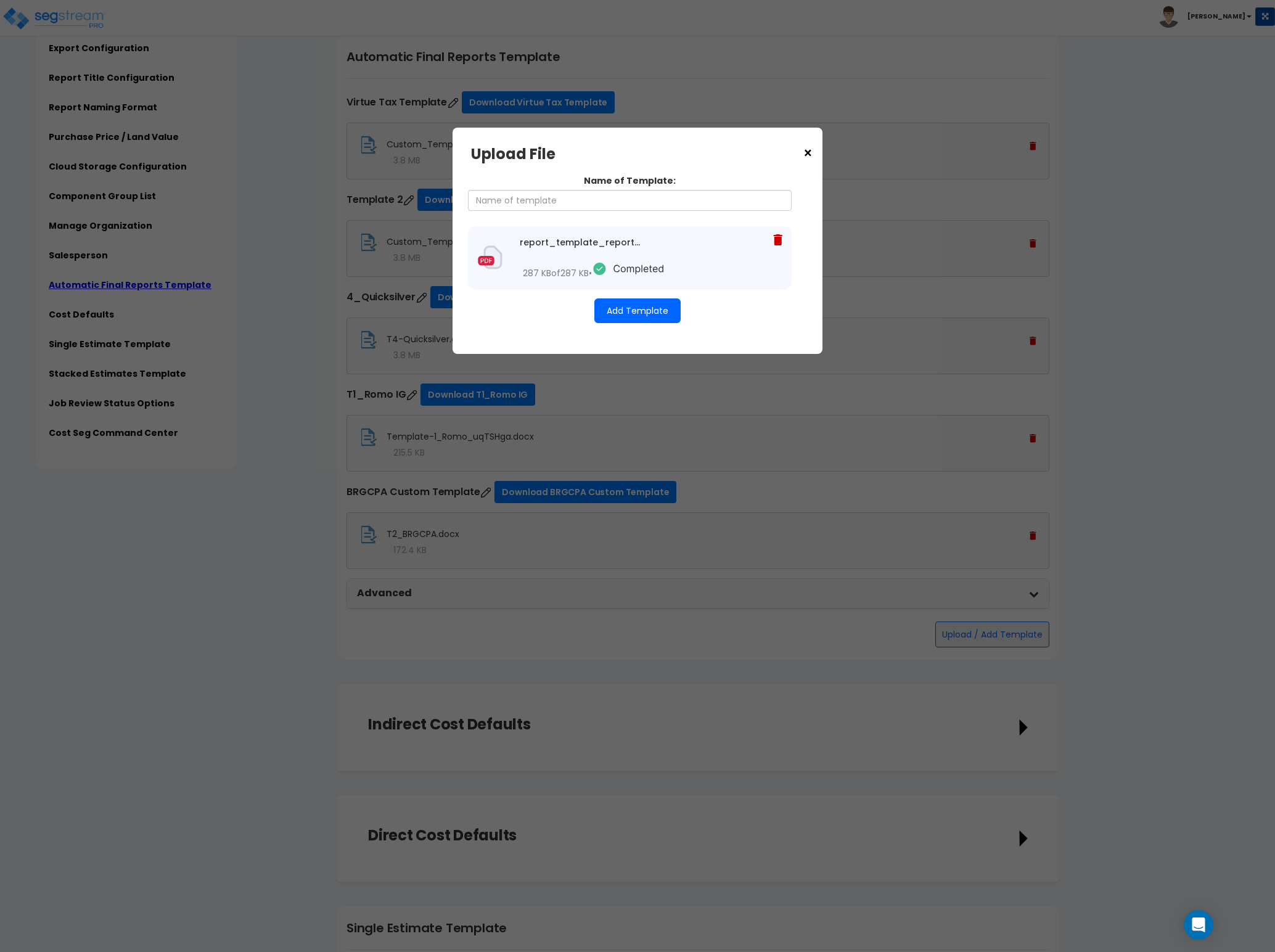
click at [637, 311] on button "Add Template" at bounding box center [637, 311] width 86 height 25
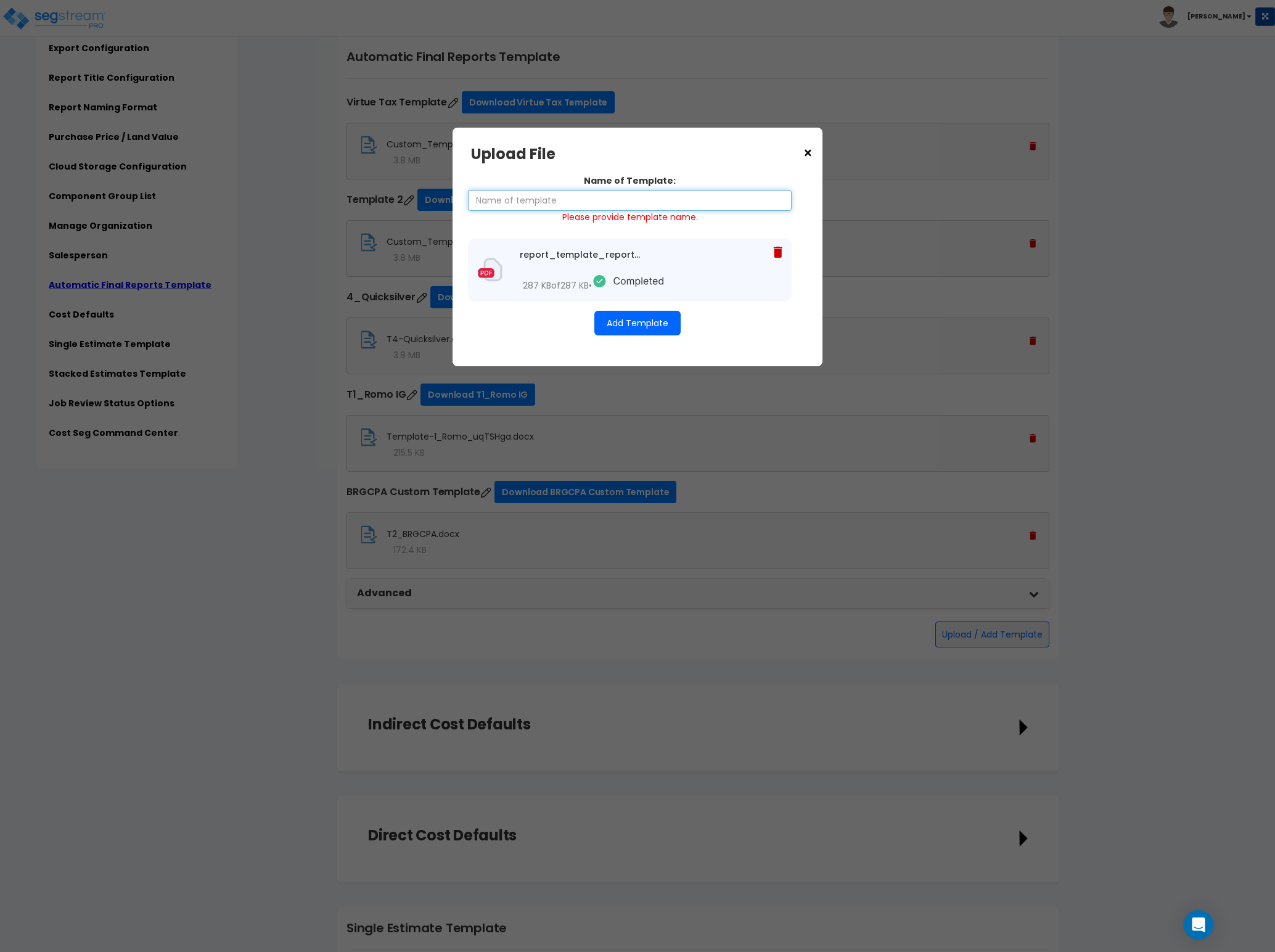
click at [609, 201] on input "Name of Template:" at bounding box center [630, 201] width 324 height 21
type input "Test"
click at [609, 318] on button "Add Template" at bounding box center [637, 323] width 86 height 25
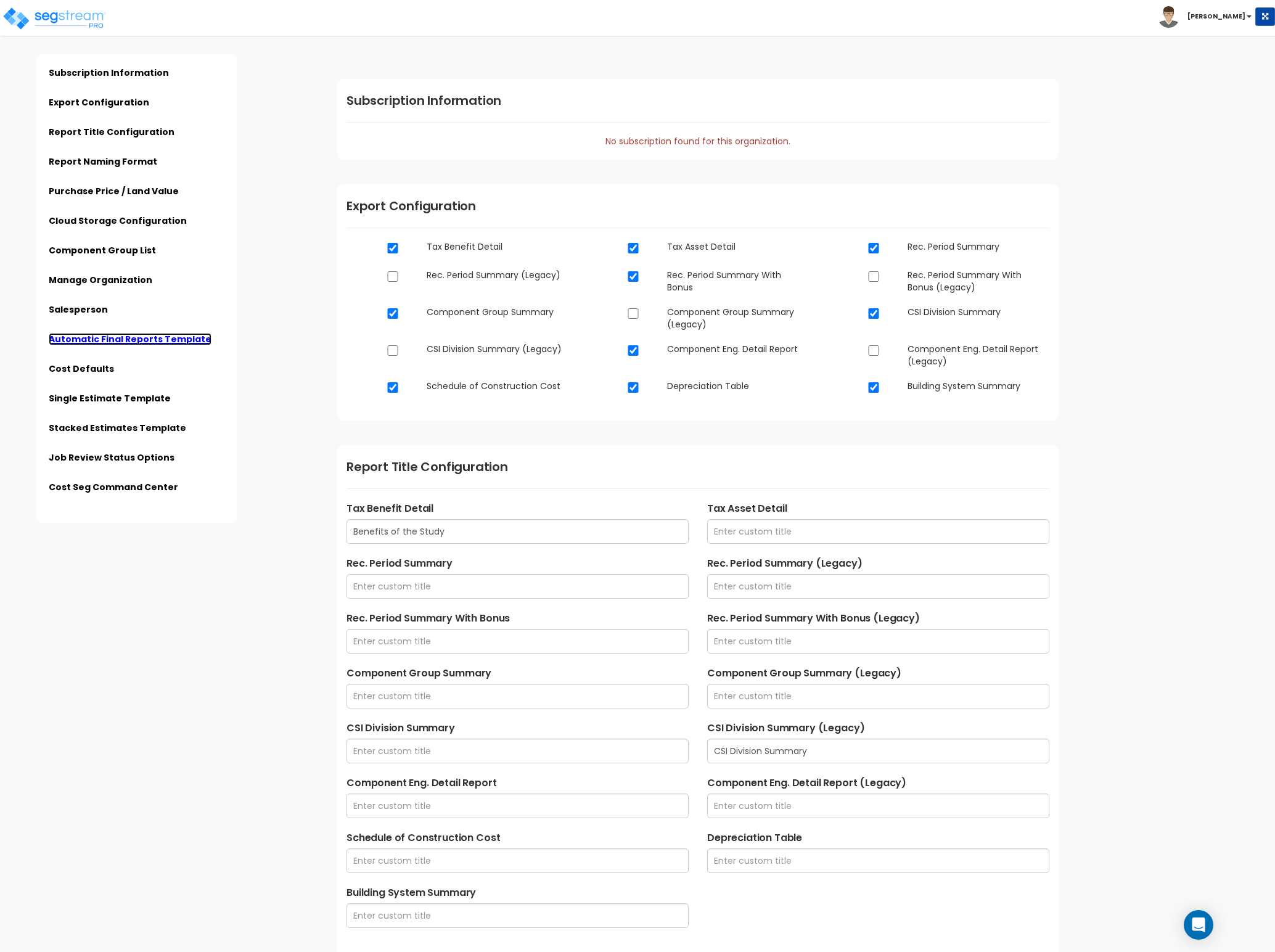
click at [113, 335] on link "Automatic Final Reports Template" at bounding box center [129, 339] width 163 height 13
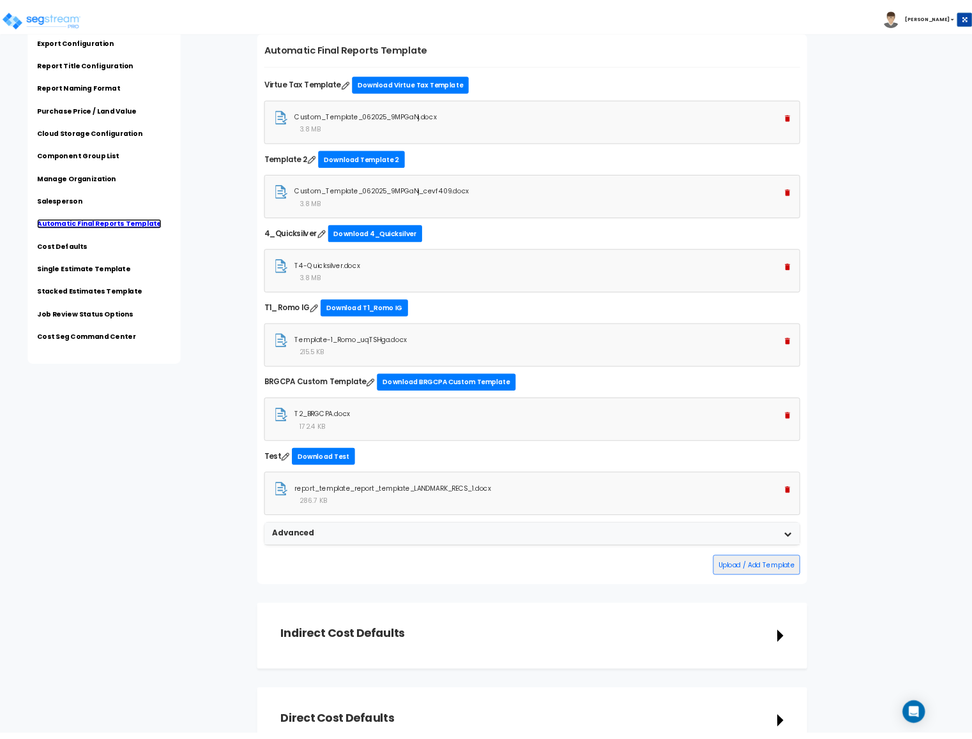
scroll to position [3261, 0]
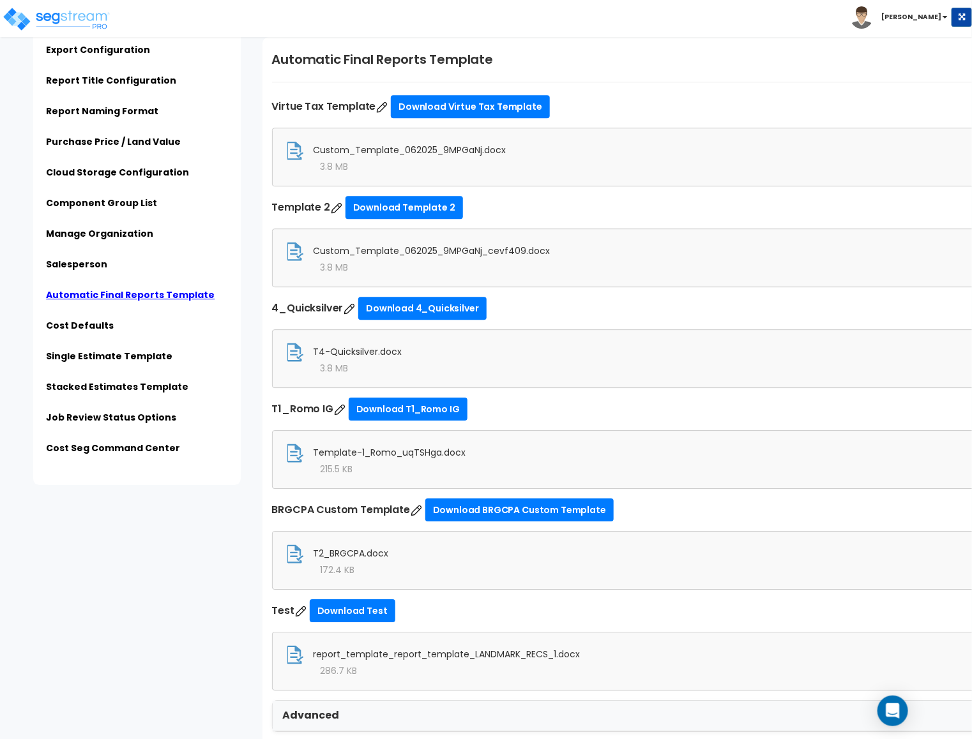
click at [930, 13] on b "[PERSON_NAME]" at bounding box center [911, 17] width 60 height 10
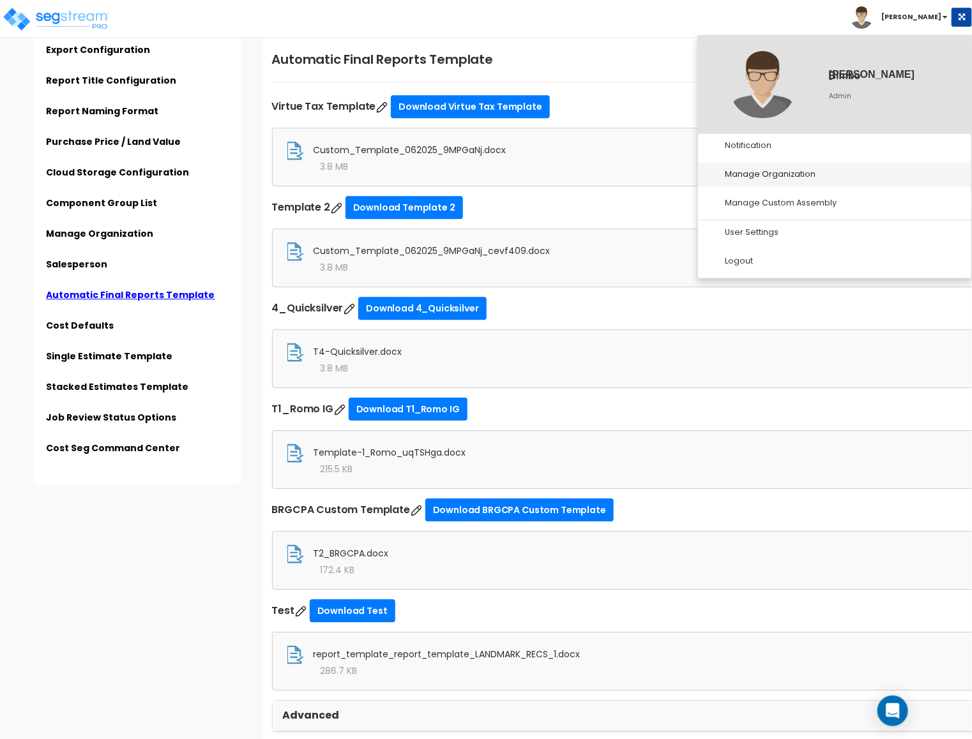
scroll to position [3356, 0]
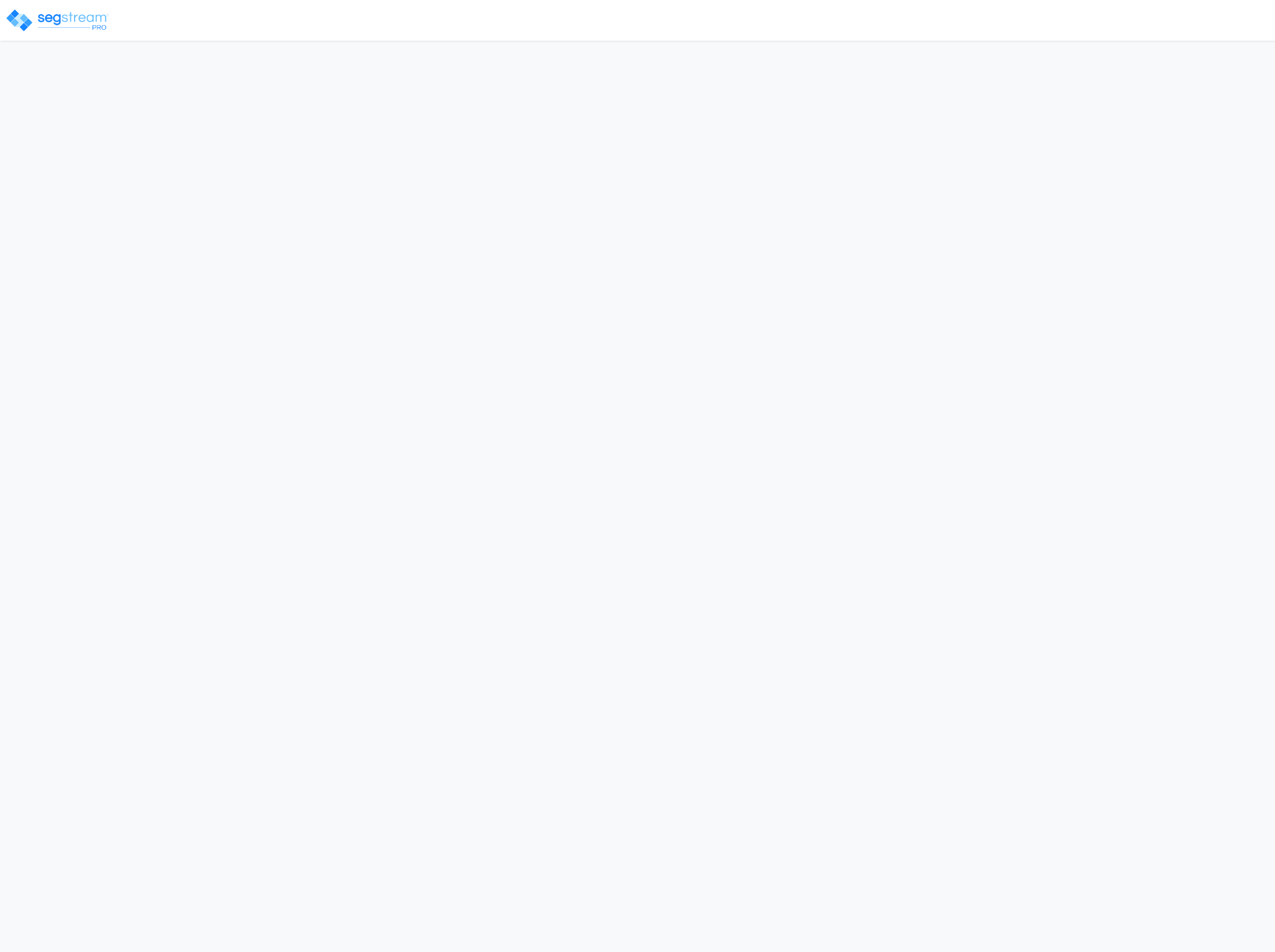
select select "CRM(_5"
select select "2024"
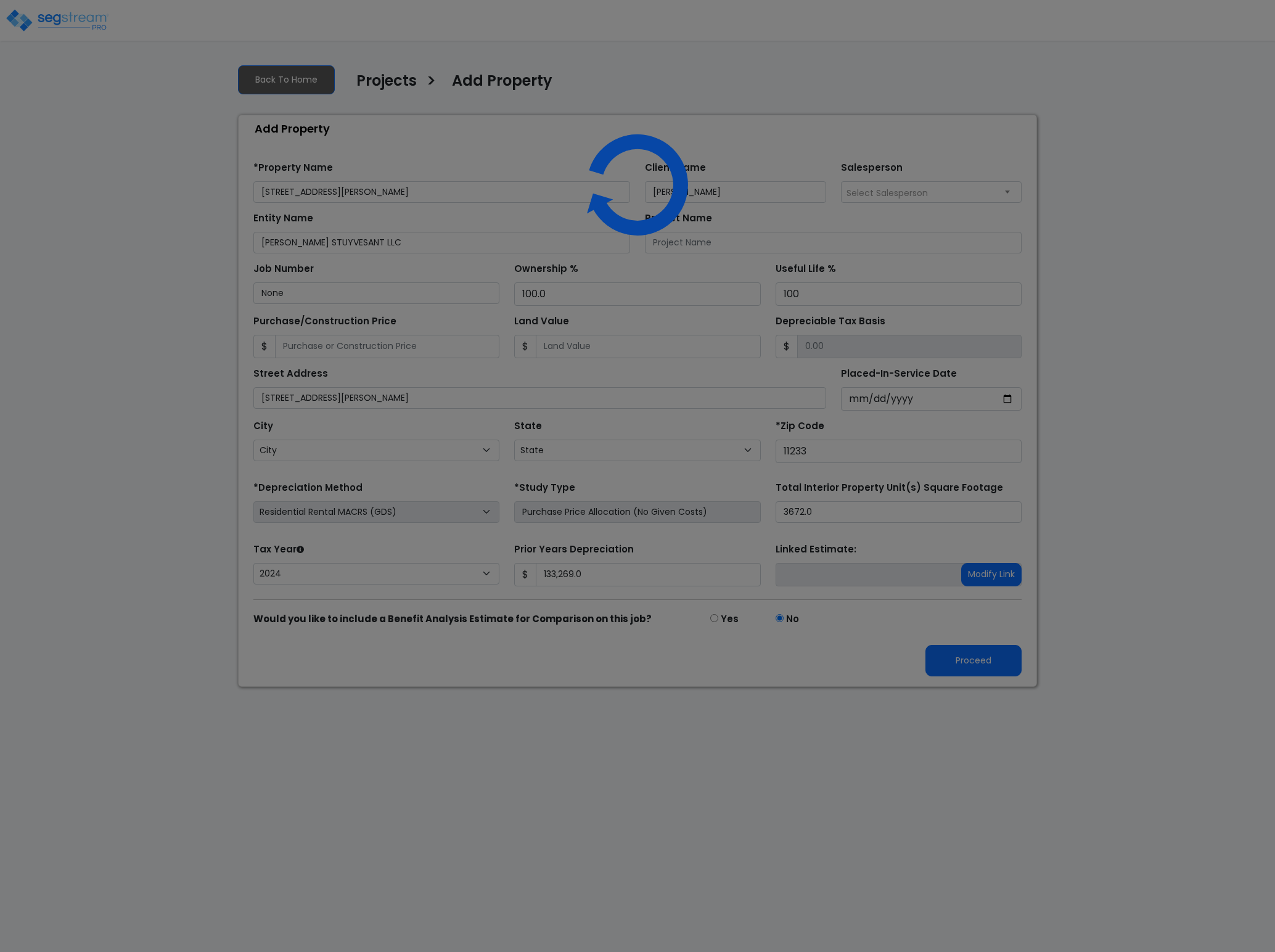
select select "NY"
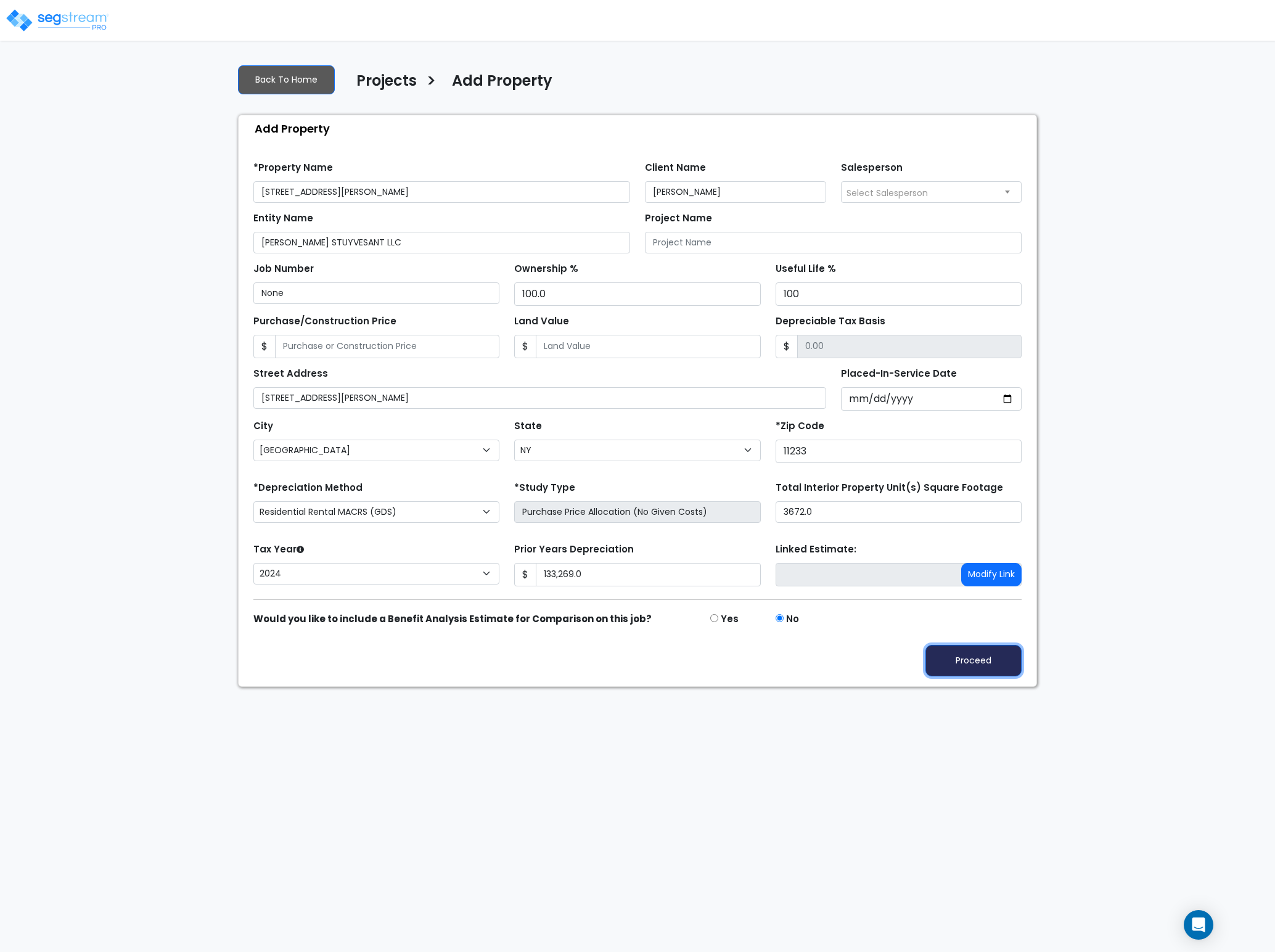
click at [987, 676] on button "Proceed" at bounding box center [974, 660] width 97 height 32
type input "133269"
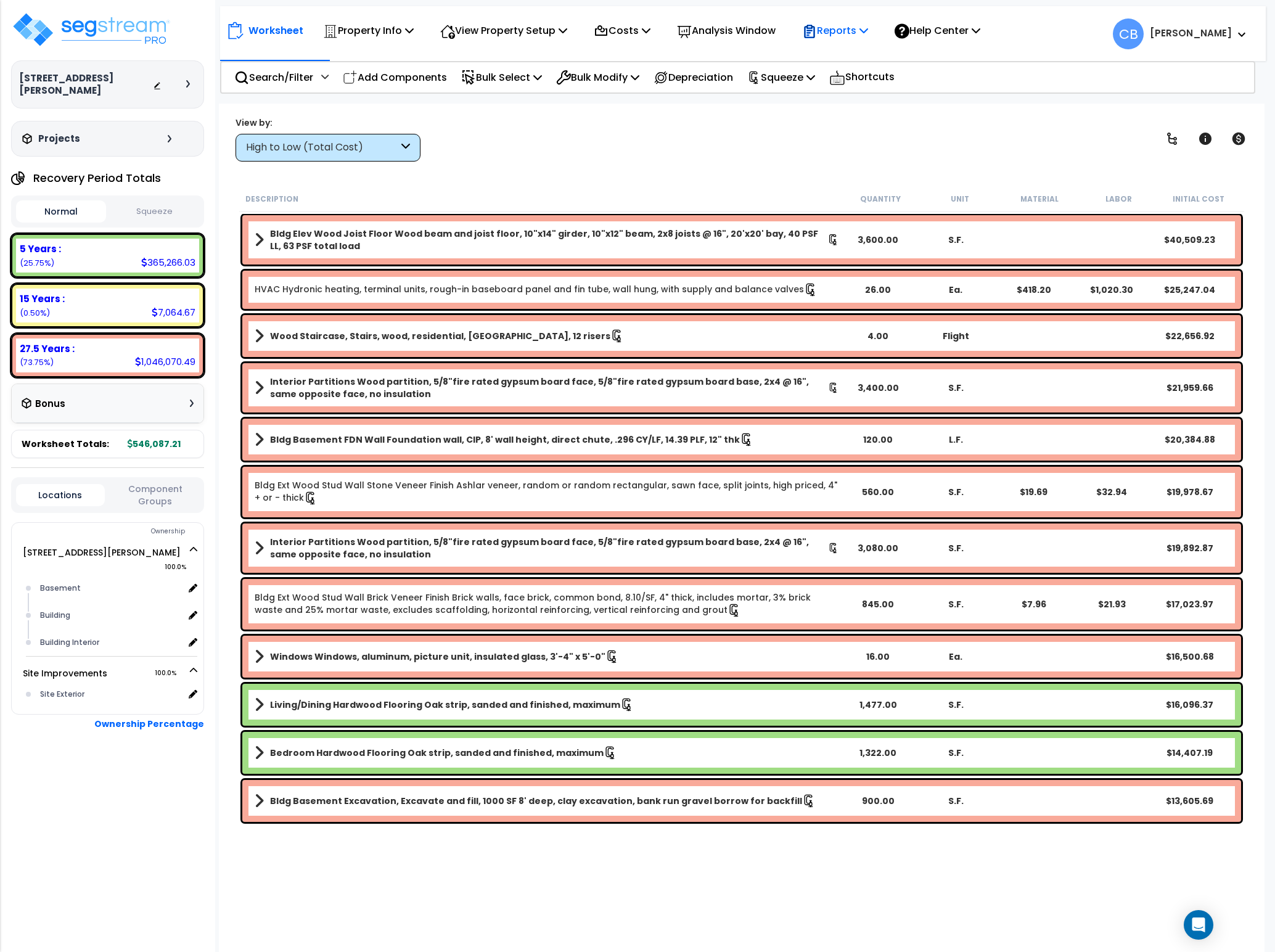
click at [857, 26] on p "Reports" at bounding box center [836, 30] width 66 height 16
click at [856, 53] on link "Get Report" at bounding box center [857, 59] width 122 height 25
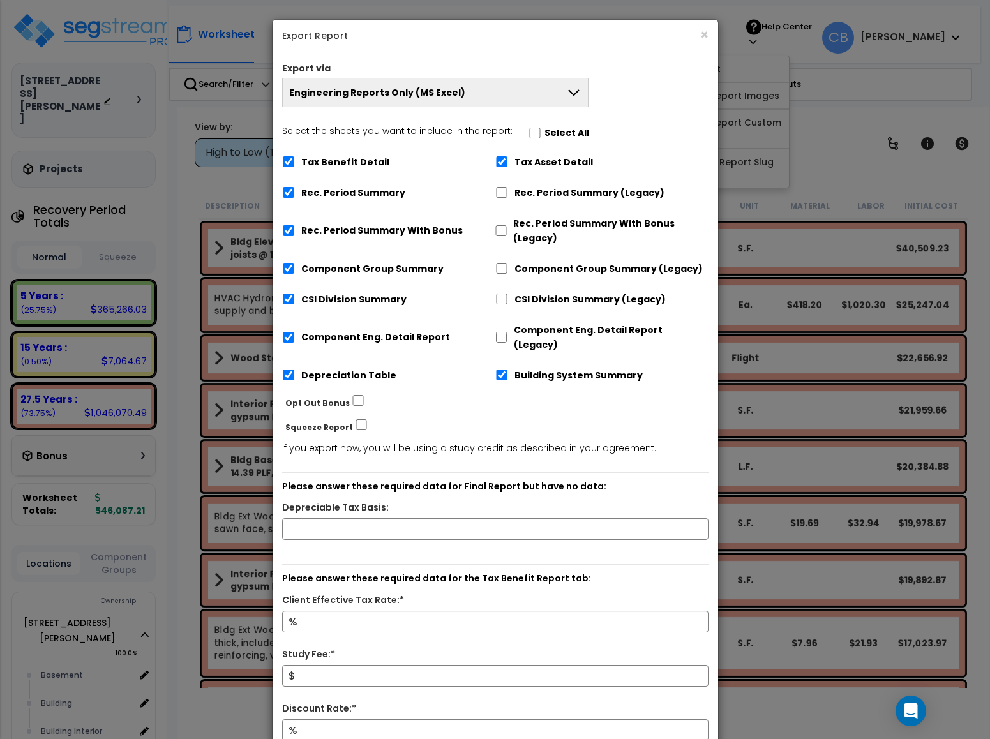
click at [395, 93] on span "Engineering Reports Only (MS Excel)" at bounding box center [377, 92] width 176 height 13
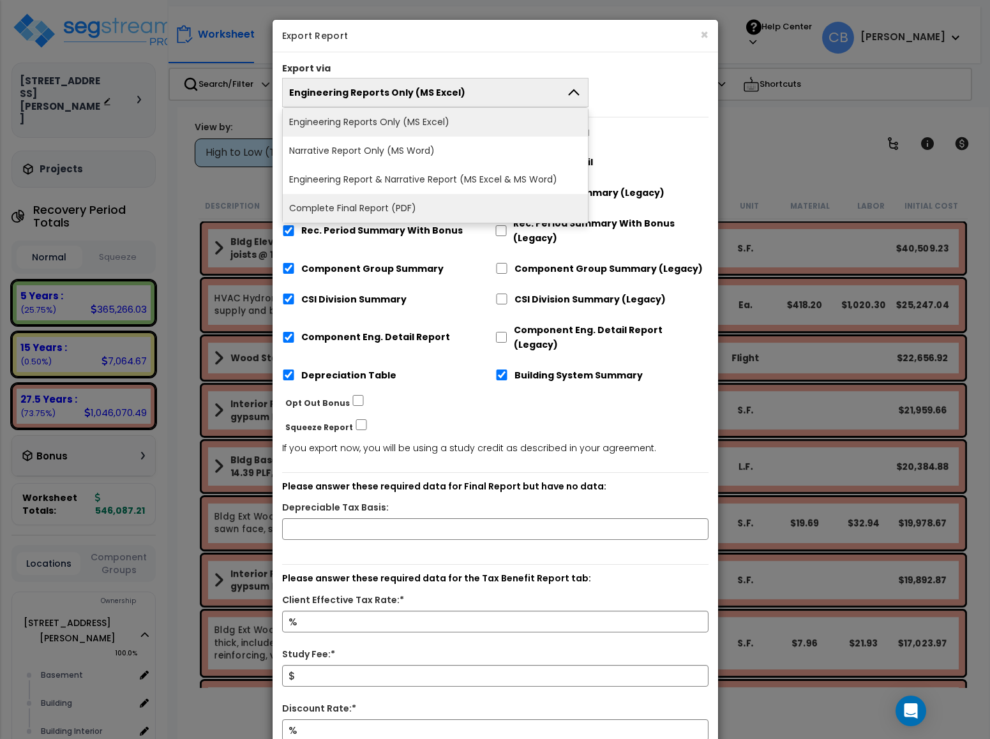
click at [379, 205] on li "Complete Final Report (PDF)" at bounding box center [436, 208] width 306 height 29
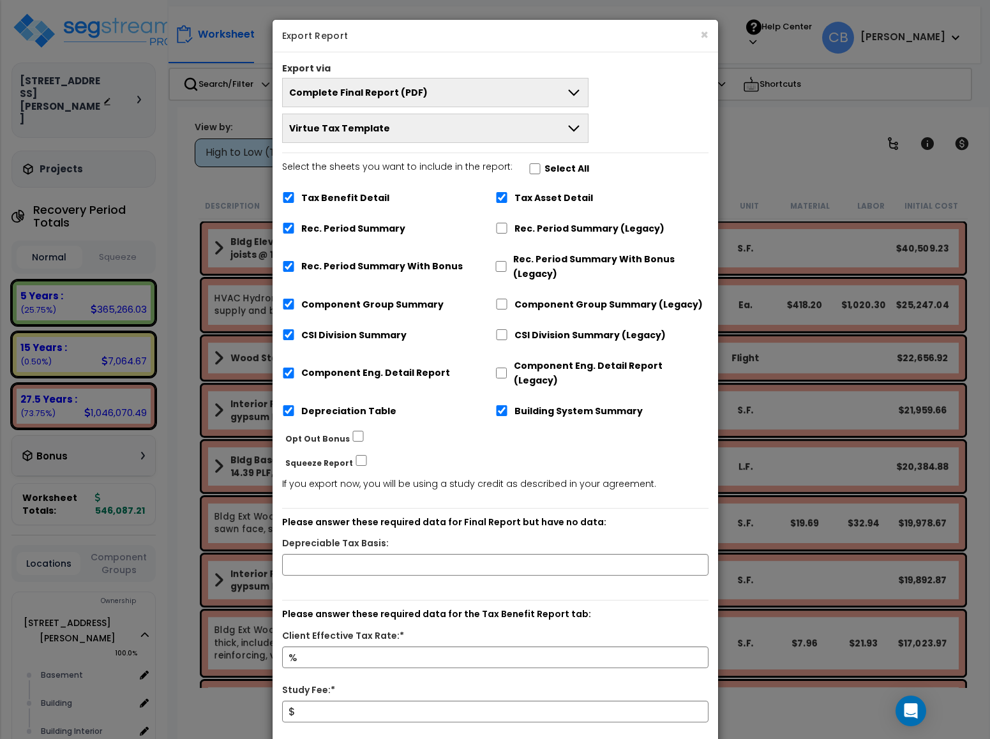
click at [395, 136] on button "Virtue Tax Template" at bounding box center [435, 128] width 307 height 29
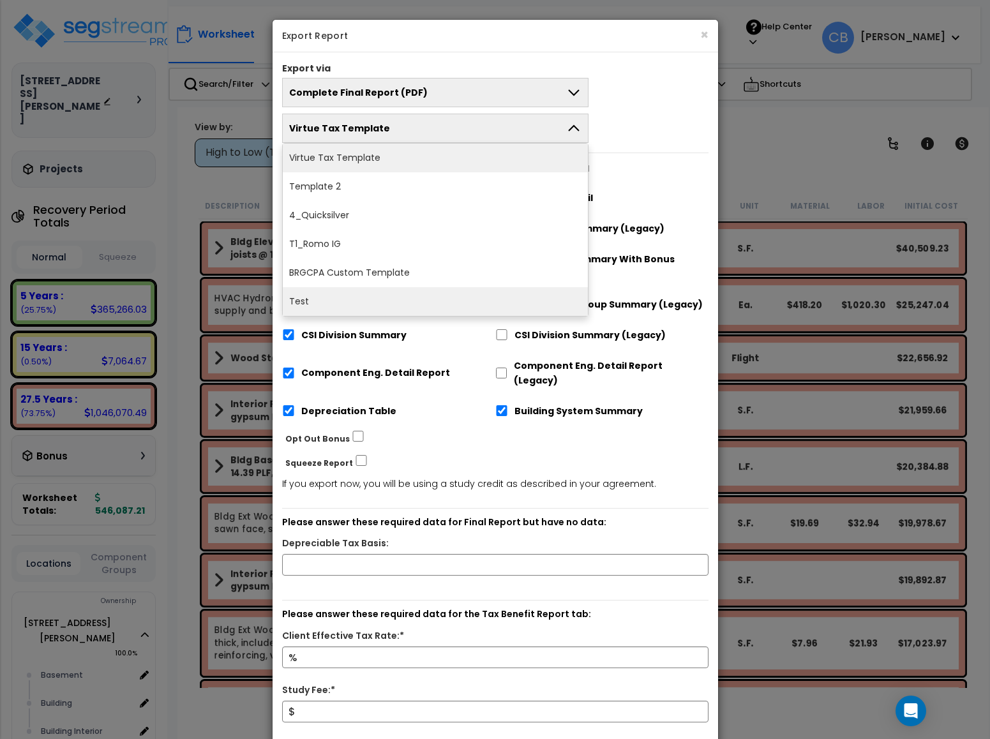
click at [352, 296] on li "Test" at bounding box center [436, 301] width 306 height 29
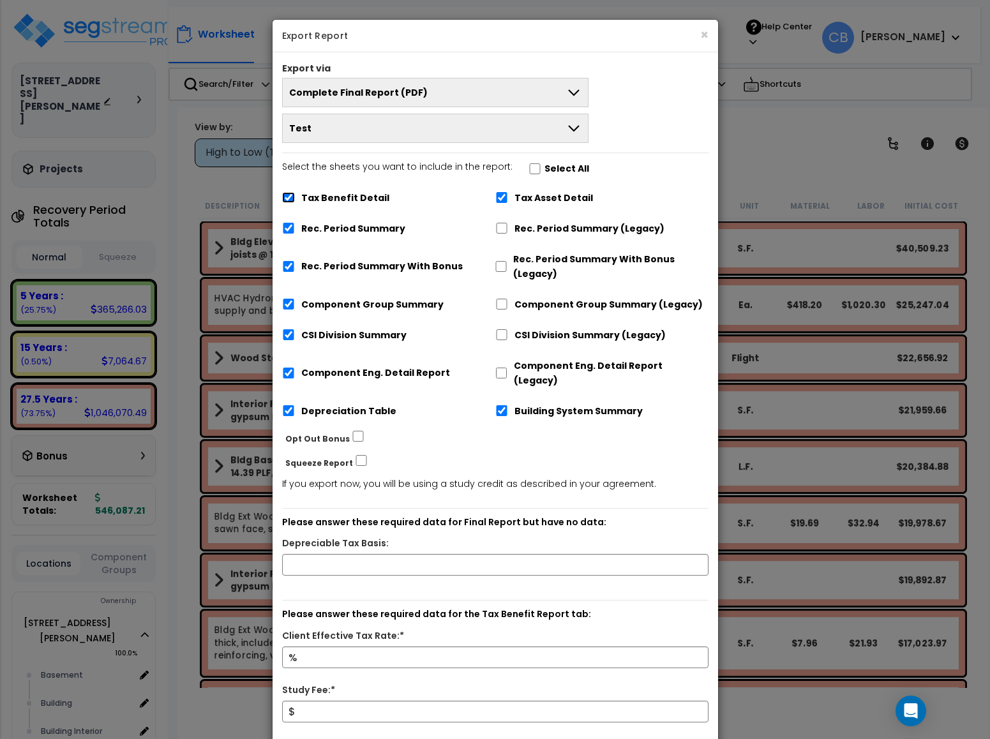
click at [285, 202] on input "Tax Benefit Detail" at bounding box center [288, 197] width 13 height 11
checkbox input "false"
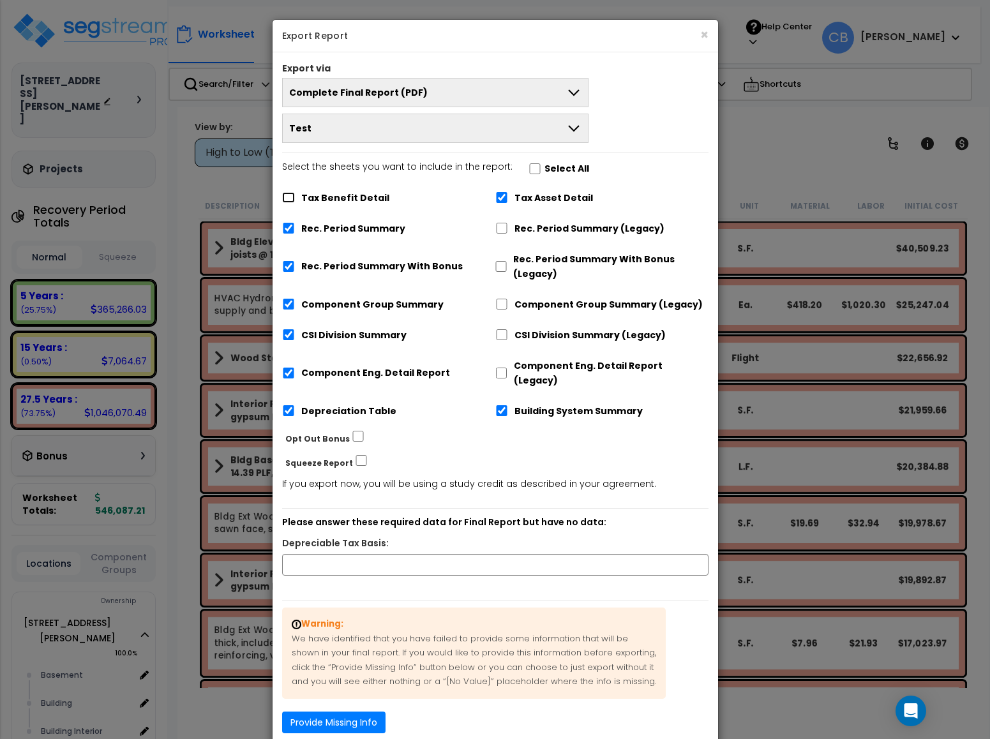
scroll to position [56, 0]
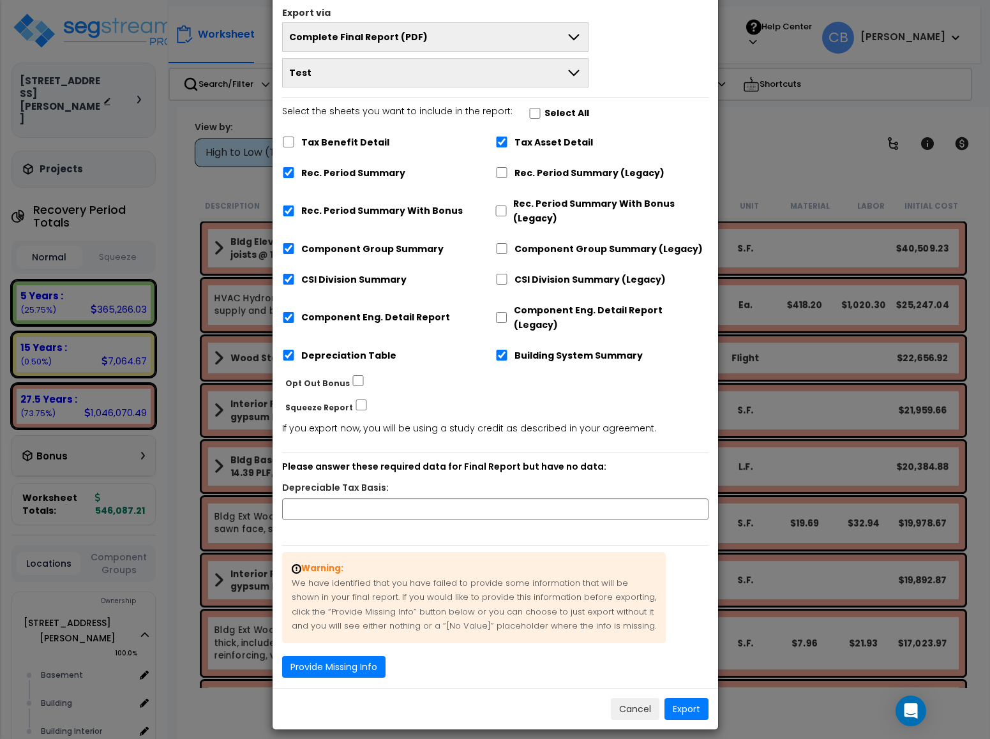
click at [382, 481] on label "Depreciable Tax Basis:" at bounding box center [335, 488] width 107 height 15
click at [382, 499] on input "text" at bounding box center [495, 510] width 426 height 22
drag, startPoint x: 336, startPoint y: 500, endPoint x: 160, endPoint y: 506, distance: 176.3
click at [160, 506] on div "× Export Report Export via Complete Final Report (PDF) Engineering Reports Only…" at bounding box center [495, 369] width 990 height 739
click at [370, 499] on input "22,000,000" at bounding box center [495, 510] width 426 height 22
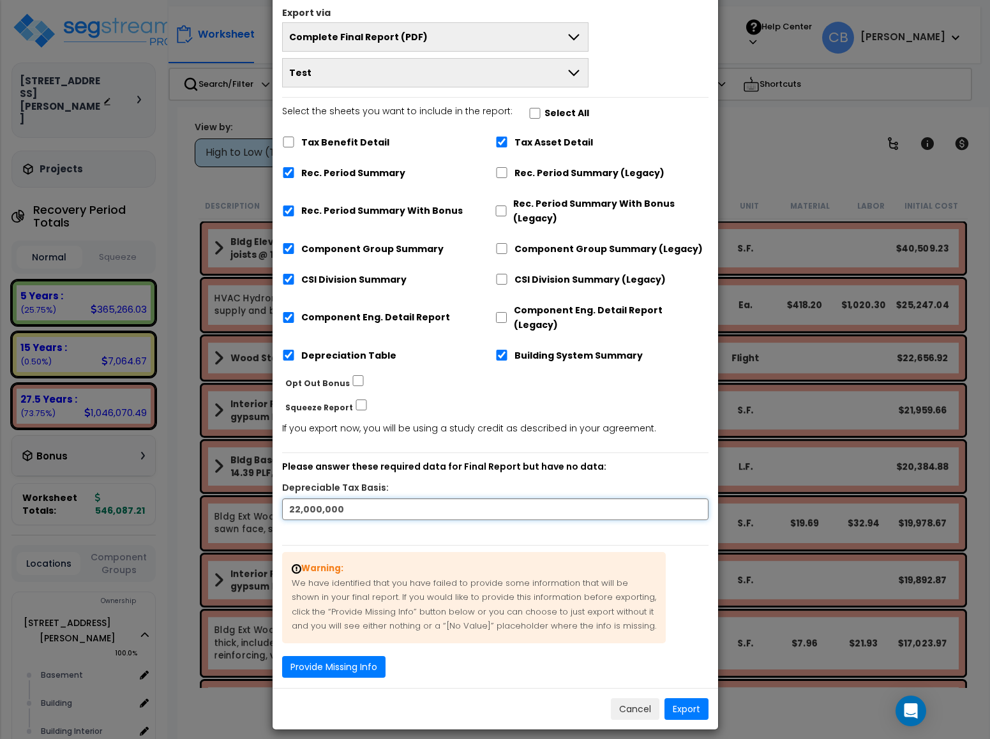
click at [370, 499] on input "22,000,000" at bounding box center [495, 510] width 426 height 22
drag, startPoint x: 370, startPoint y: 492, endPoint x: 173, endPoint y: 516, distance: 198.1
click at [173, 516] on div "× Export Report Export via Complete Final Report (PDF) Engineering Reports Only…" at bounding box center [495, 369] width 990 height 739
type input "1,000,000"
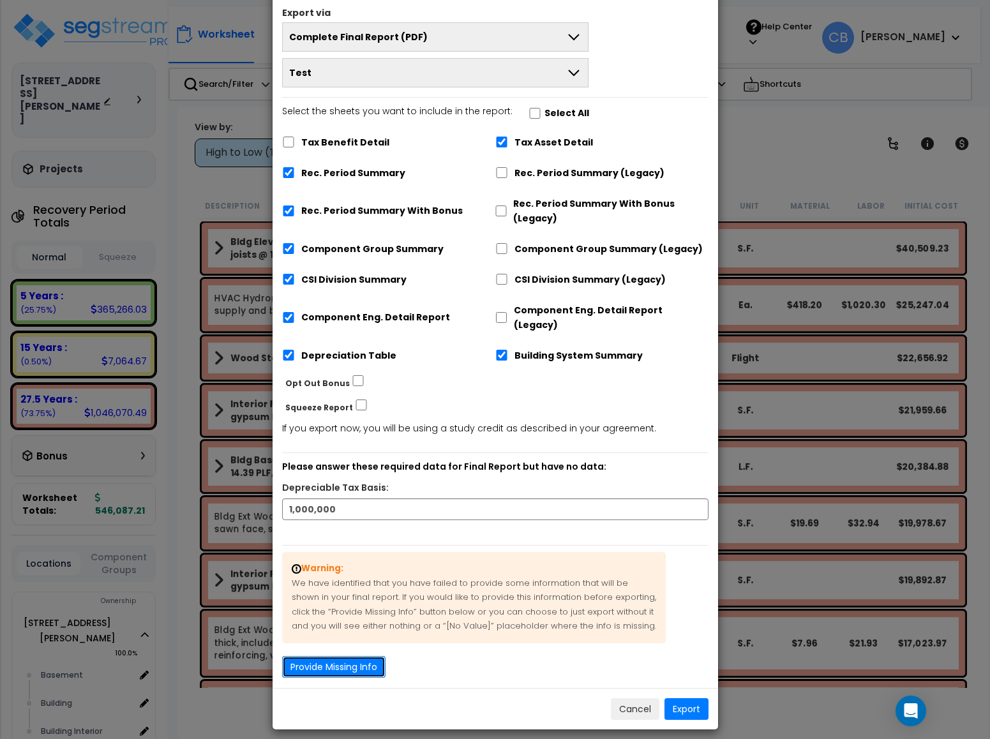
click at [359, 656] on button "Provide Missing Info" at bounding box center [333, 667] width 103 height 22
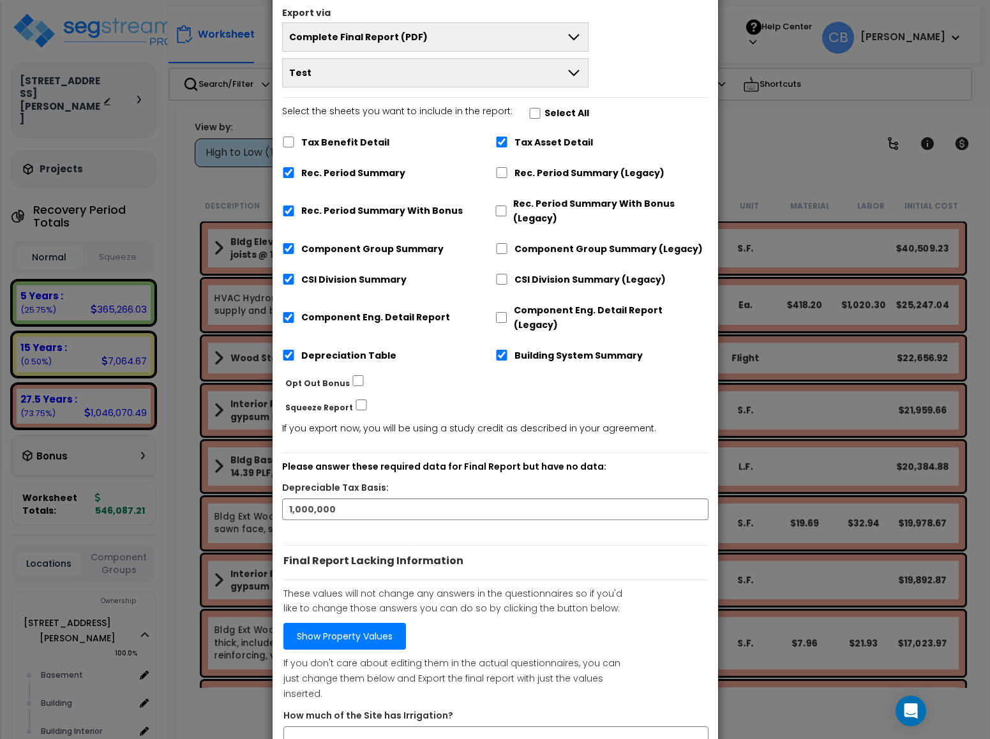
scroll to position [116, 0]
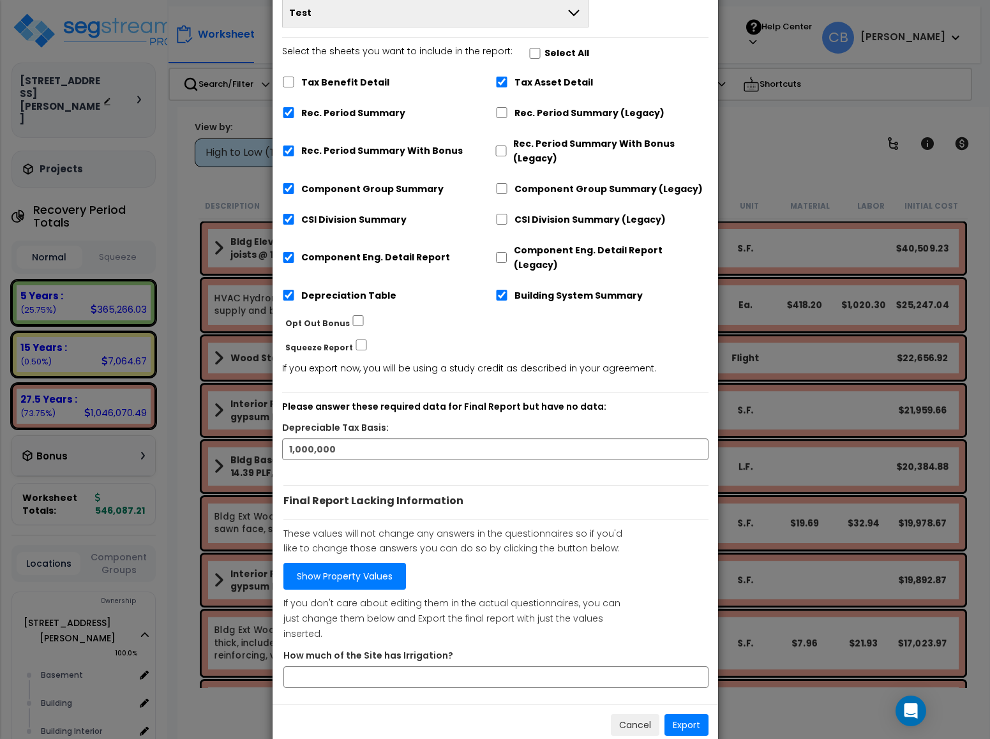
click at [366, 563] on link "Show Property Values" at bounding box center [344, 576] width 123 height 27
click at [686, 714] on button "Export" at bounding box center [687, 725] width 44 height 22
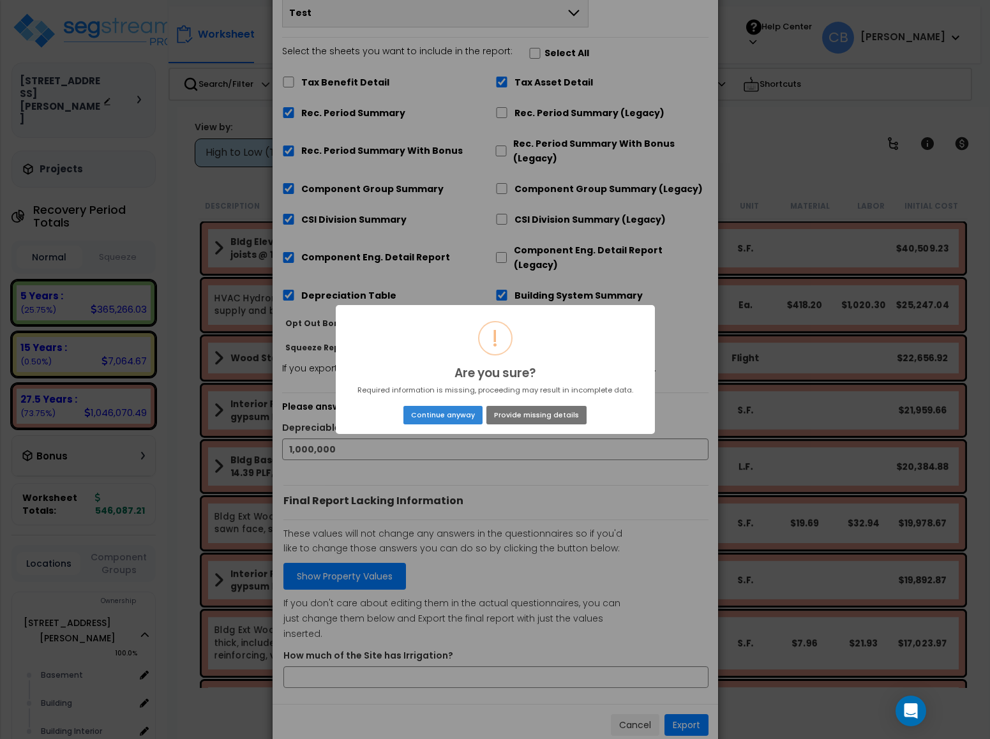
click at [439, 405] on div "Continue anyway No Provide missing details" at bounding box center [494, 415] width 303 height 22
click at [439, 411] on button "Continue anyway" at bounding box center [442, 415] width 79 height 18
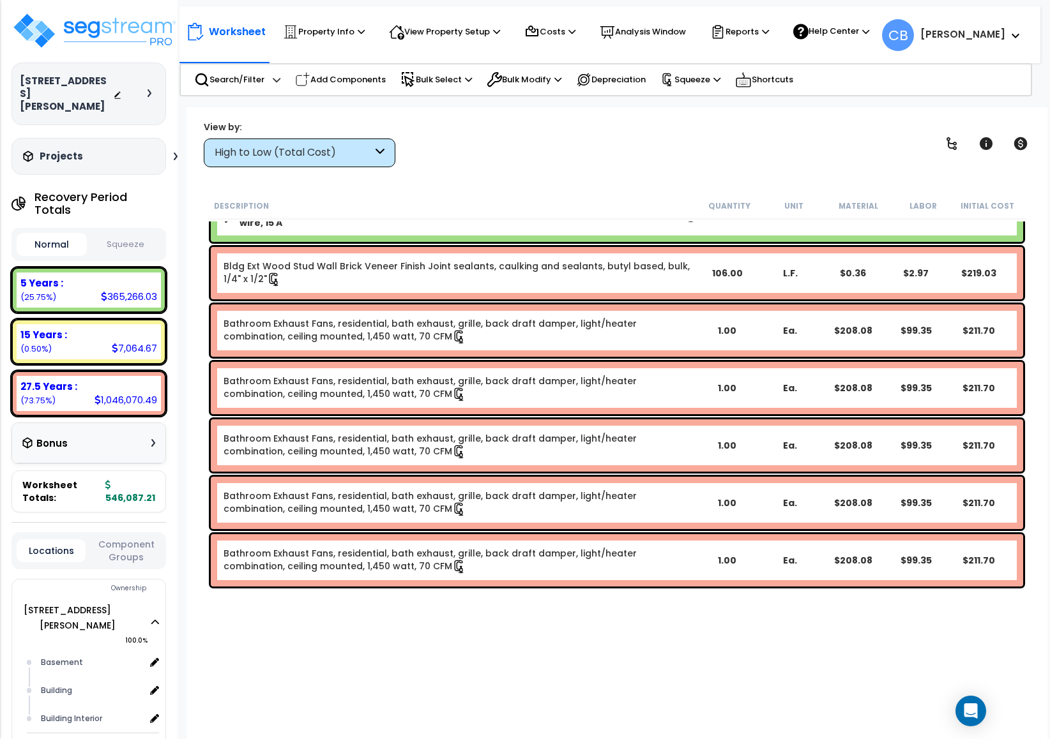
scroll to position [8368, 0]
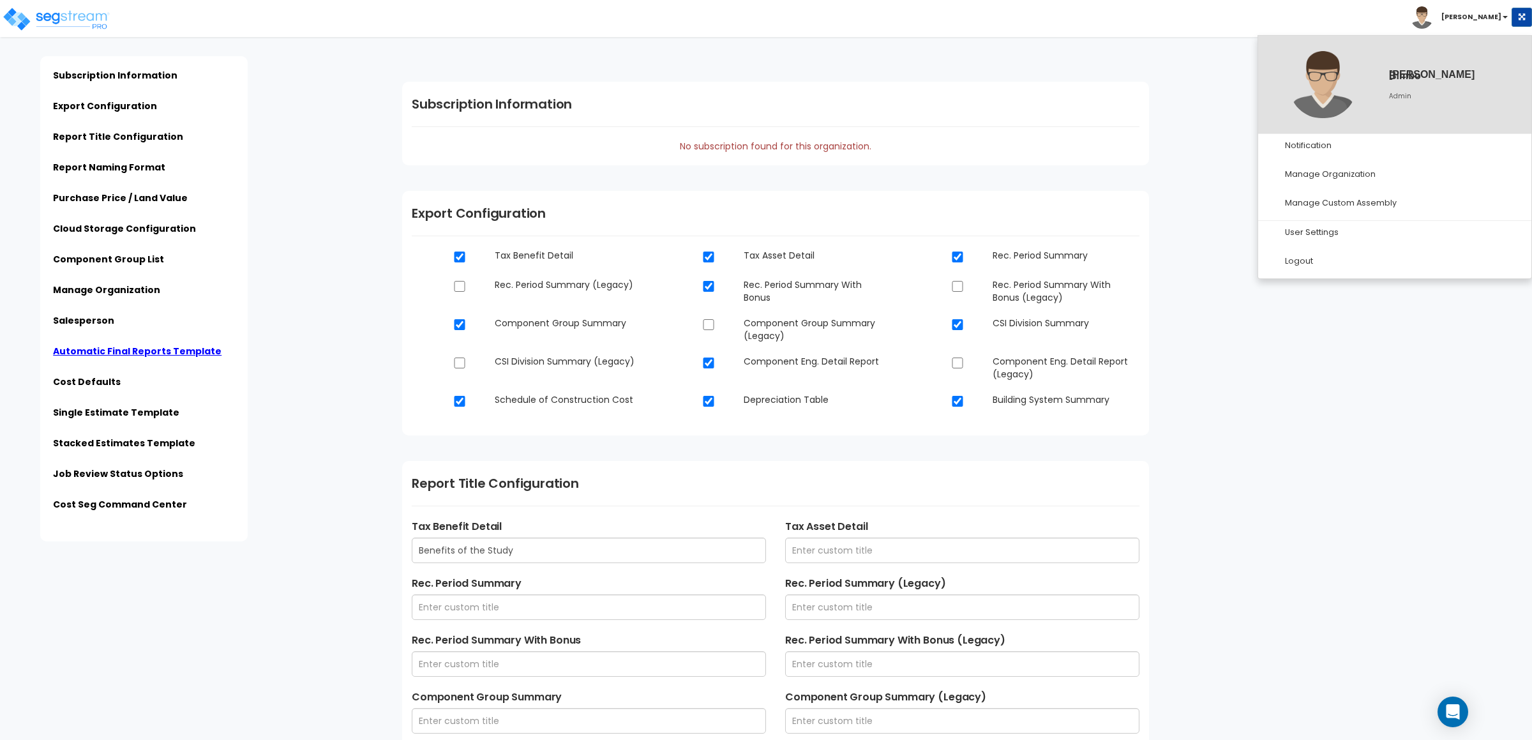
scroll to position [3356, 0]
